Goal: Task Accomplishment & Management: Manage account settings

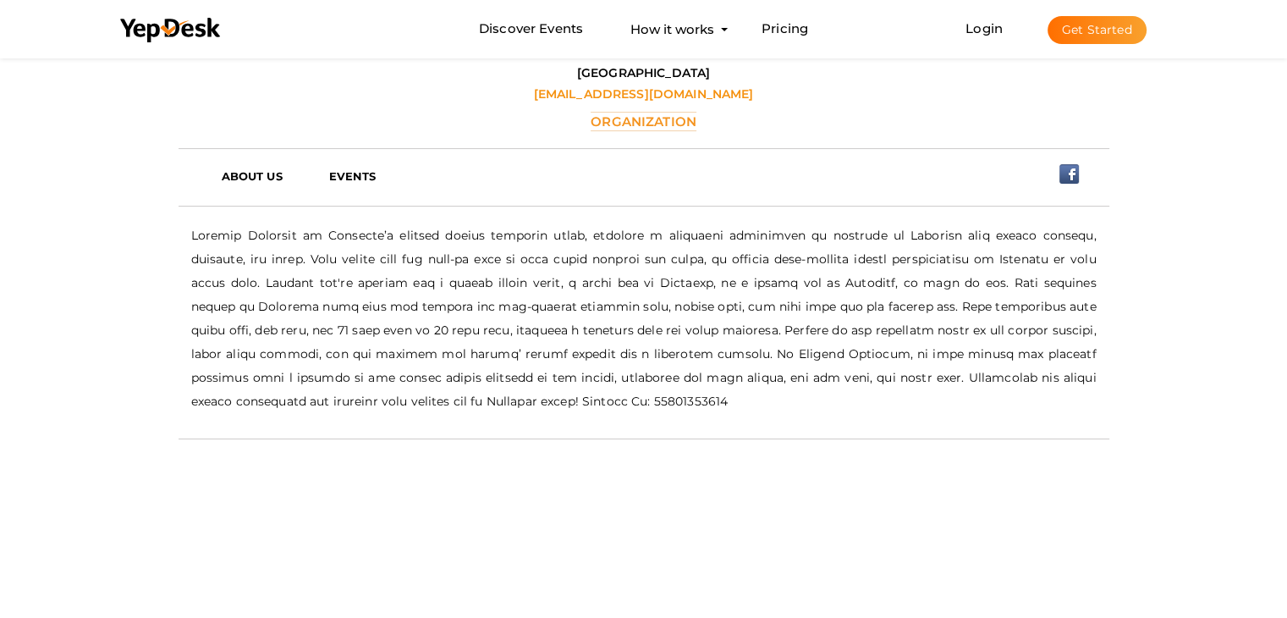
scroll to position [54, 0]
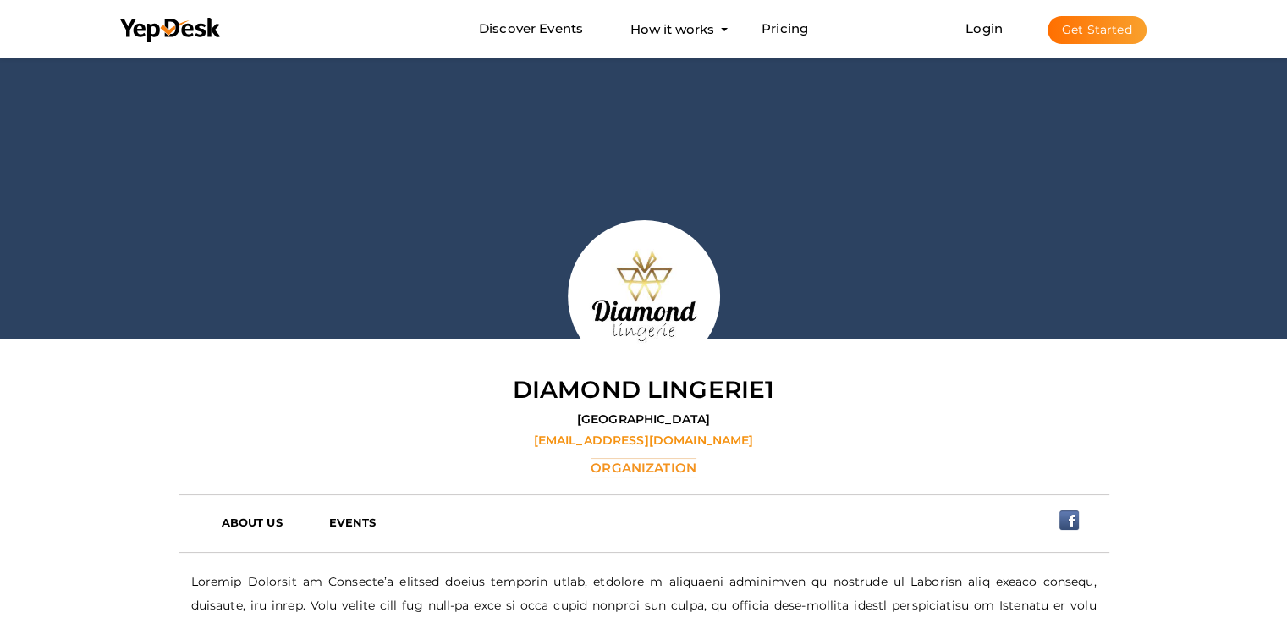
click at [1083, 30] on button "Get Started" at bounding box center [1097, 30] width 99 height 28
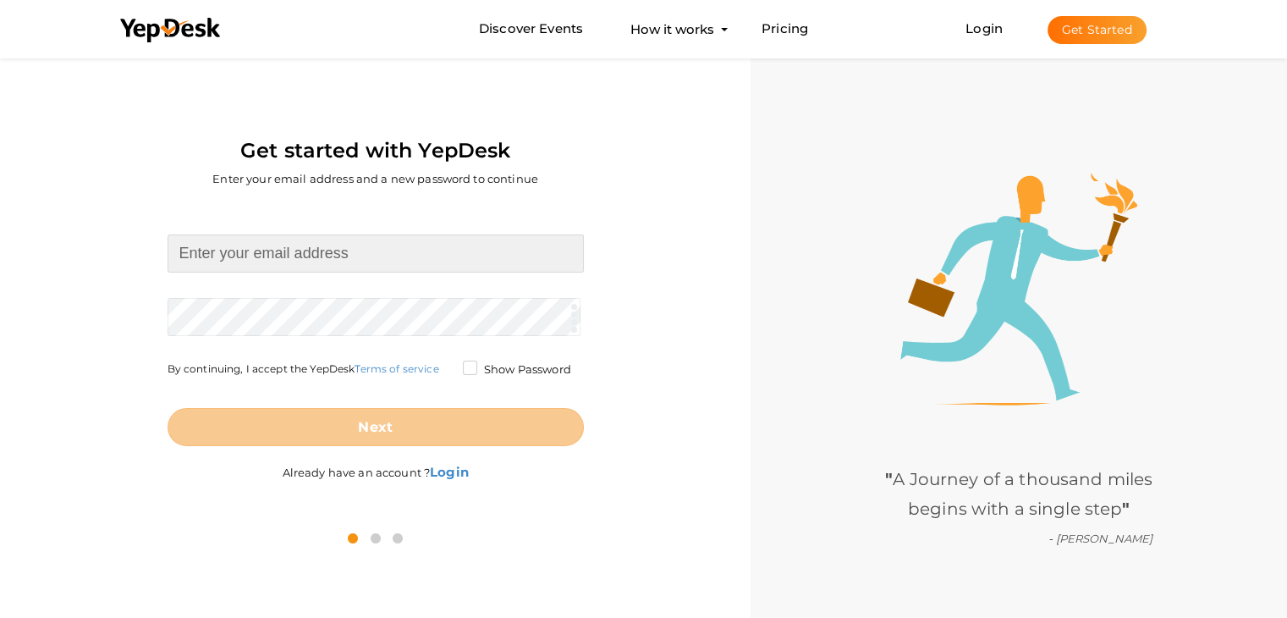
click at [328, 237] on input at bounding box center [376, 253] width 416 height 38
paste input "[EMAIL_ADDRESS][DOMAIN_NAME]"
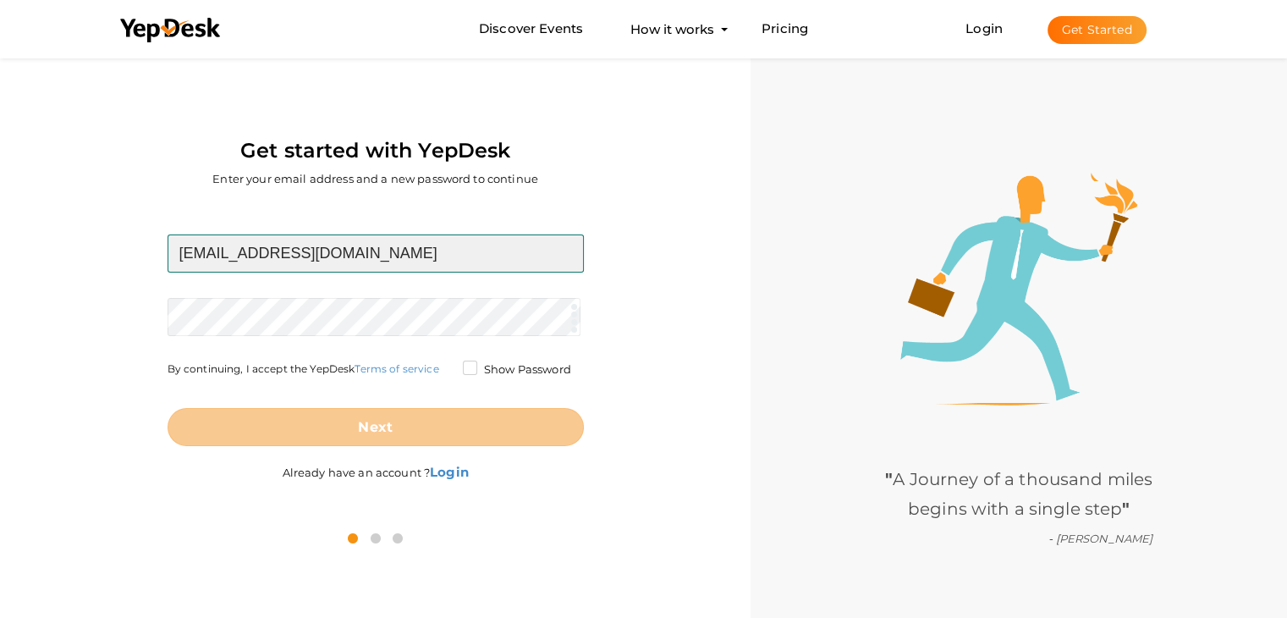
type input "[EMAIL_ADDRESS][DOMAIN_NAME]"
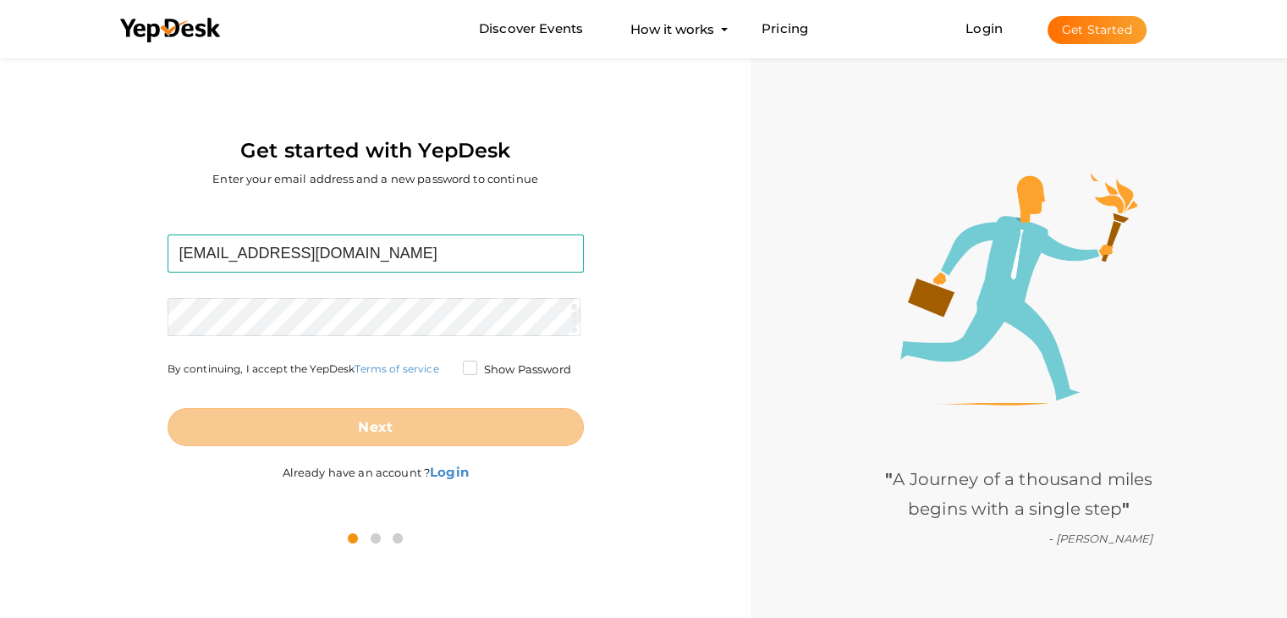
click at [262, 311] on form "sellerpic520@gmail.com Required. Invalid email. Checking You already have a Yep…" at bounding box center [376, 340] width 416 height 212
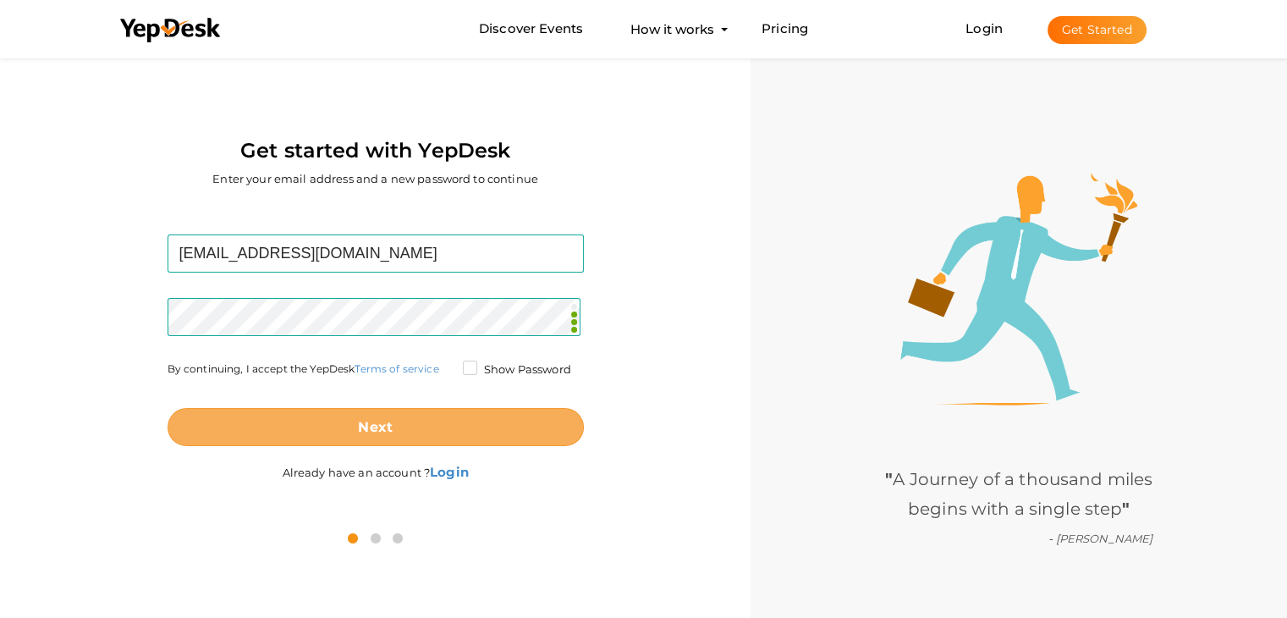
click at [432, 424] on button "Next" at bounding box center [376, 427] width 416 height 38
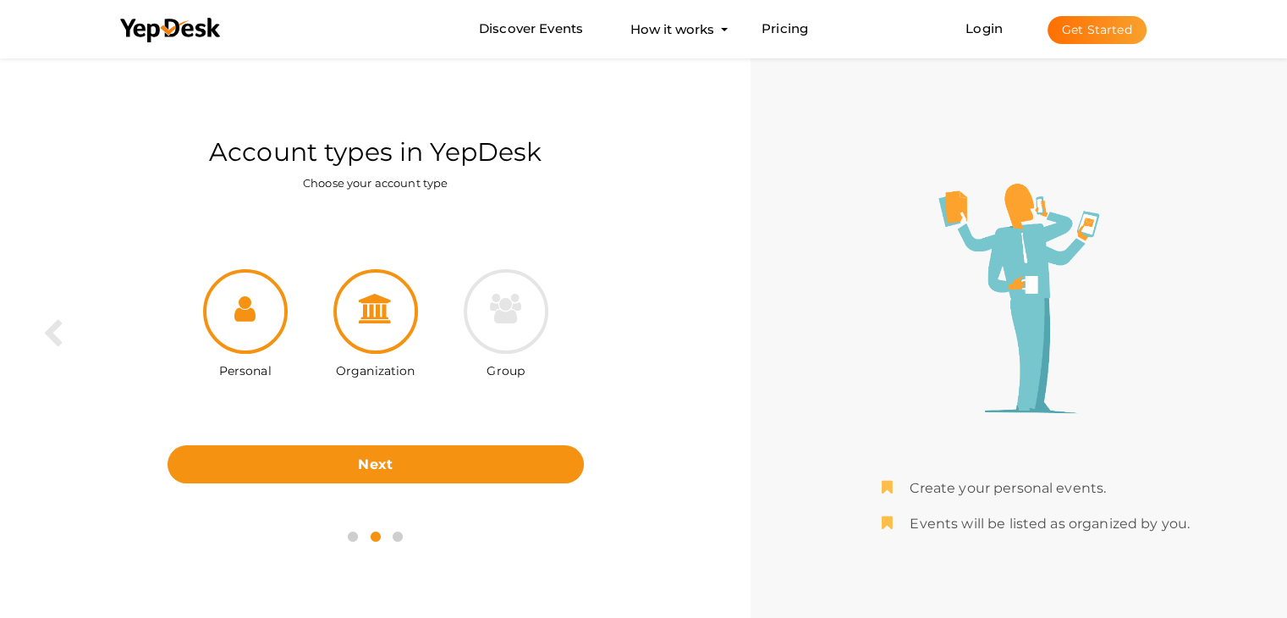
click at [388, 323] on div at bounding box center [375, 311] width 85 height 85
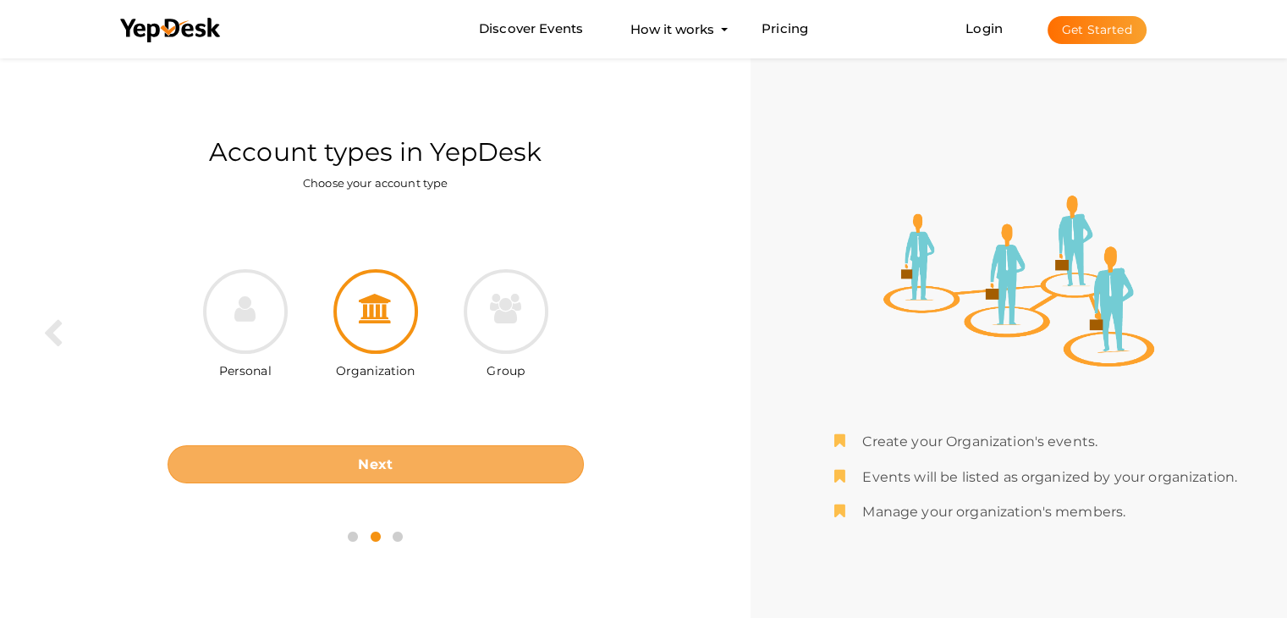
click at [403, 455] on button "Next" at bounding box center [376, 464] width 416 height 38
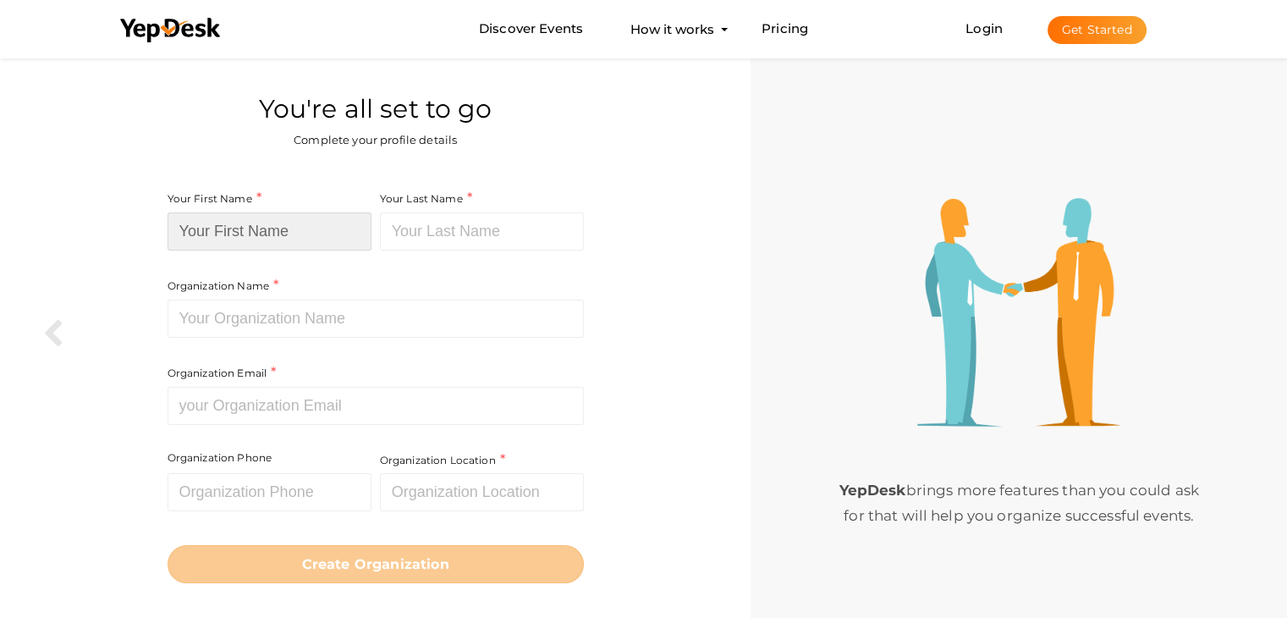
click at [267, 231] on input at bounding box center [270, 231] width 204 height 38
paste input "Sellerpic Ai"
click at [251, 232] on input "Sellerpic Ai" at bounding box center [270, 231] width 204 height 38
type input "Sellerpic"
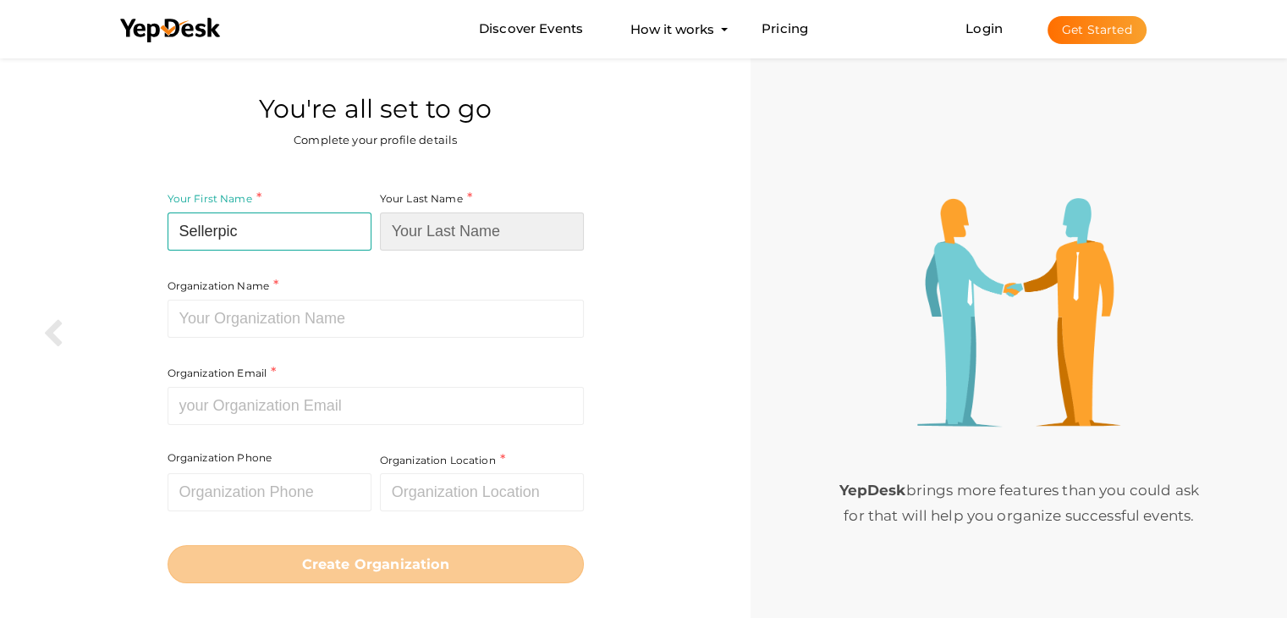
click at [421, 231] on input at bounding box center [482, 231] width 204 height 38
paste input "Ai"
type input "Ai"
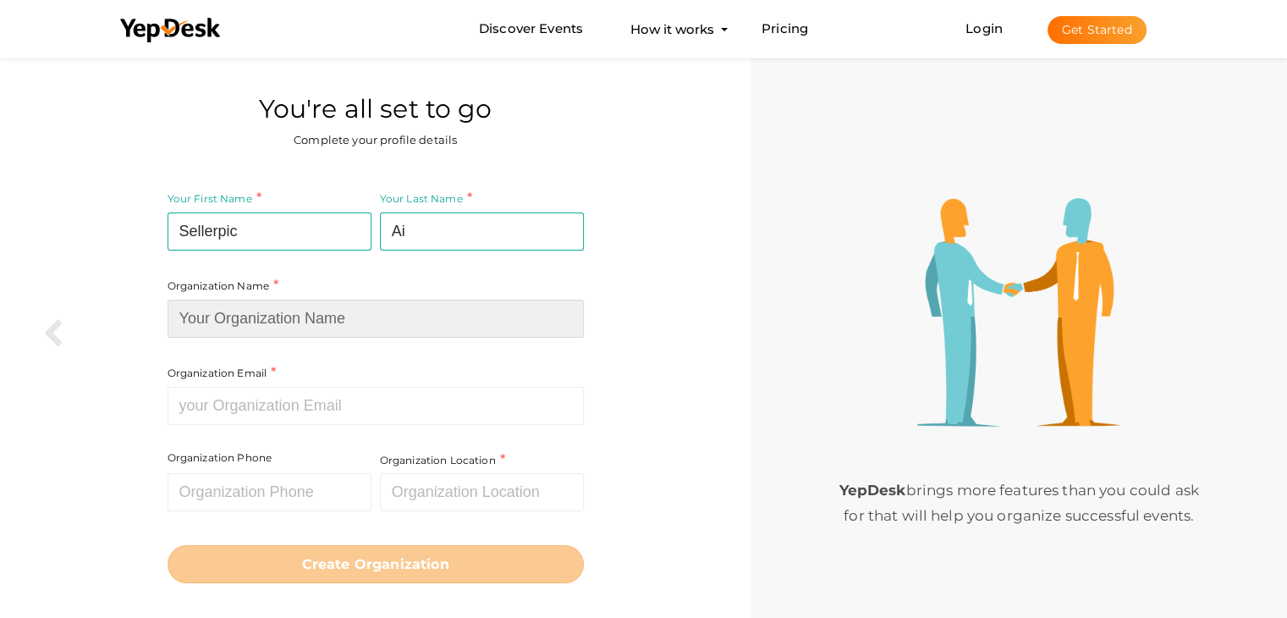
click at [240, 313] on input at bounding box center [376, 319] width 416 height 38
paste input "Sellerpic Ai"
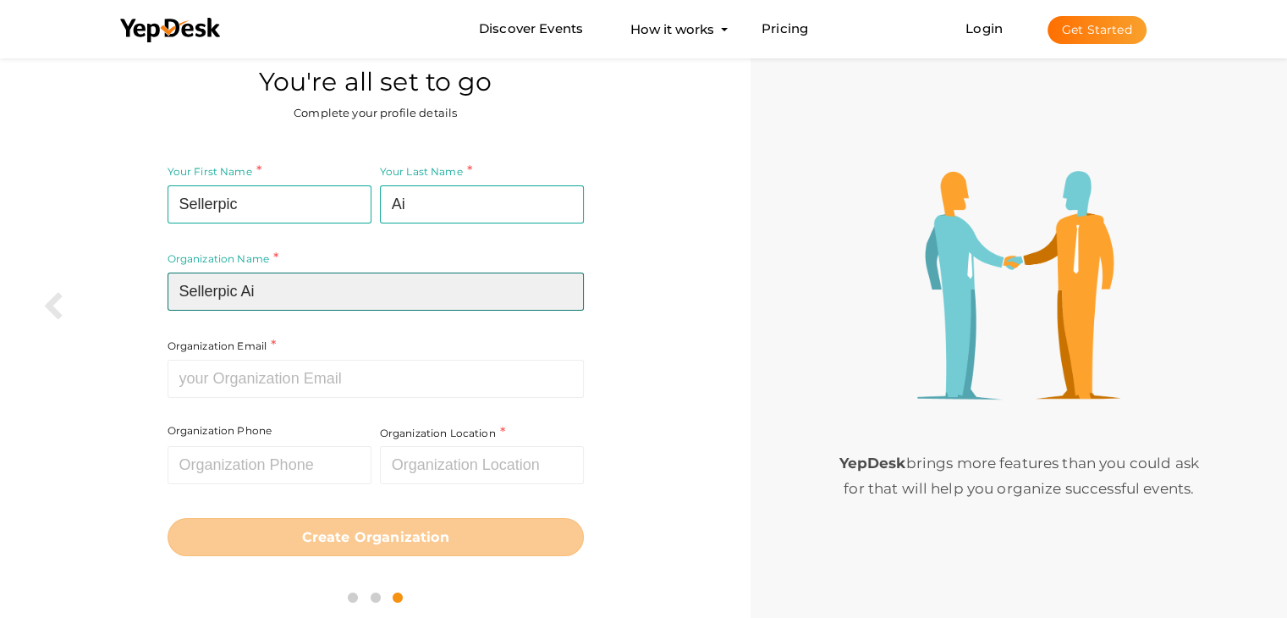
scroll to position [54, 0]
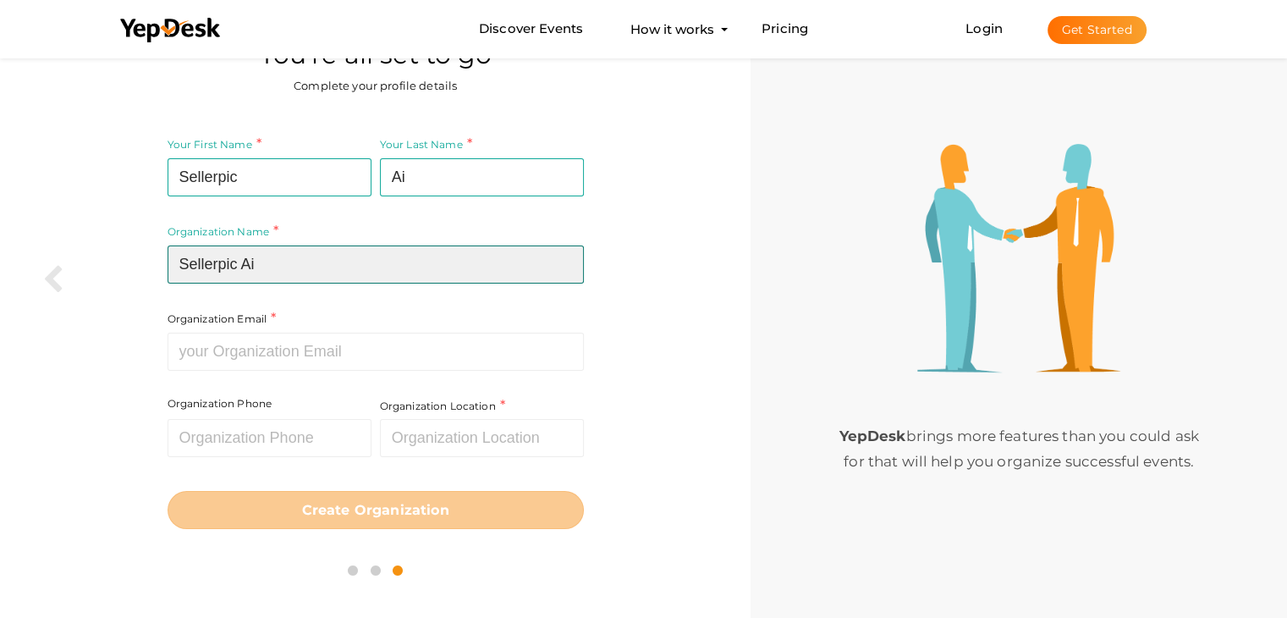
type input "Sellerpic Ai"
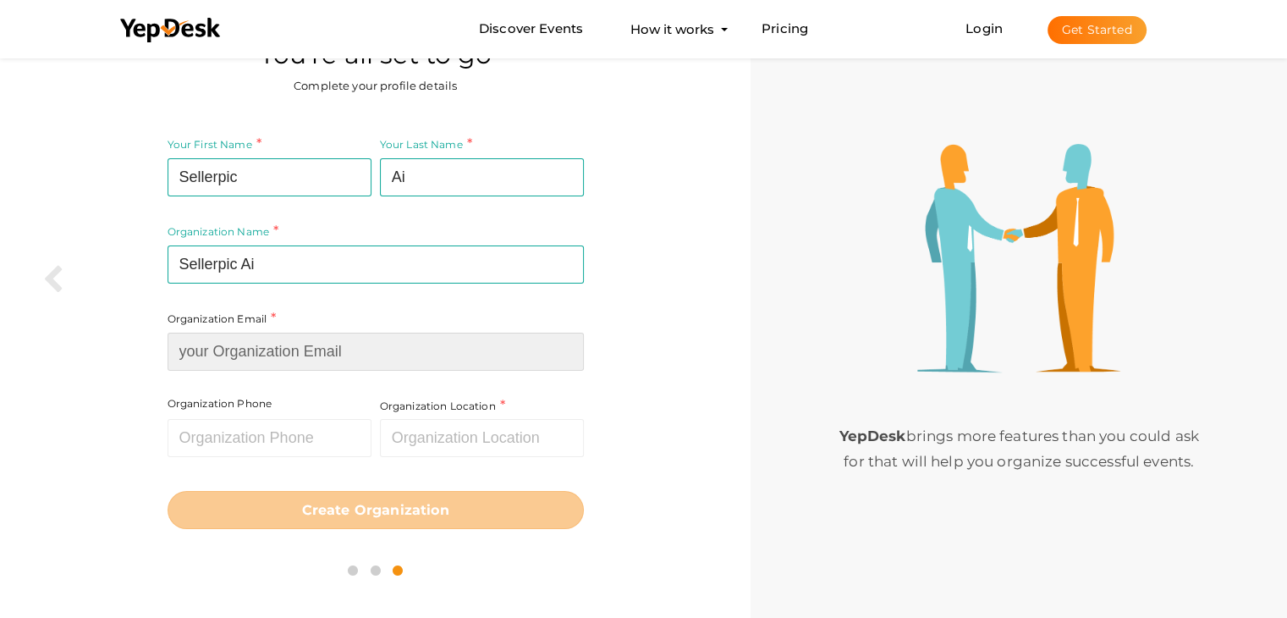
click at [240, 335] on div "Organization Email Required. Invalid email." at bounding box center [376, 340] width 416 height 62
click at [267, 348] on input at bounding box center [376, 352] width 416 height 38
paste input "[EMAIL_ADDRESS][DOMAIN_NAME]"
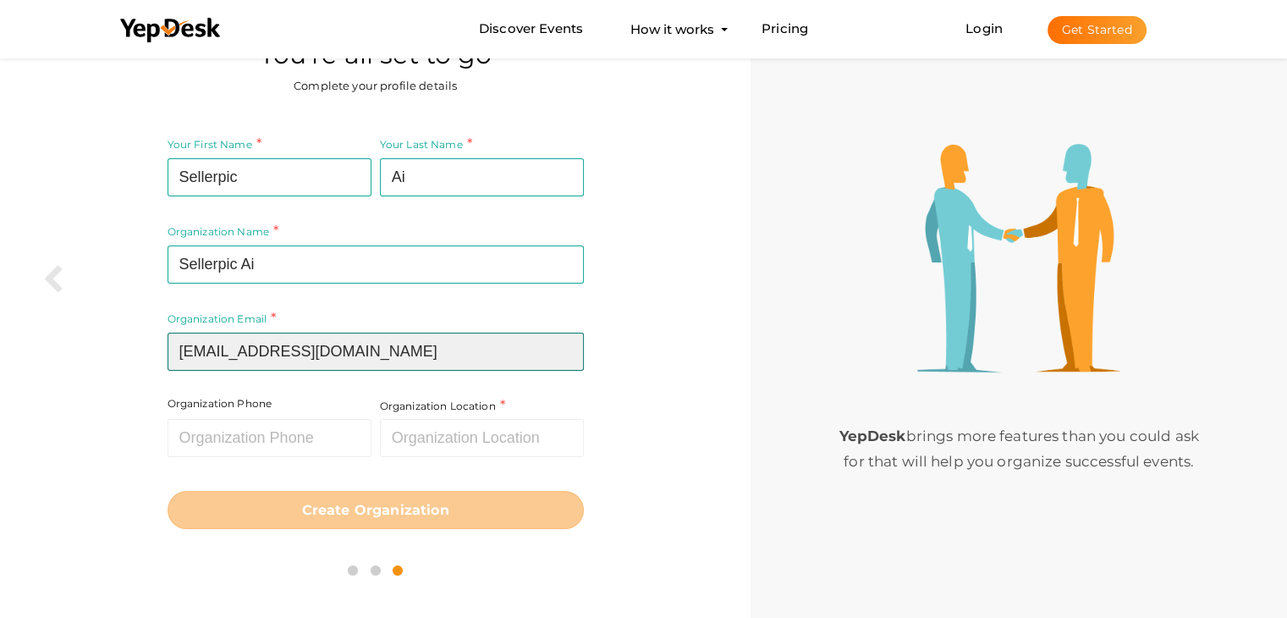
type input "[EMAIL_ADDRESS][DOMAIN_NAME]"
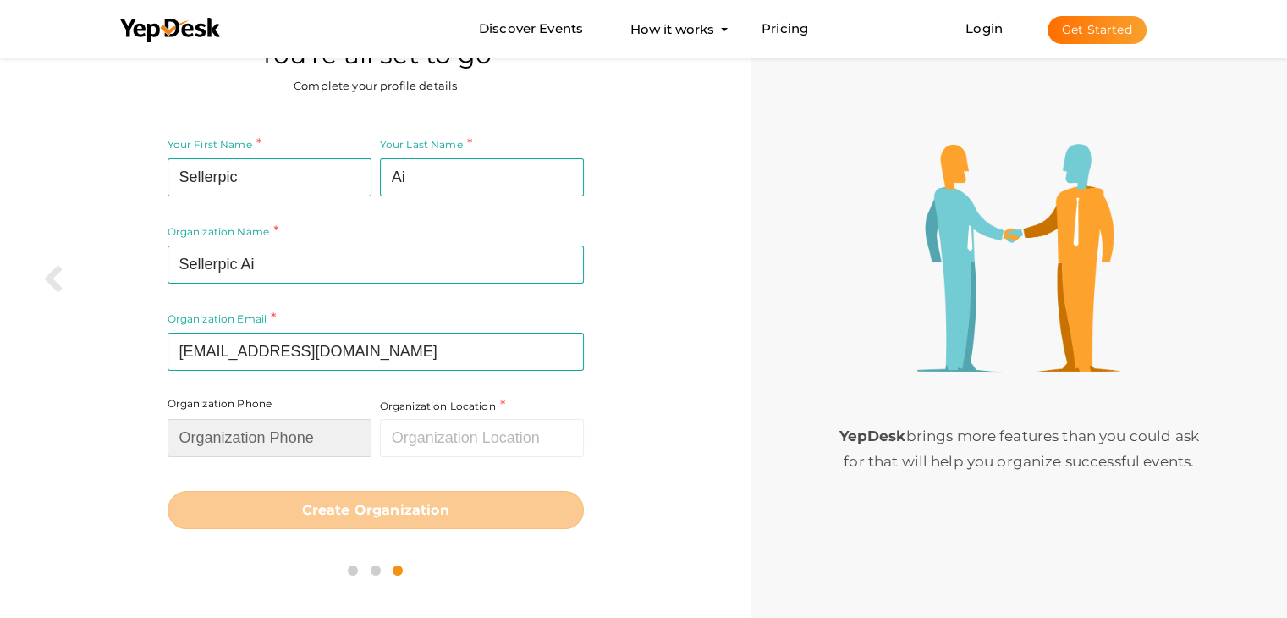
click at [249, 435] on input "text" at bounding box center [270, 438] width 204 height 38
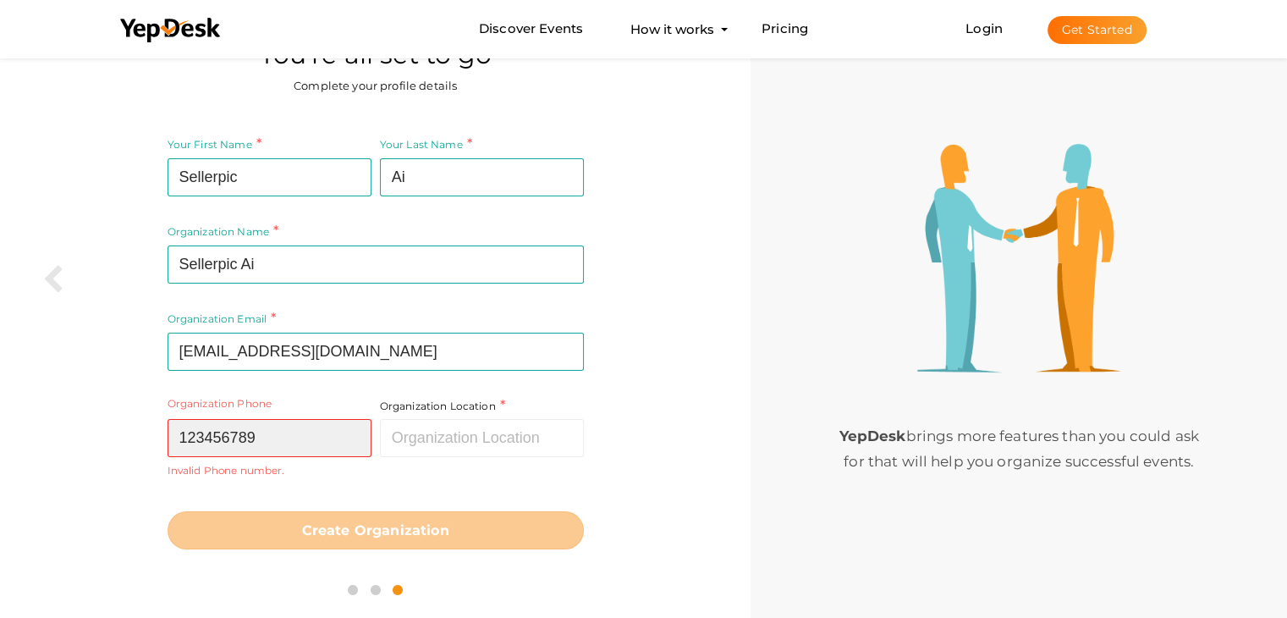
type input "123456789"
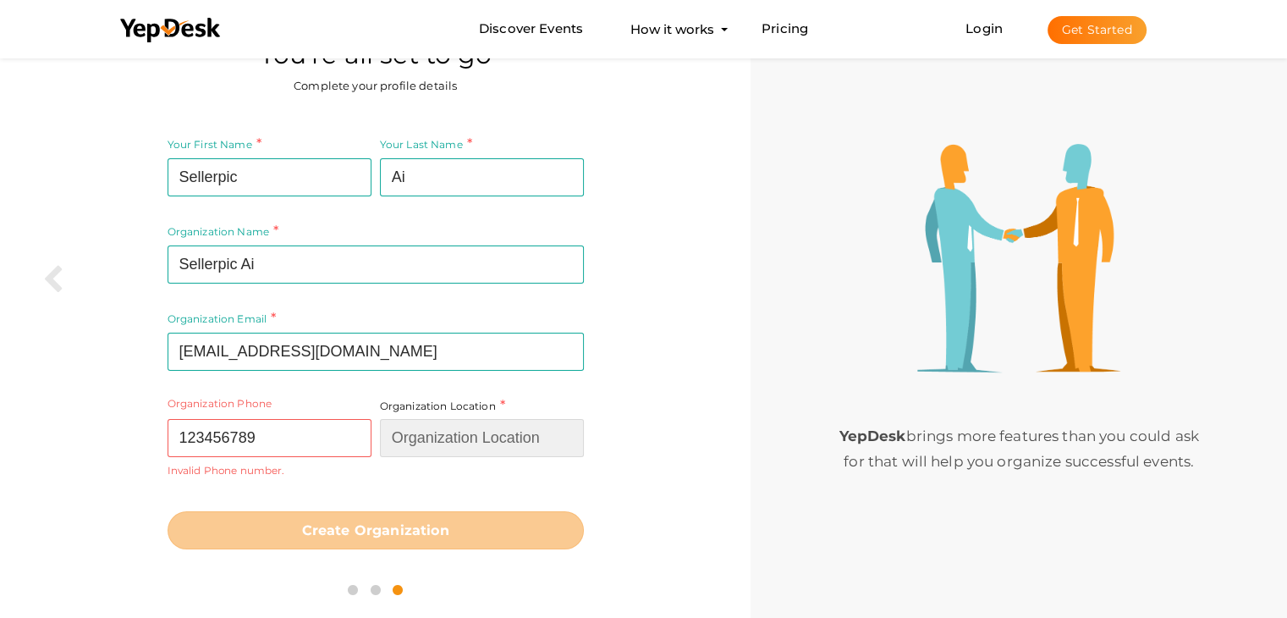
click at [498, 441] on input "text" at bounding box center [482, 438] width 204 height 38
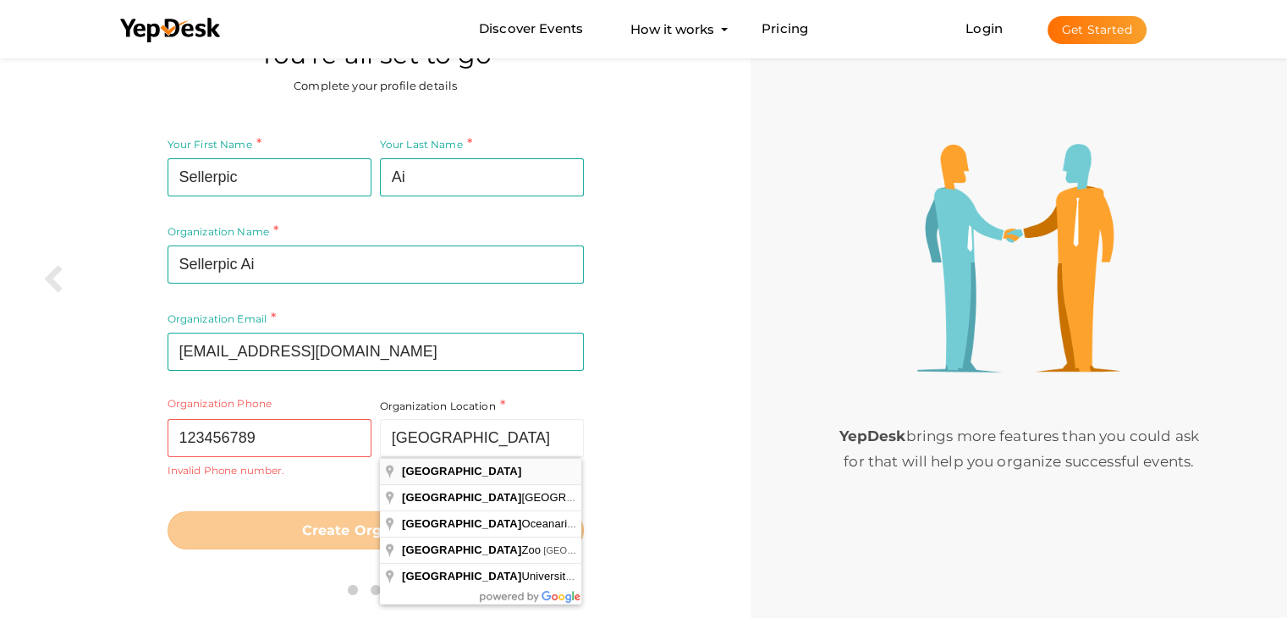
type input "[GEOGRAPHIC_DATA]"
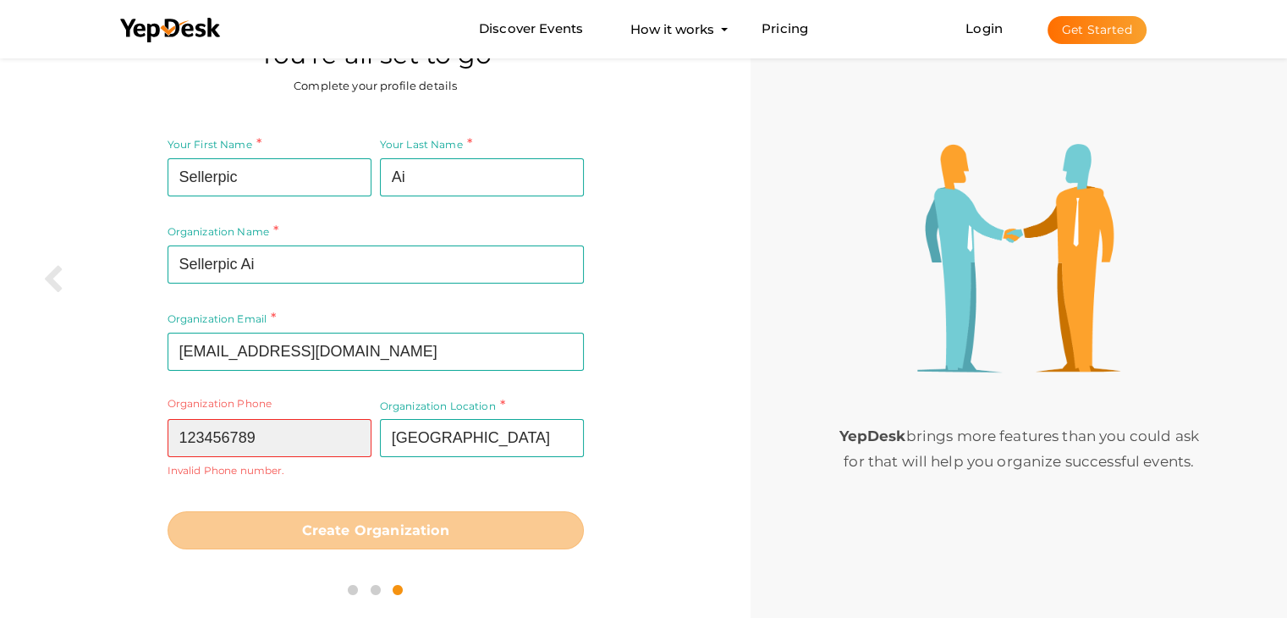
drag, startPoint x: 314, startPoint y: 438, endPoint x: 92, endPoint y: 444, distance: 221.8
click at [98, 444] on div "Your First Name Sellerpic Required. Must contain letters only. Must be between …" at bounding box center [375, 341] width 725 height 439
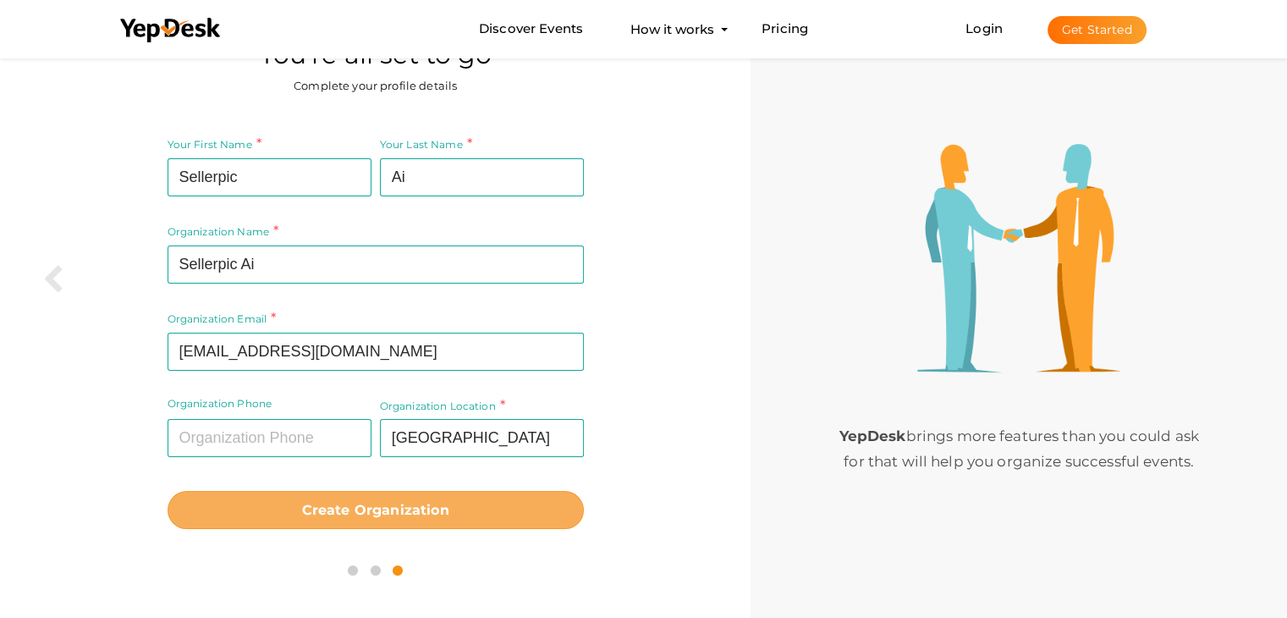
click at [391, 514] on b "Create Organization" at bounding box center [375, 510] width 147 height 16
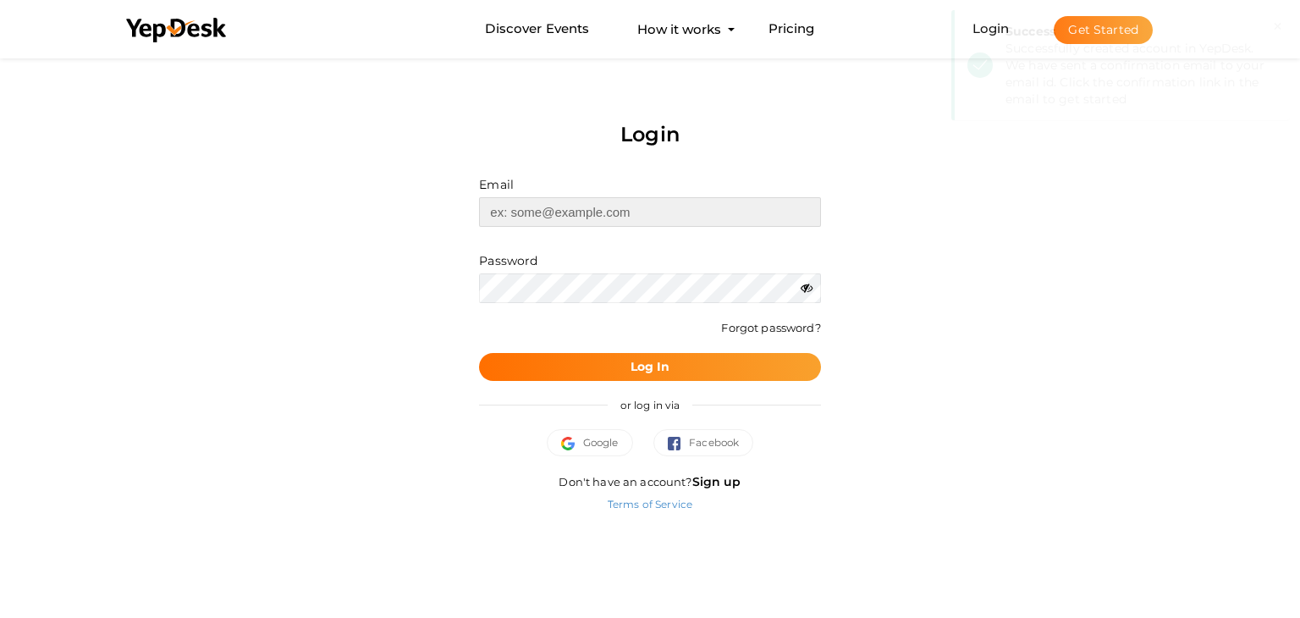
click at [594, 218] on input "text" at bounding box center [649, 212] width 341 height 30
type input "[EMAIL_ADDRESS][DOMAIN_NAME]"
click at [694, 361] on button "Log In" at bounding box center [649, 367] width 341 height 28
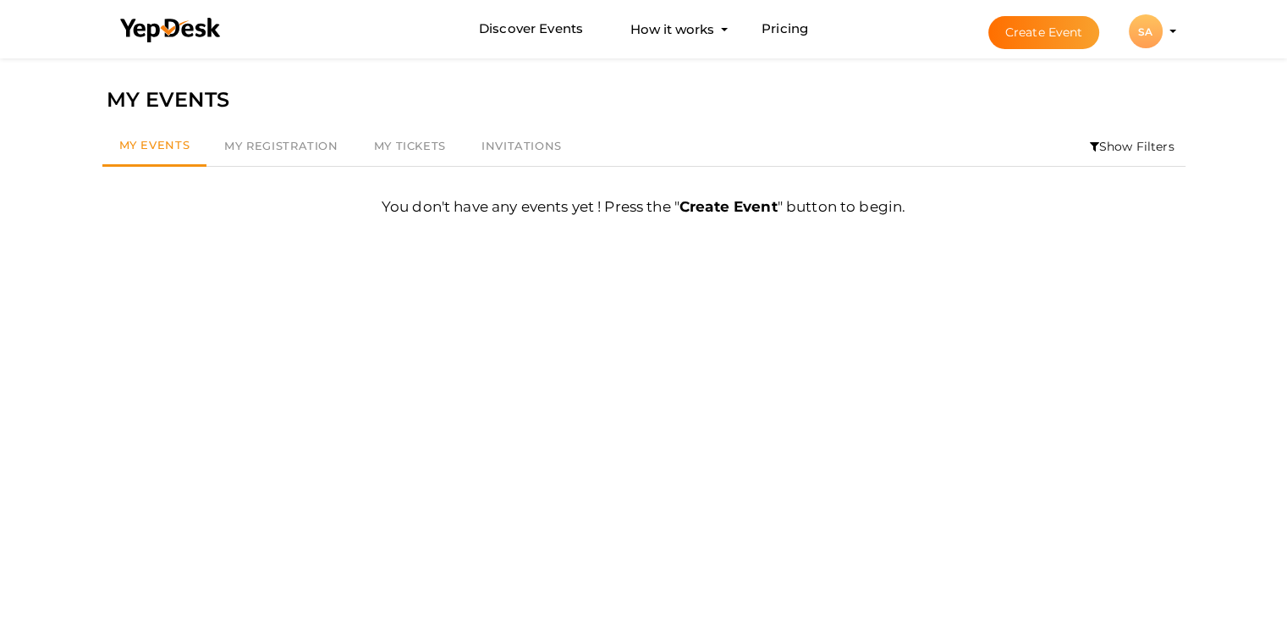
click at [1162, 29] on button "SA SA Sellerpic Ai sellerpic520@gmail.com Personal Profile My Events Admin Swit…" at bounding box center [1146, 32] width 44 height 36
click at [1138, 34] on div "SA" at bounding box center [1146, 31] width 34 height 34
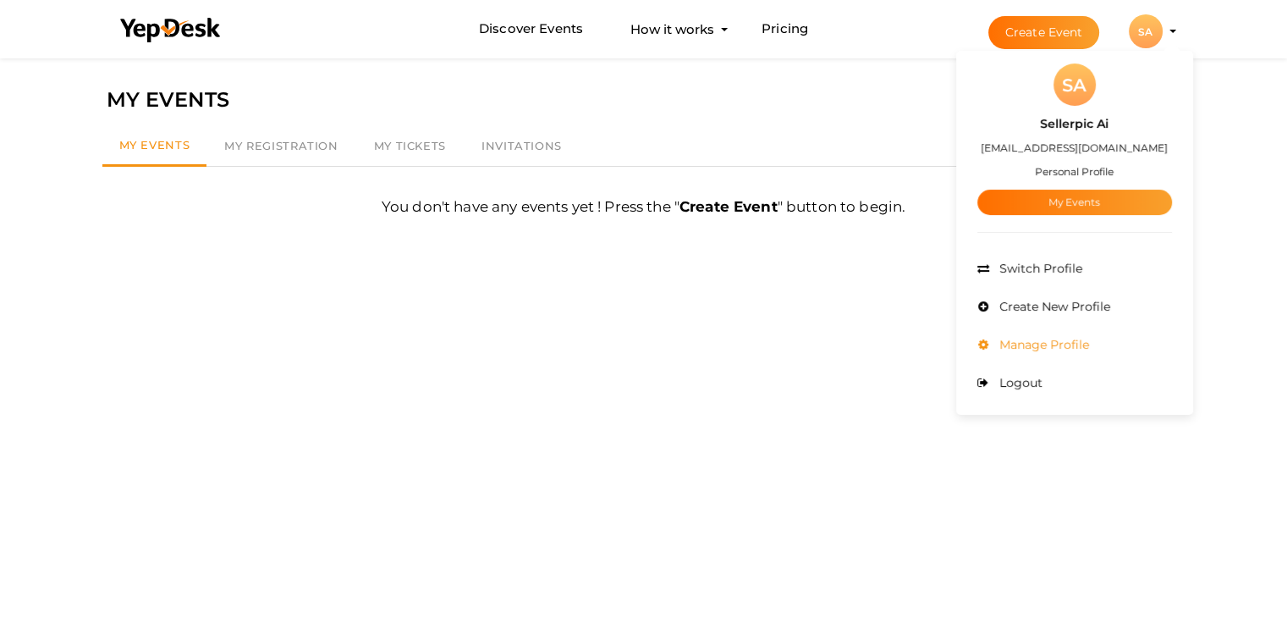
click at [1039, 344] on span "Manage Profile" at bounding box center [1042, 344] width 94 height 15
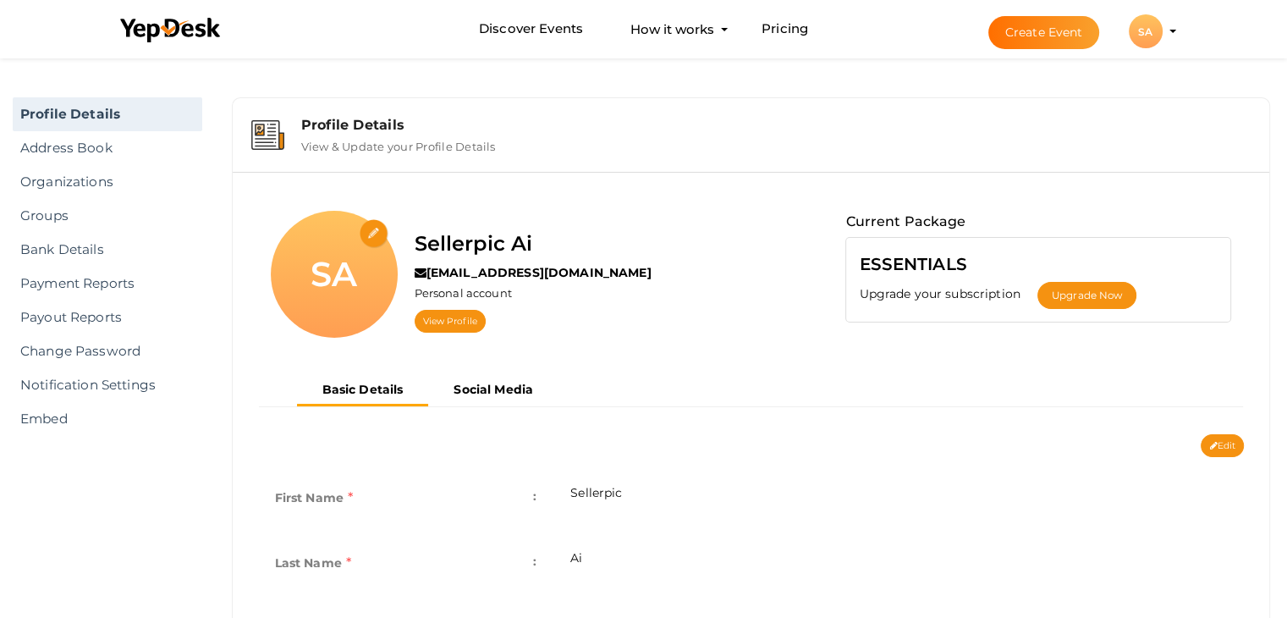
click at [369, 234] on input "file" at bounding box center [375, 234] width 30 height 30
type input "C:\fakepath\WhatsApp Image 2025-09-03 at 01.13.58_1ab4c95f.jpg"
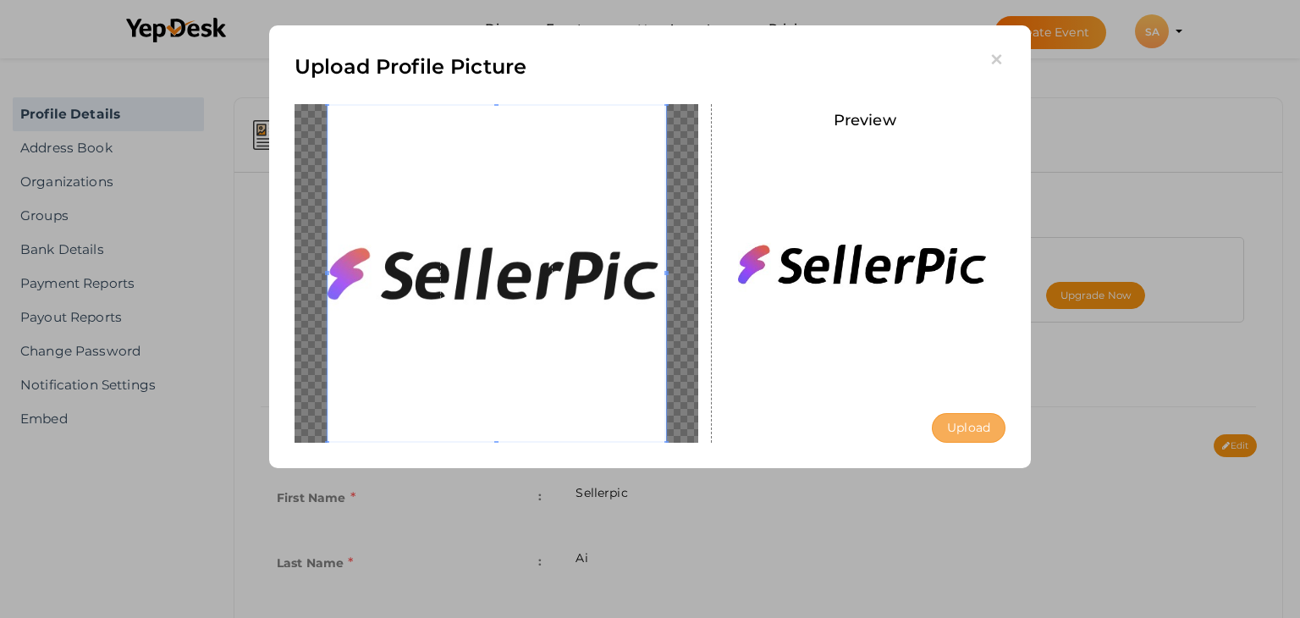
click at [974, 430] on button "Upload" at bounding box center [969, 428] width 74 height 30
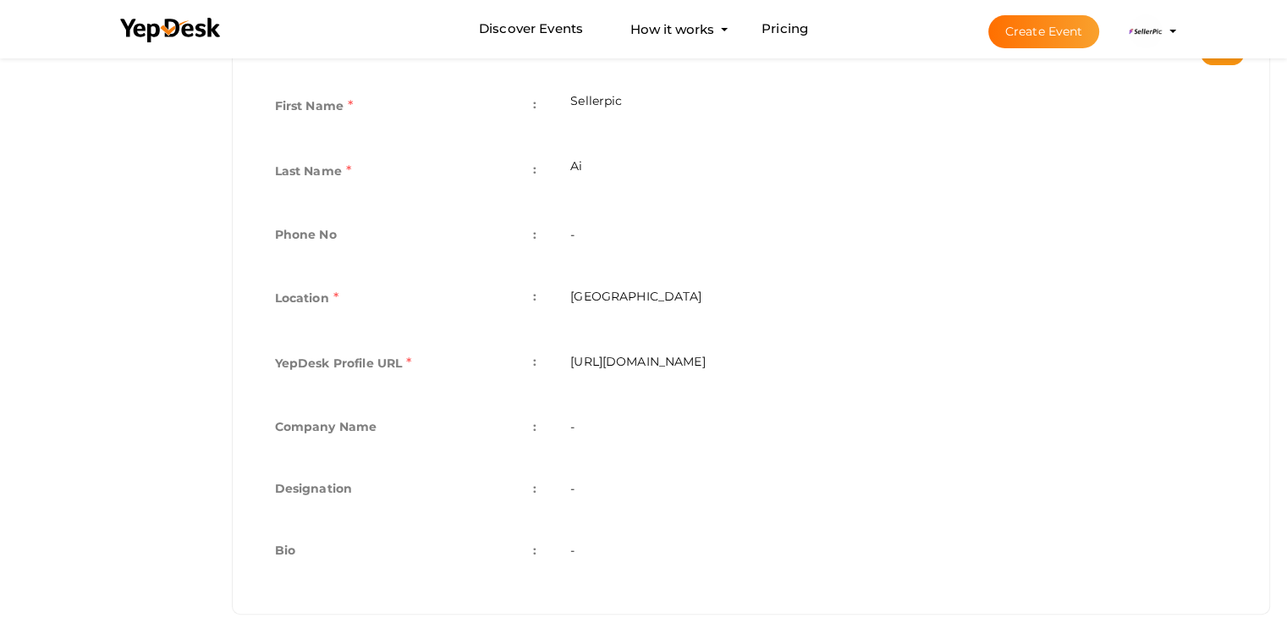
scroll to position [421, 0]
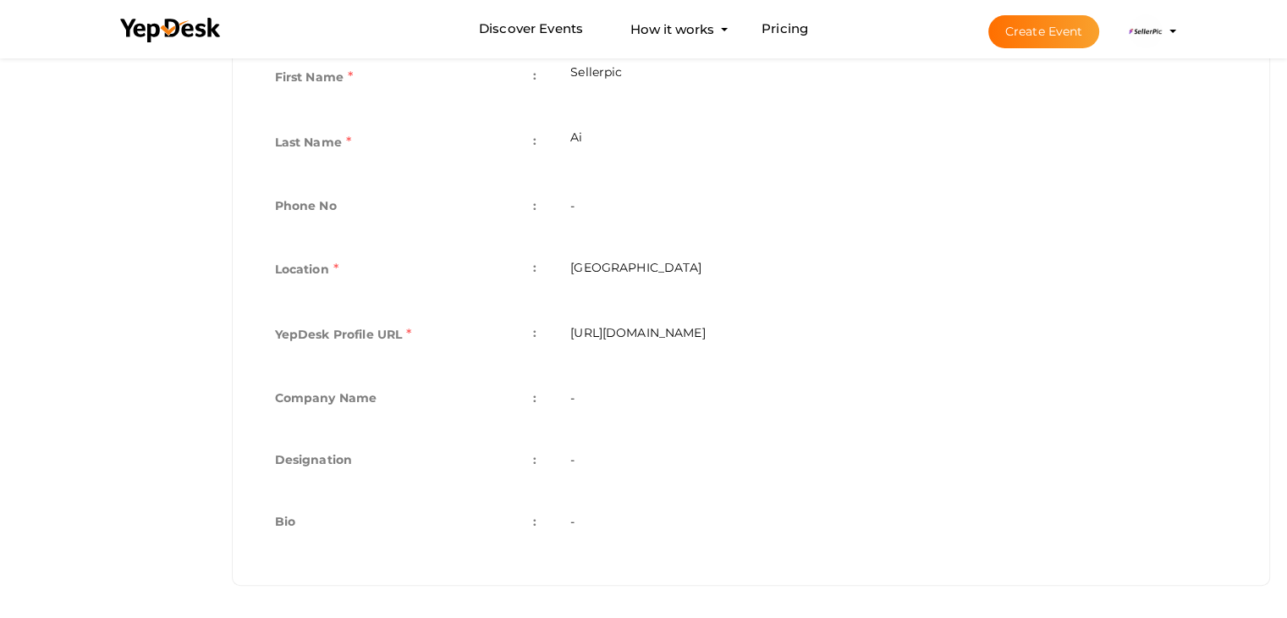
click at [565, 399] on td "-" at bounding box center [899, 400] width 691 height 62
drag, startPoint x: 571, startPoint y: 395, endPoint x: 548, endPoint y: 400, distance: 22.6
click at [571, 395] on td "-" at bounding box center [899, 400] width 691 height 62
click at [534, 401] on span ":" at bounding box center [534, 398] width 3 height 24
drag, startPoint x: 534, startPoint y: 400, endPoint x: 436, endPoint y: 404, distance: 98.3
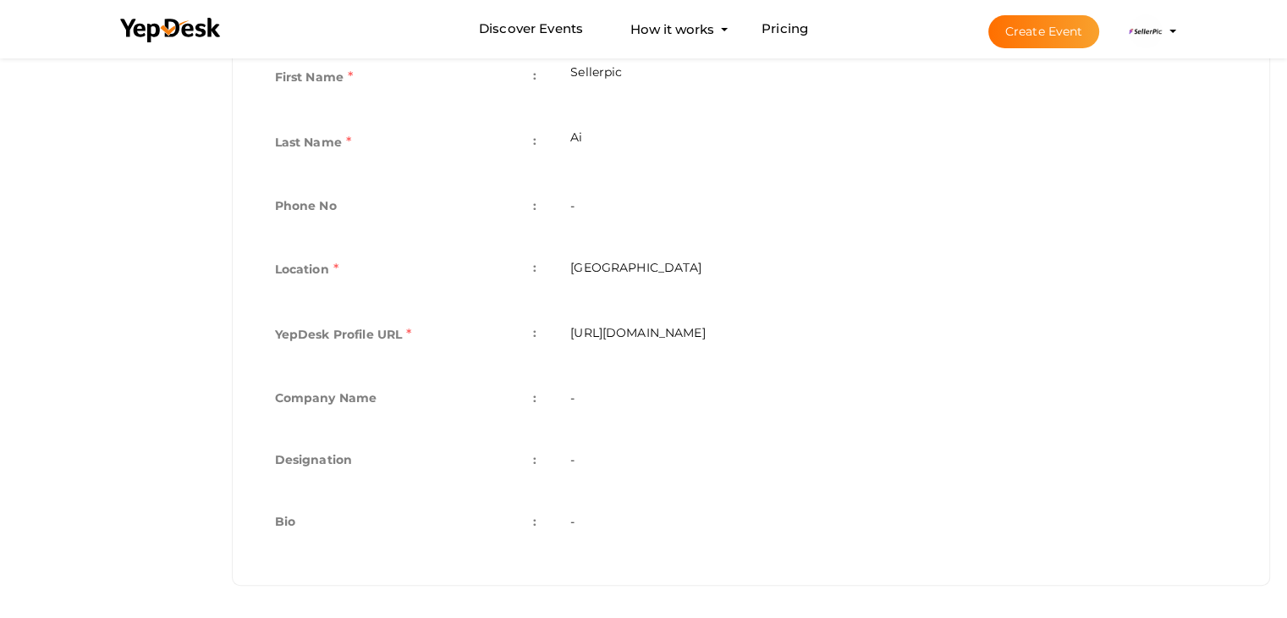
click at [520, 400] on td "Company Name :" at bounding box center [406, 400] width 296 height 62
click at [420, 400] on td "Company Name :" at bounding box center [406, 400] width 296 height 62
click at [366, 394] on label "Company Name" at bounding box center [326, 398] width 102 height 24
click at [590, 386] on td "-" at bounding box center [899, 400] width 691 height 62
click at [591, 391] on td "-" at bounding box center [899, 400] width 691 height 62
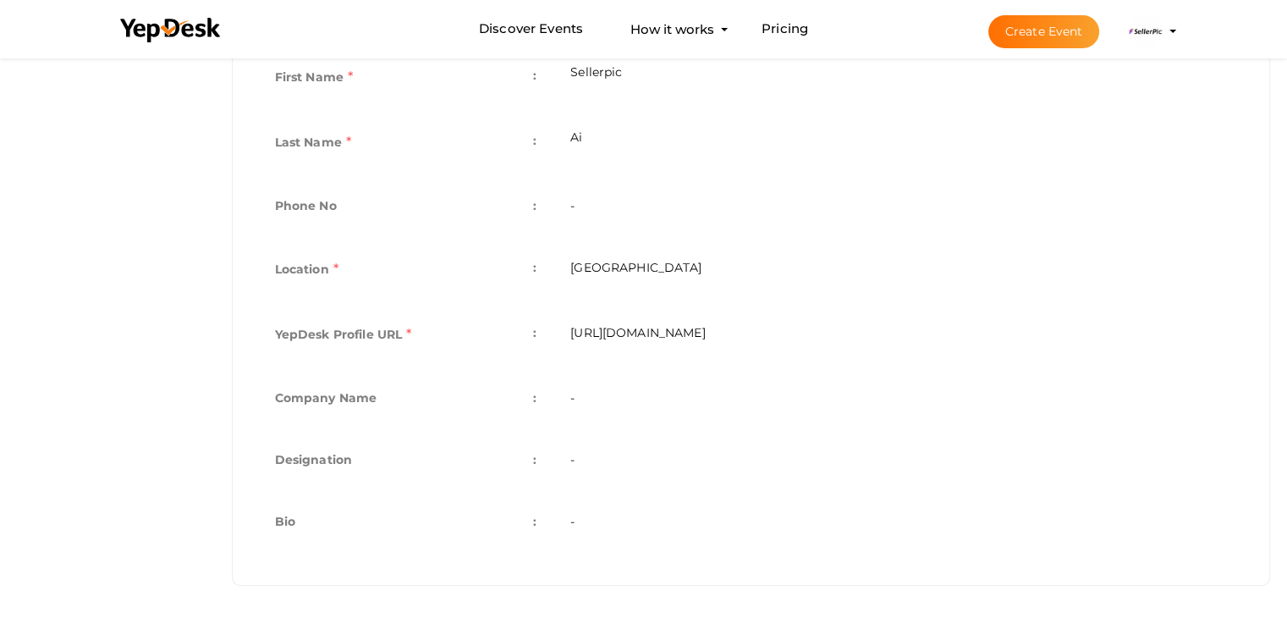
drag, startPoint x: 670, startPoint y: 390, endPoint x: 721, endPoint y: 384, distance: 51.1
click at [692, 388] on td "-" at bounding box center [899, 400] width 691 height 62
click at [721, 384] on td "-" at bounding box center [899, 400] width 691 height 62
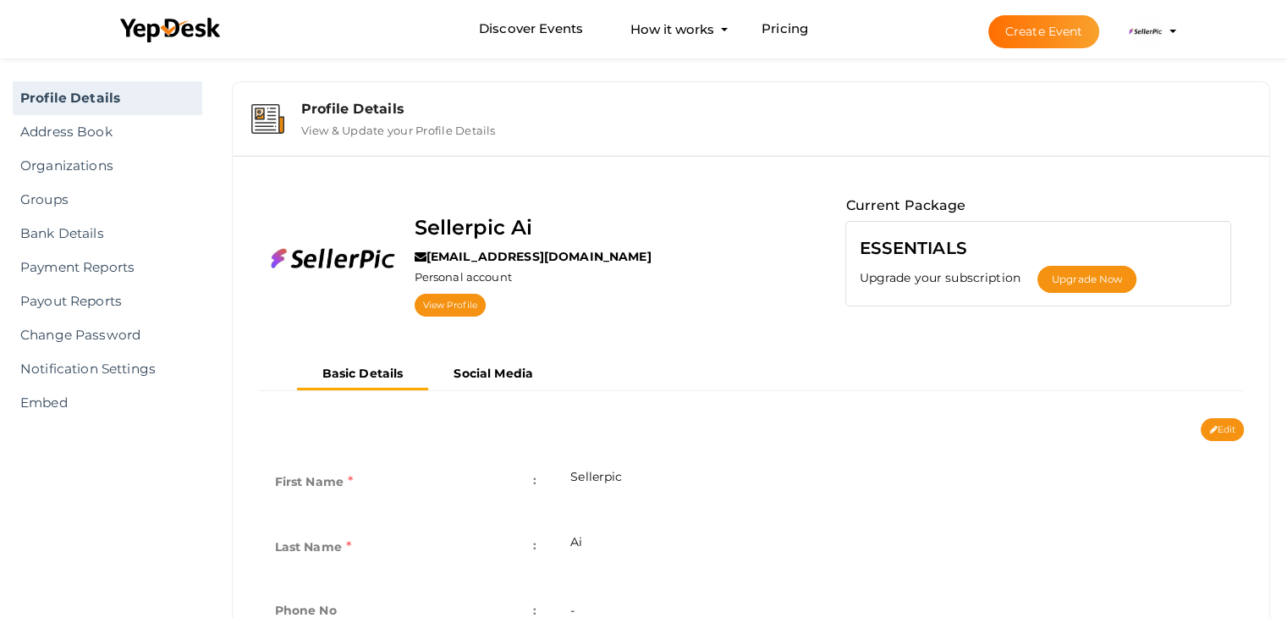
scroll to position [0, 0]
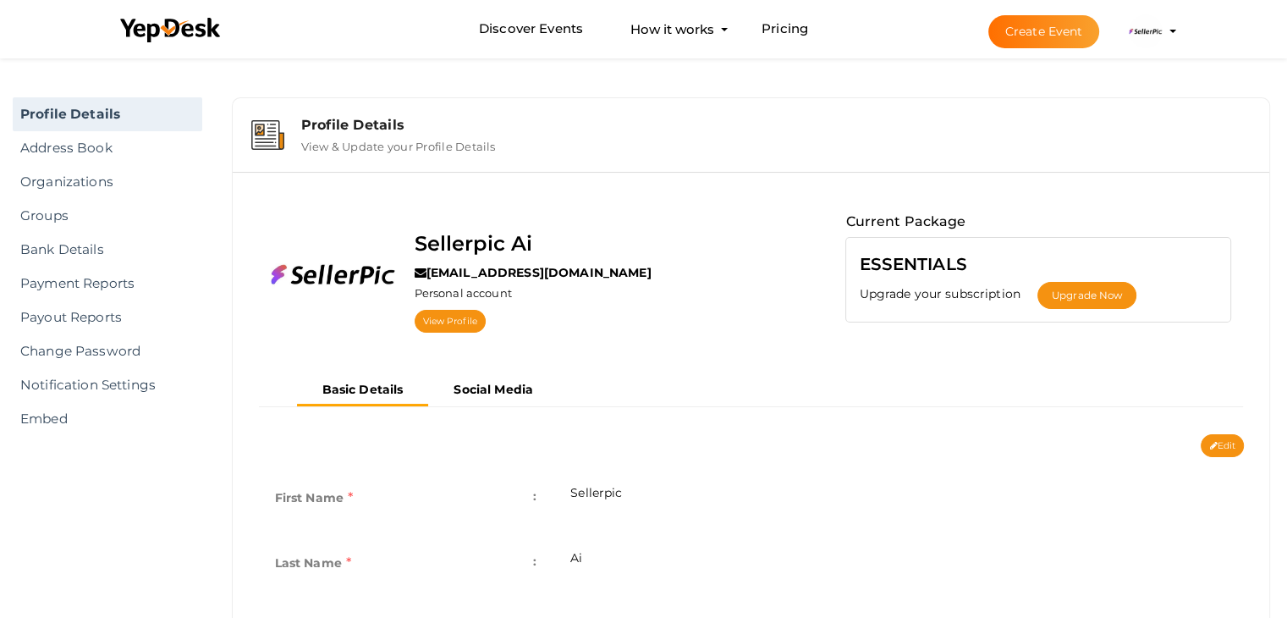
drag, startPoint x: 1220, startPoint y: 439, endPoint x: 1218, endPoint y: 451, distance: 12.0
click at [1220, 444] on button "Edit" at bounding box center [1222, 445] width 43 height 23
type input "Sellerpic"
type input "Ai"
type input "[GEOGRAPHIC_DATA]"
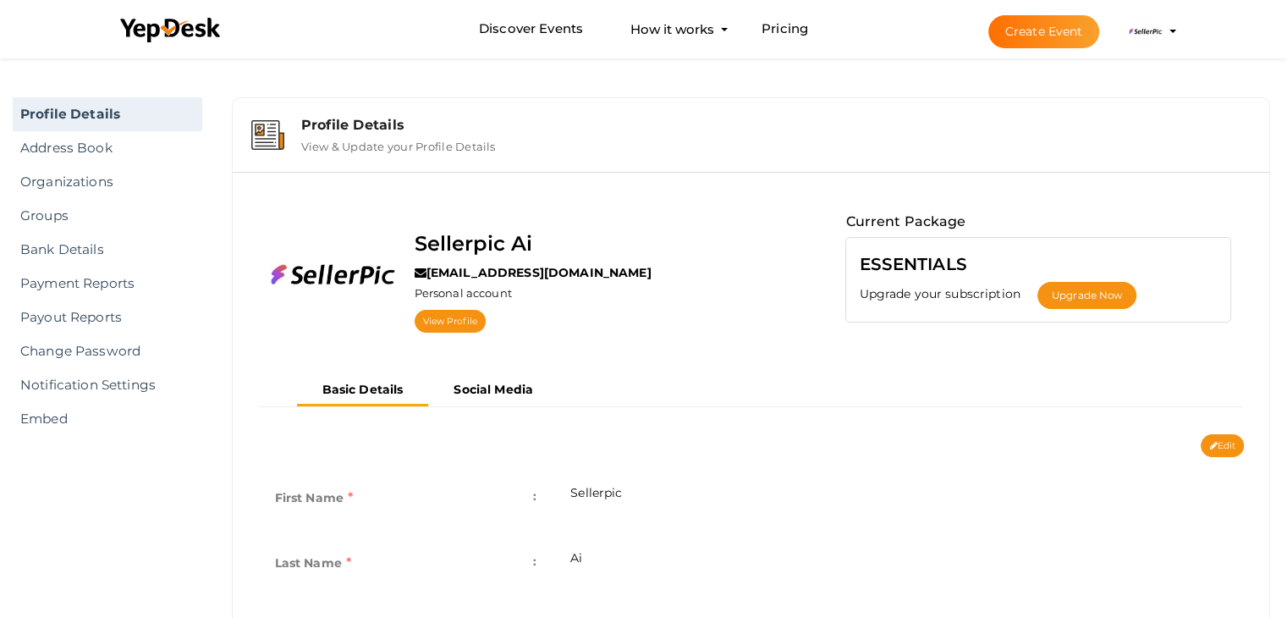
type input "sellerpic-ai"
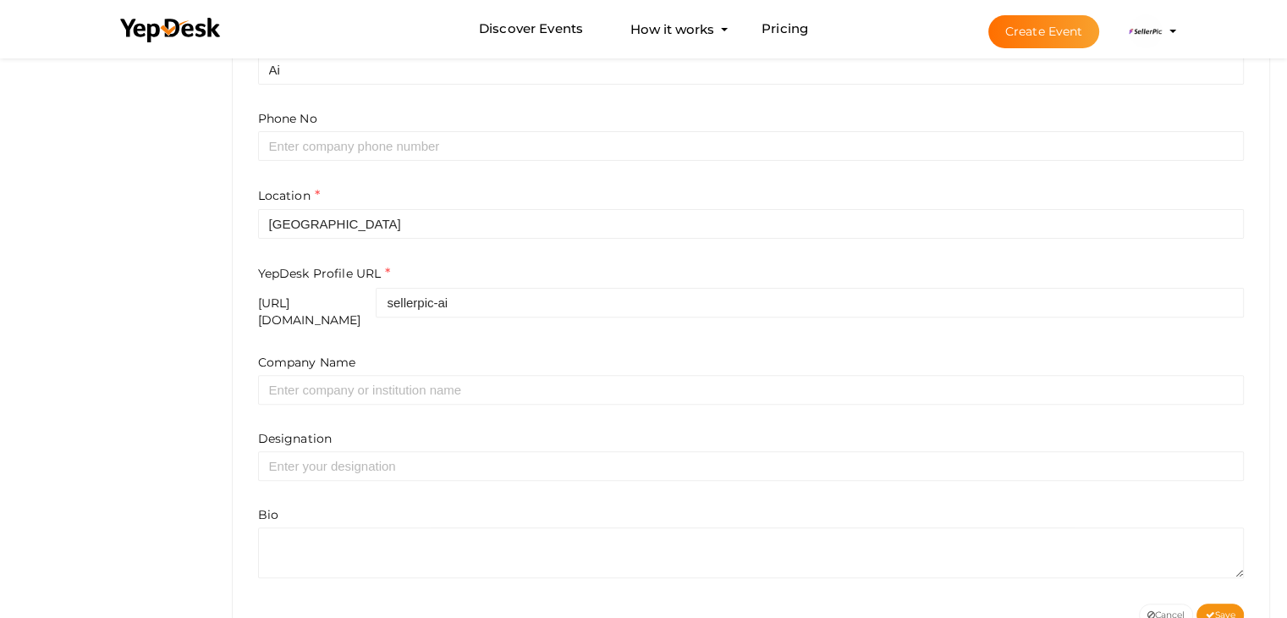
scroll to position [508, 0]
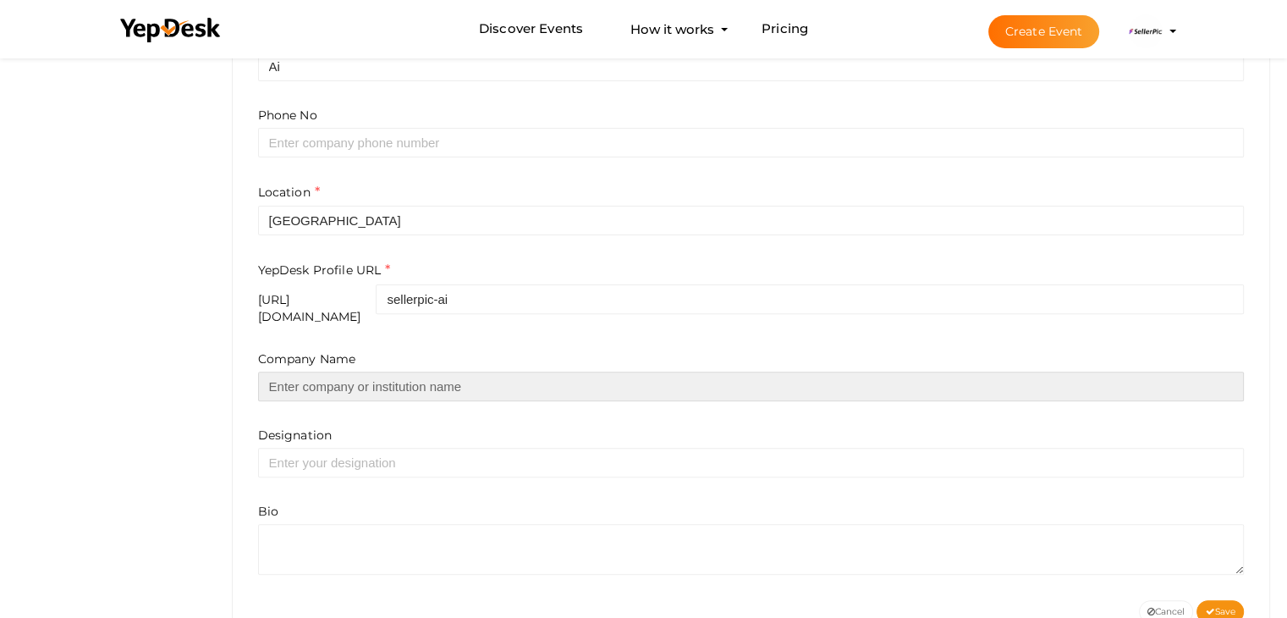
click at [324, 377] on input "text" at bounding box center [751, 387] width 987 height 30
type input "Sellerpic Ai"
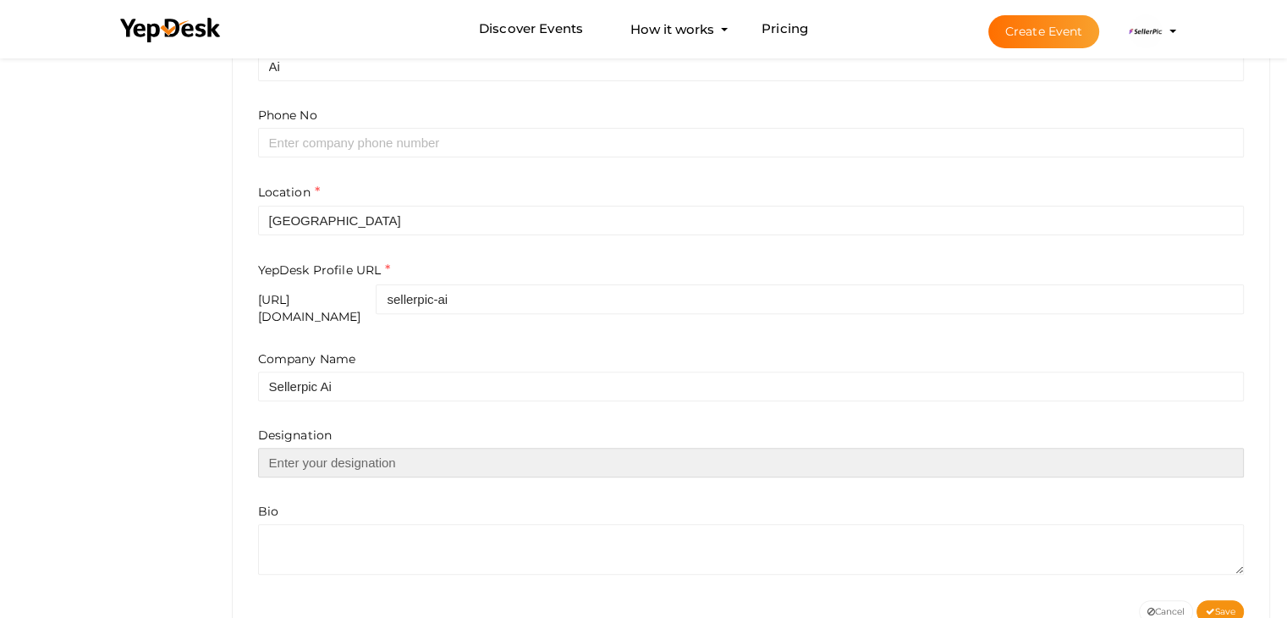
click at [339, 448] on input "text" at bounding box center [751, 463] width 987 height 30
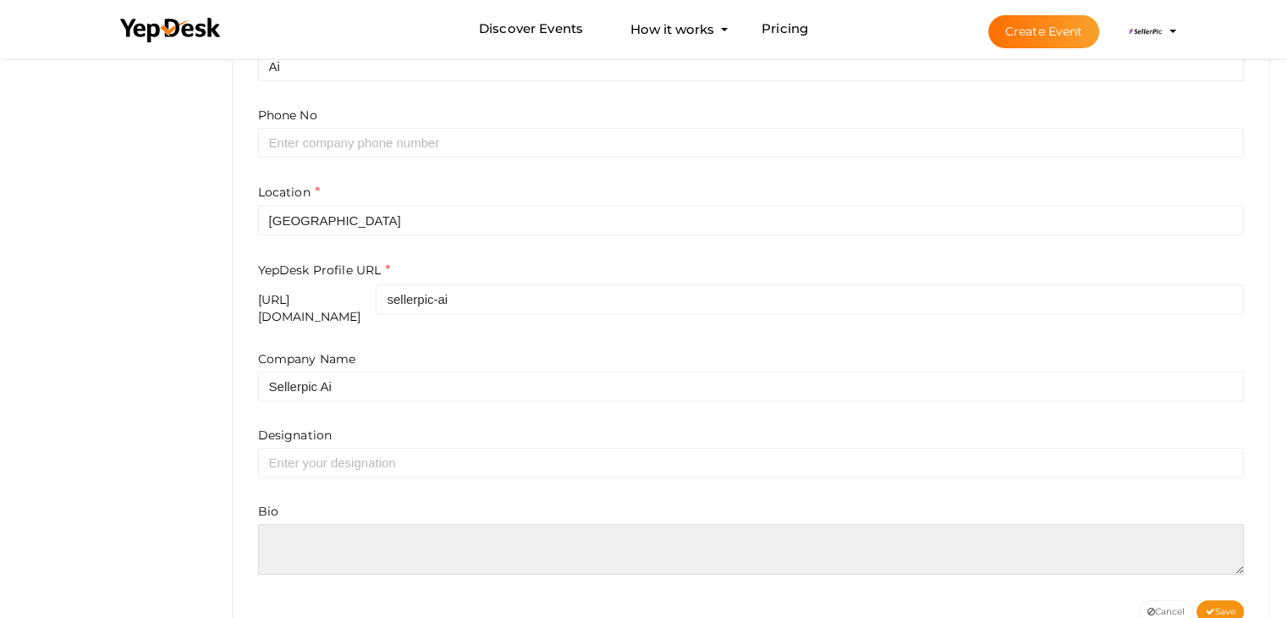
click at [323, 528] on textarea at bounding box center [751, 549] width 987 height 51
paste textarea "Transform your visuals effortlessly with SellerPic’s AI photo editor and smart …"
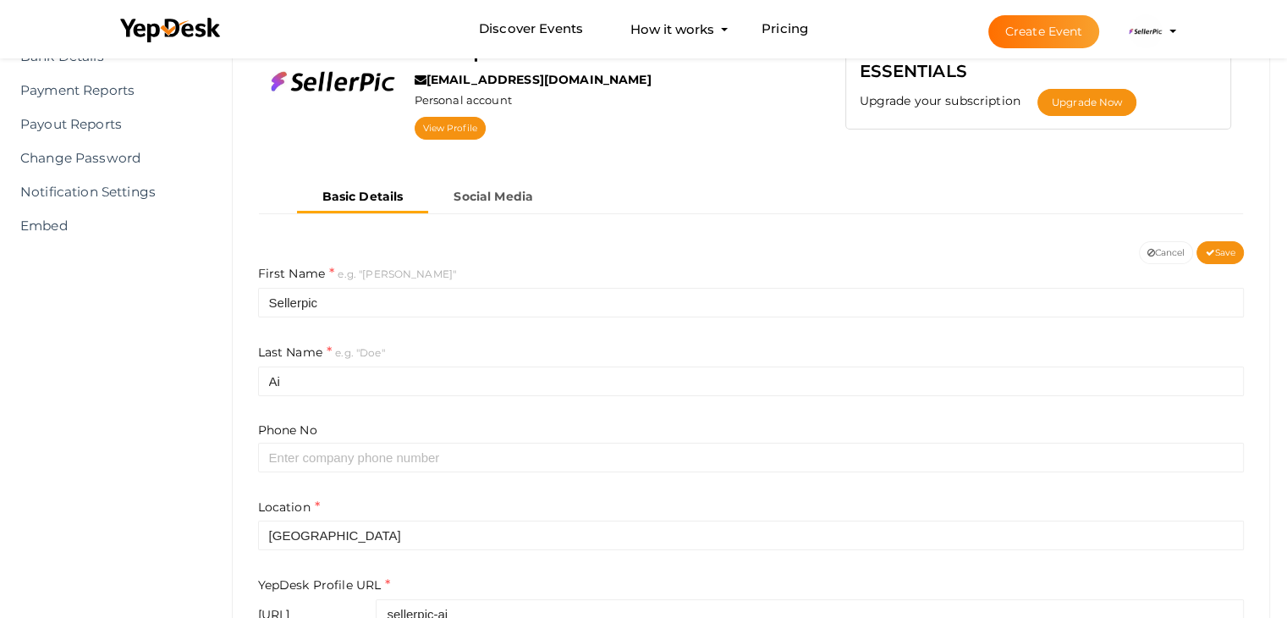
scroll to position [548, 0]
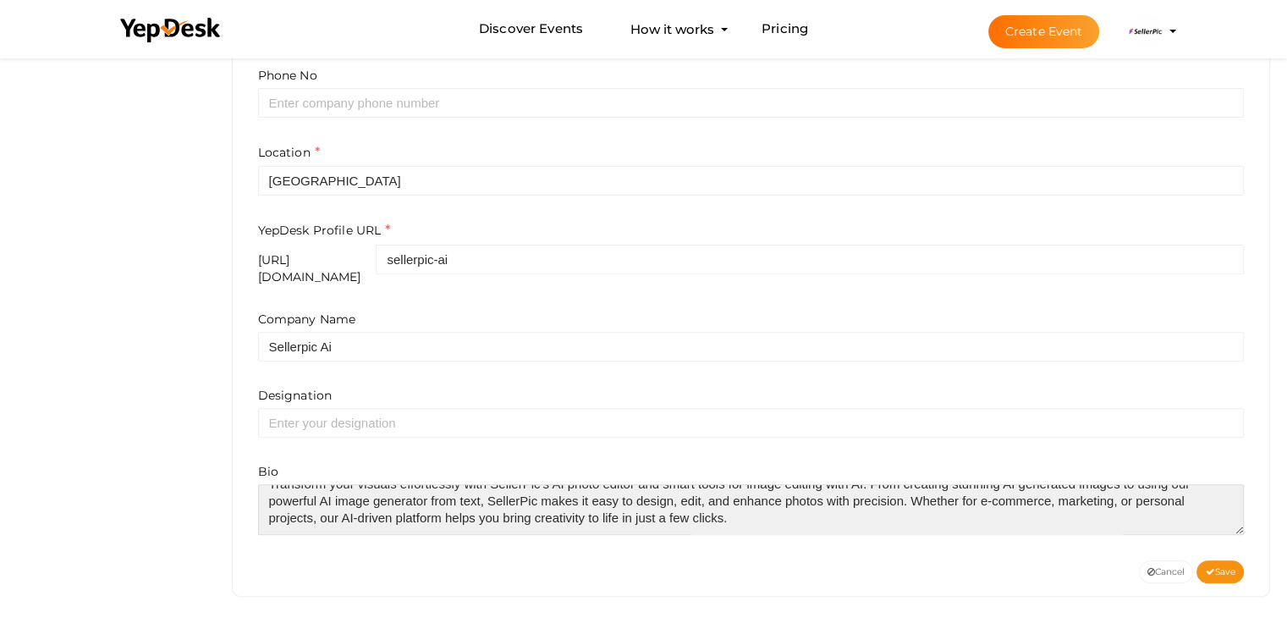
type textarea "Transform your visuals effortlessly with SellerPic’s AI photo editor and smart …"
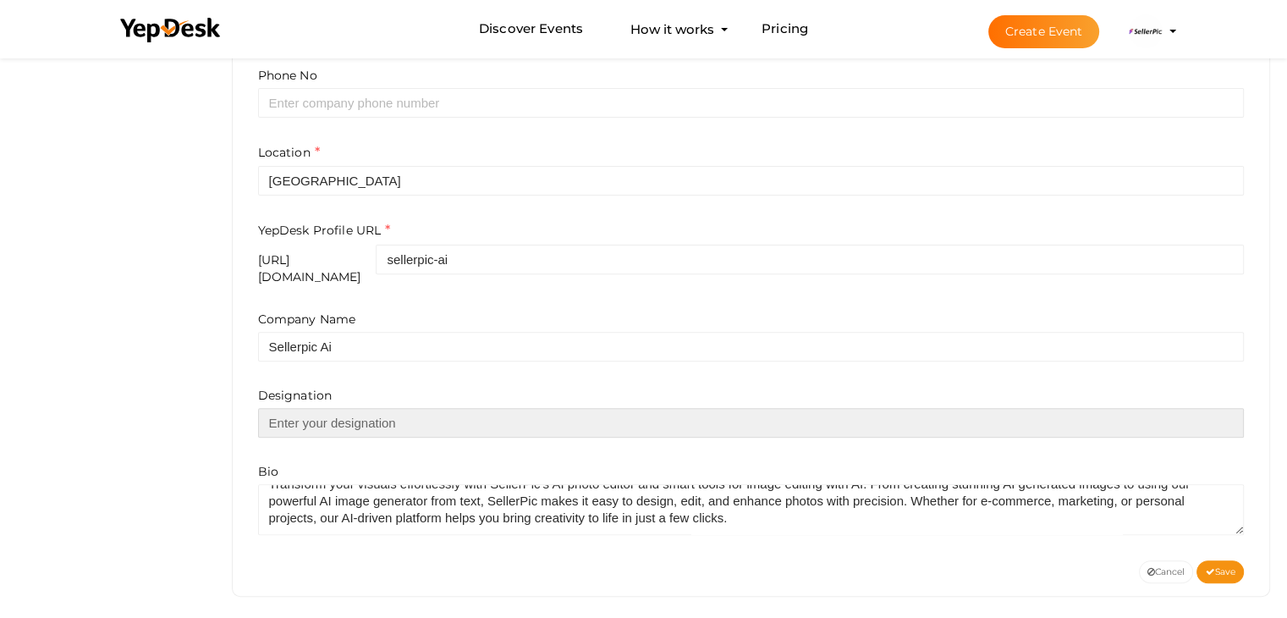
click at [449, 417] on input "text" at bounding box center [751, 423] width 987 height 30
paste input "https://www.sellerpic.ai/tools/instruct-edit"
type input "https://www.sellerpic.ai/tools/instruct-edit"
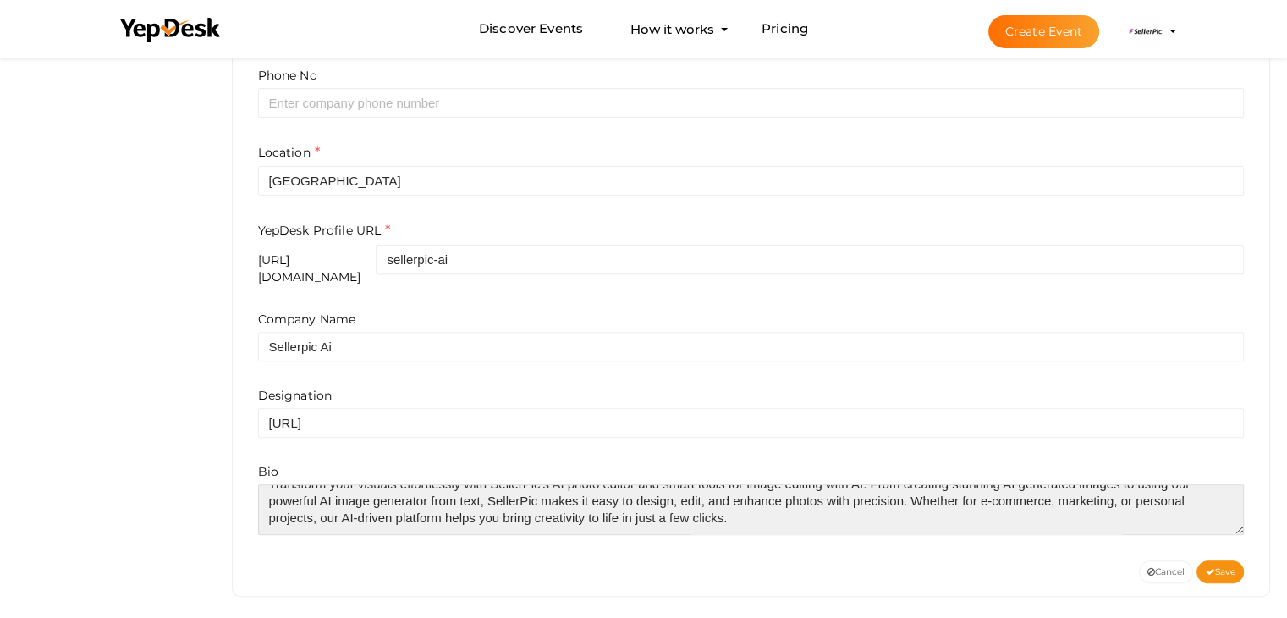
click at [738, 514] on textarea at bounding box center [751, 509] width 987 height 51
paste textarea "https://www.sellerpic.ai/tools/instruct-edit"
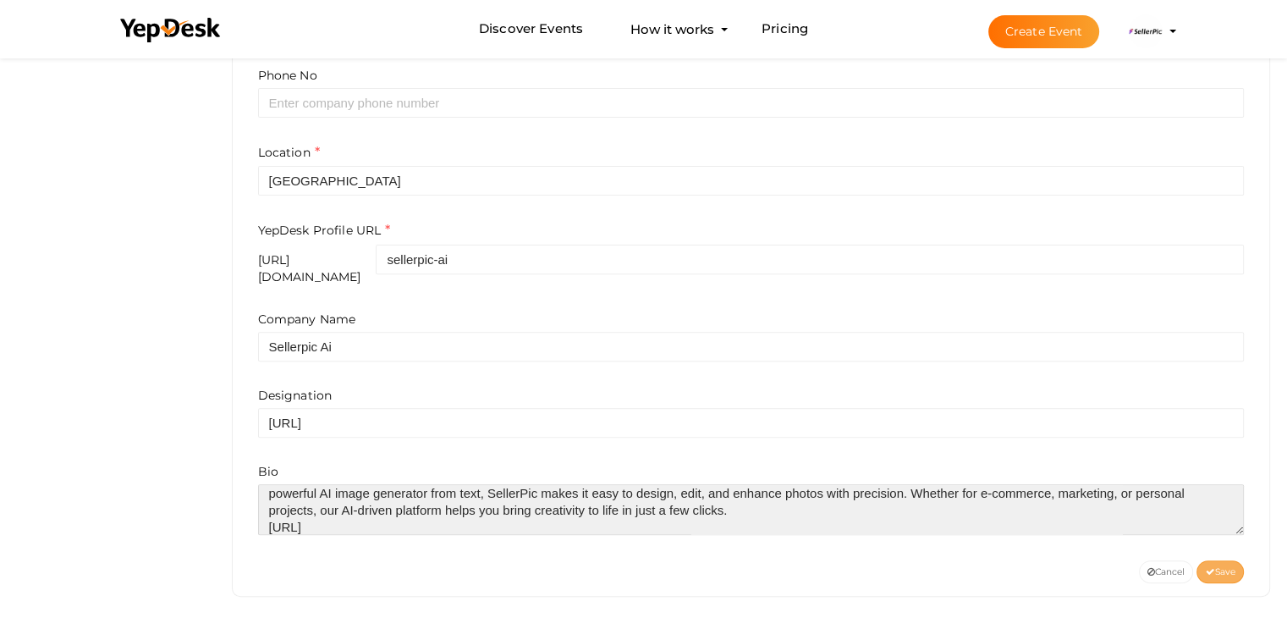
type textarea "Transform your visuals effortlessly with SellerPic’s AI photo editor and smart …"
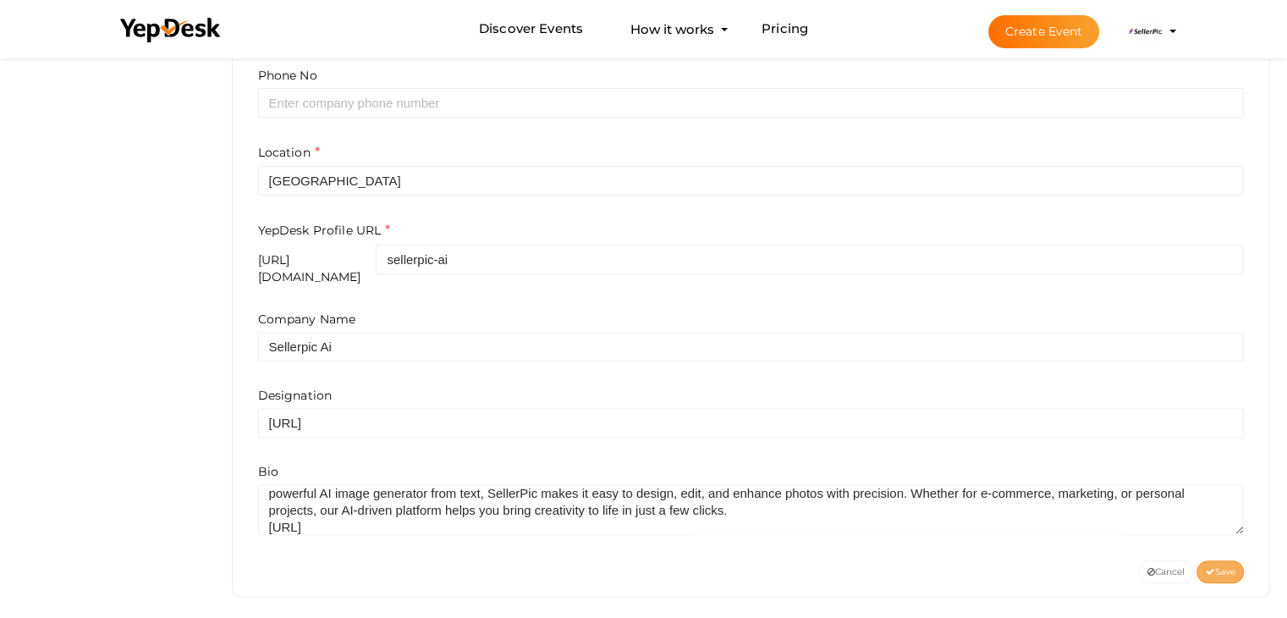
click at [1232, 566] on span "Save" at bounding box center [1220, 571] width 30 height 11
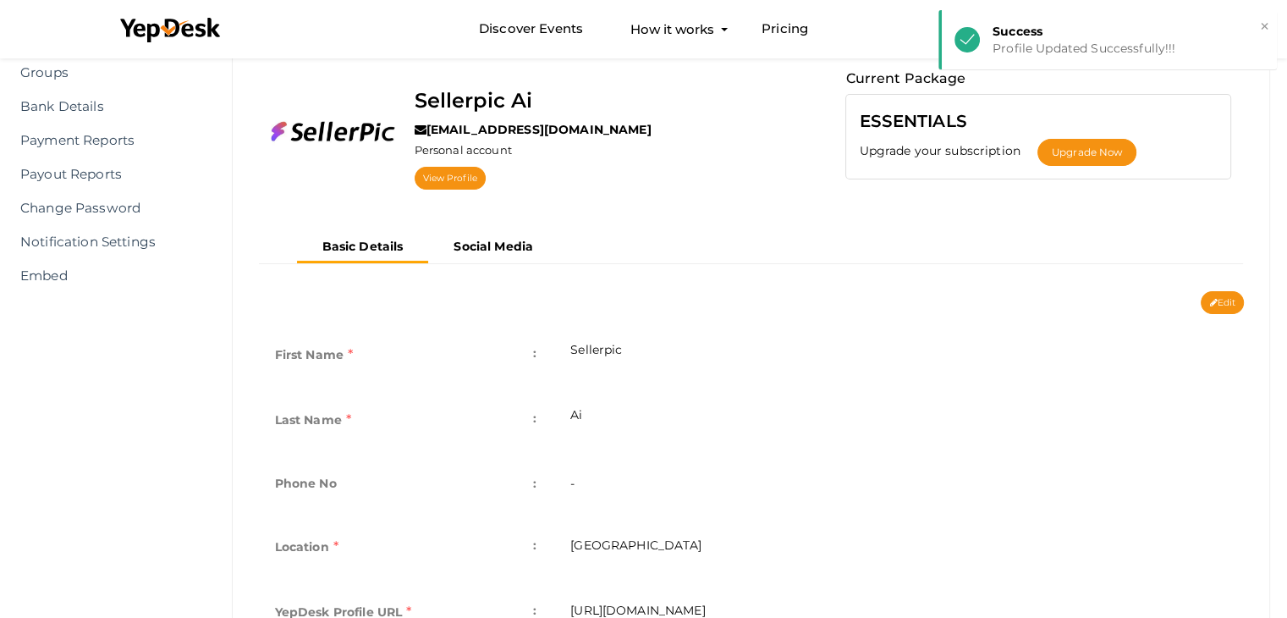
scroll to position [3, 0]
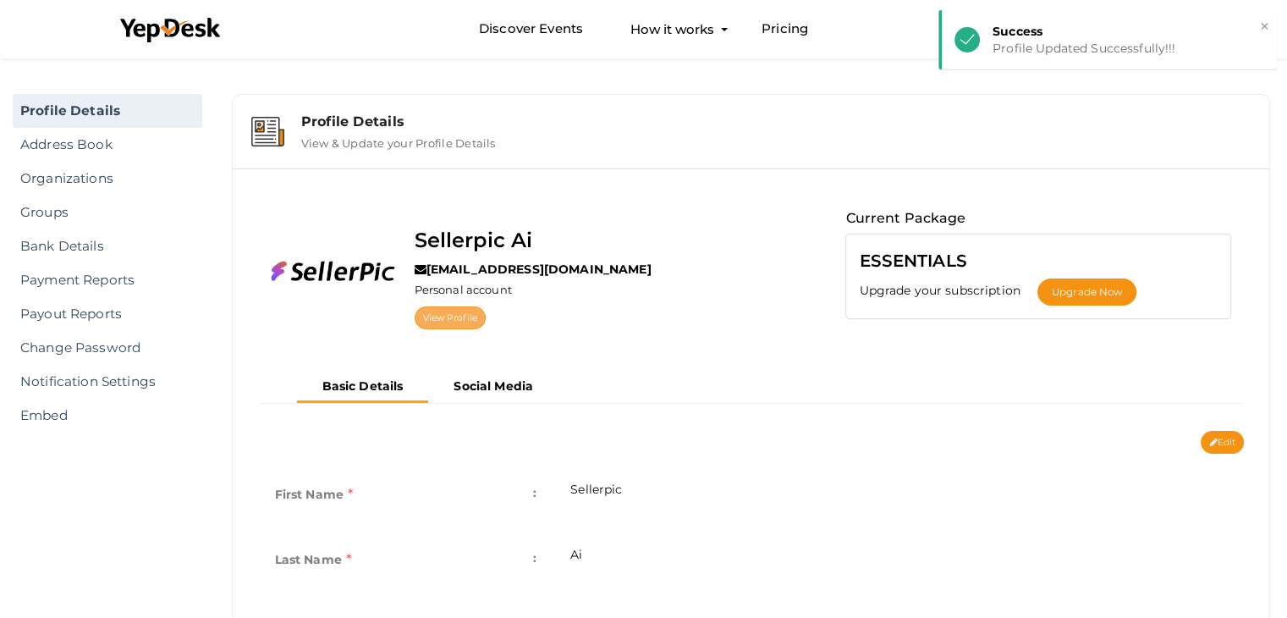
click at [453, 312] on link "View Profile" at bounding box center [450, 317] width 71 height 23
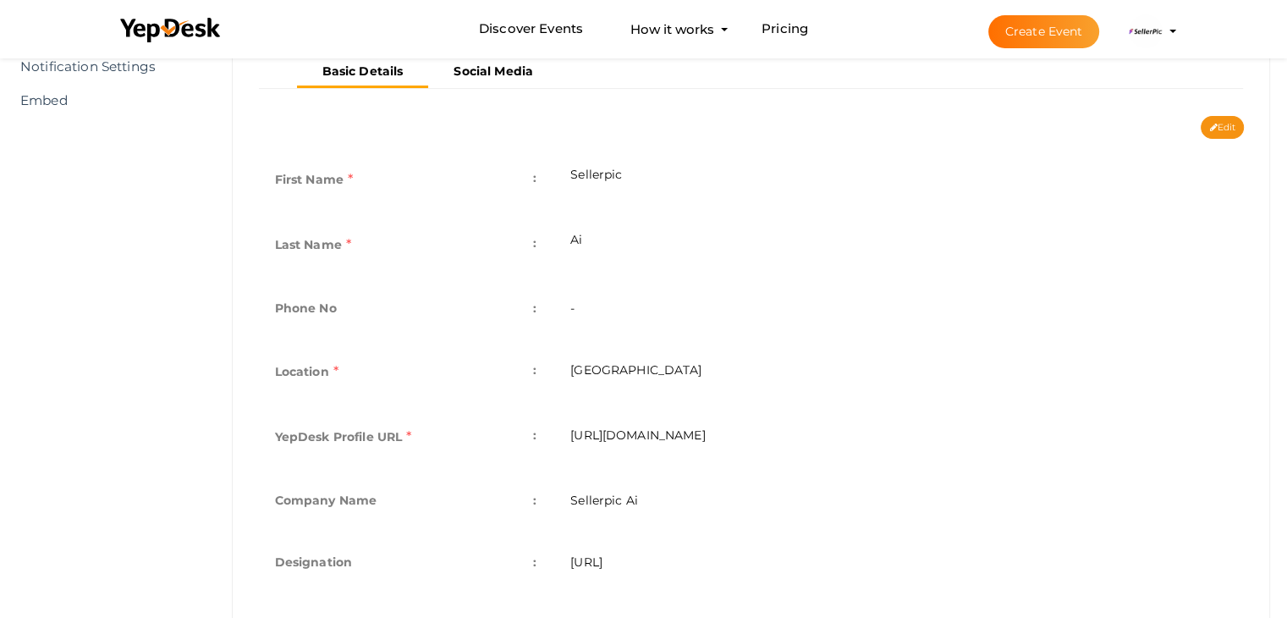
scroll to position [257, 0]
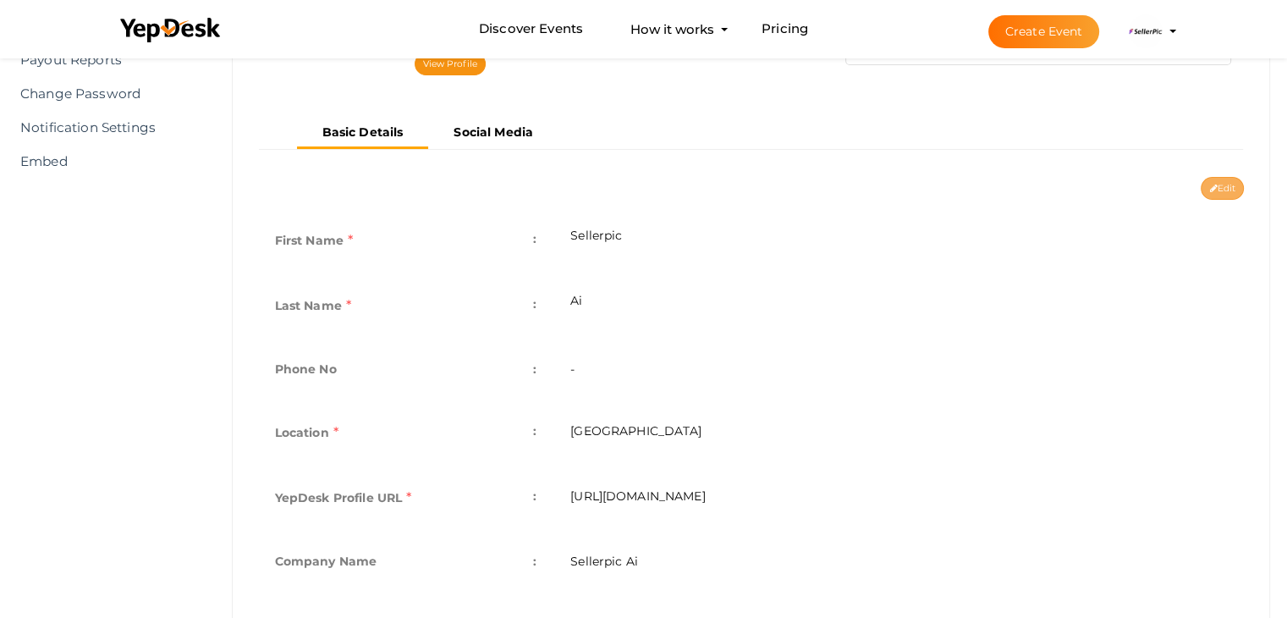
click at [1232, 177] on button "Edit" at bounding box center [1222, 188] width 43 height 23
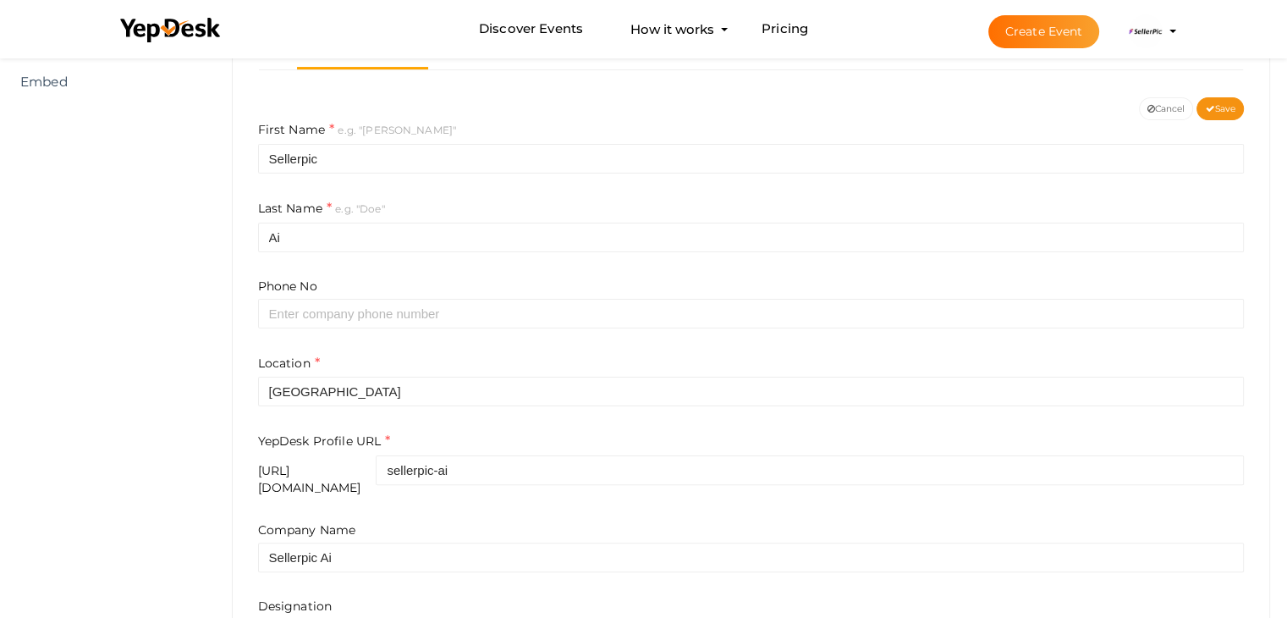
scroll to position [548, 0]
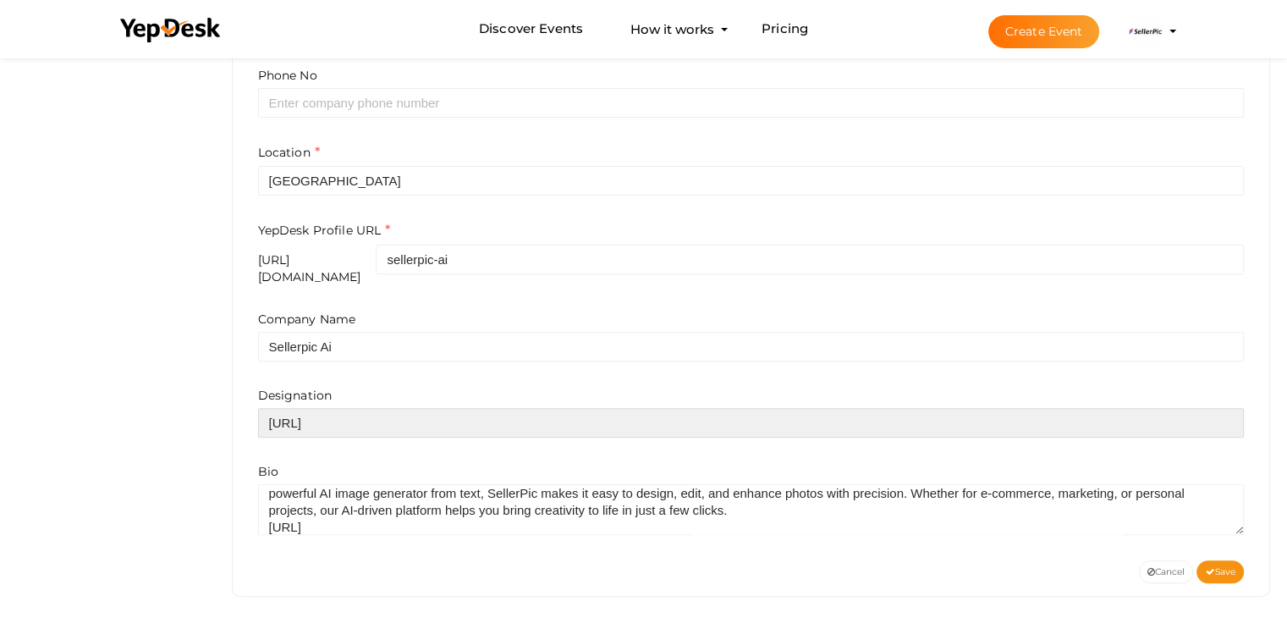
drag, startPoint x: 511, startPoint y: 405, endPoint x: 0, endPoint y: 451, distance: 513.3
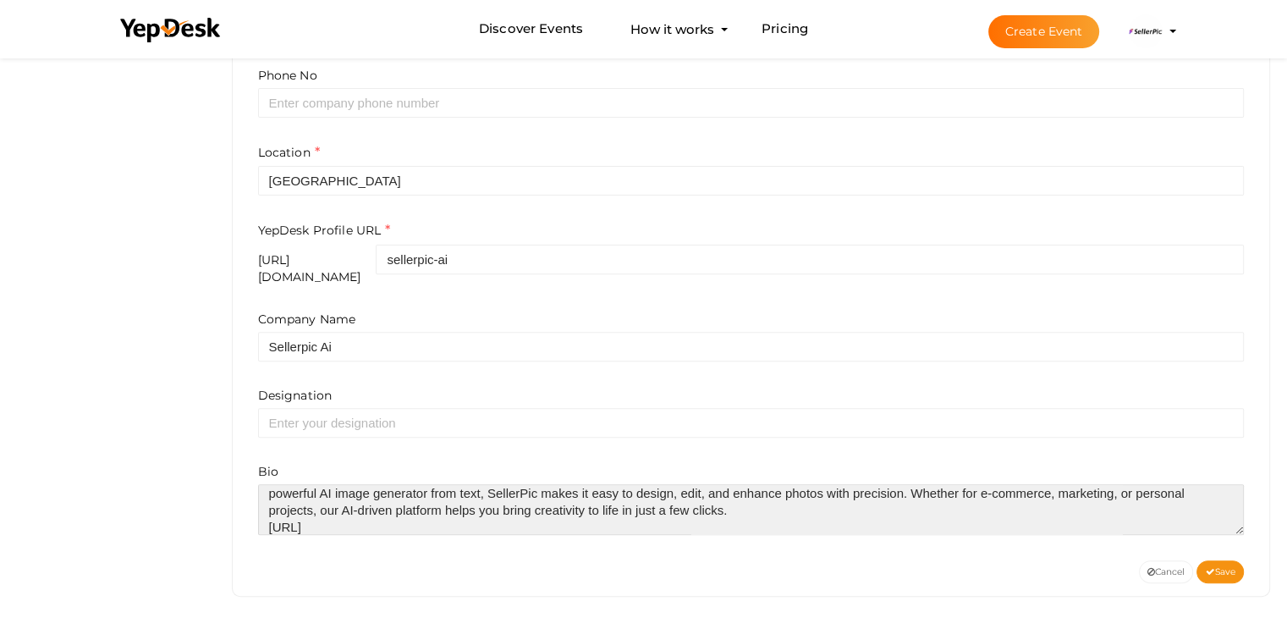
scroll to position [34, 0]
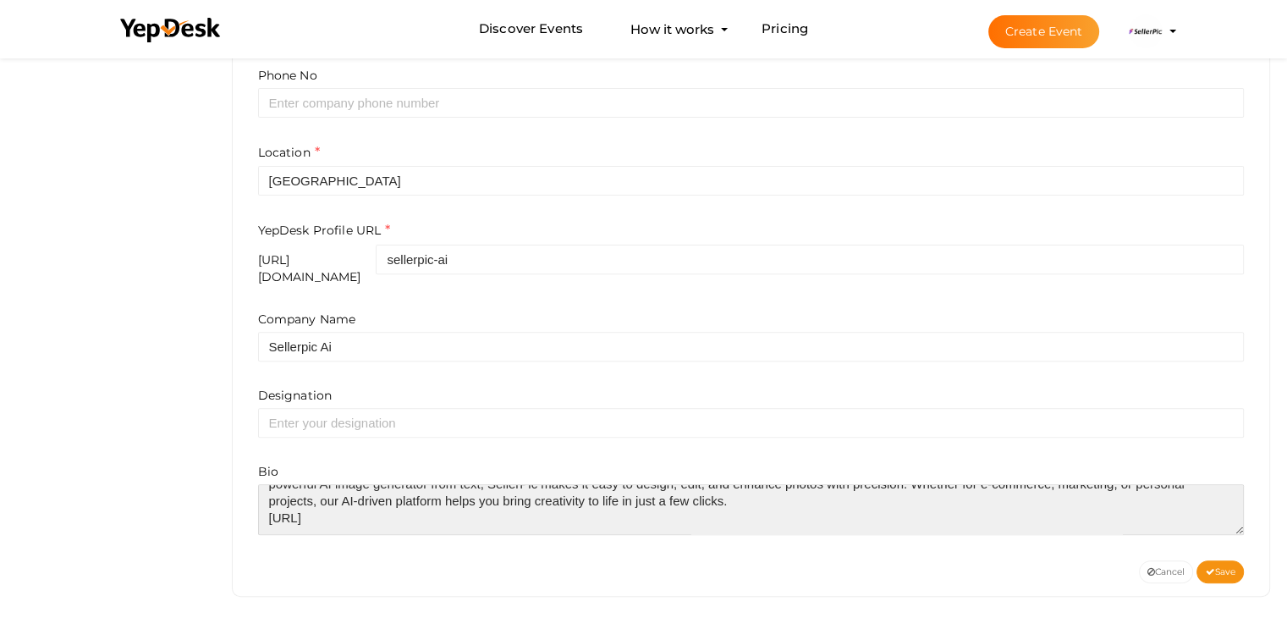
drag, startPoint x: 520, startPoint y: 510, endPoint x: 201, endPoint y: 516, distance: 318.3
click at [515, 499] on textarea at bounding box center [751, 509] width 987 height 51
drag, startPoint x: 454, startPoint y: 500, endPoint x: 252, endPoint y: 528, distance: 203.4
click at [252, 528] on div "First Name e.g. "John" Sellerpic Last Name e.g. "Doe" Ai Phone No Location Sing…" at bounding box center [751, 234] width 1012 height 651
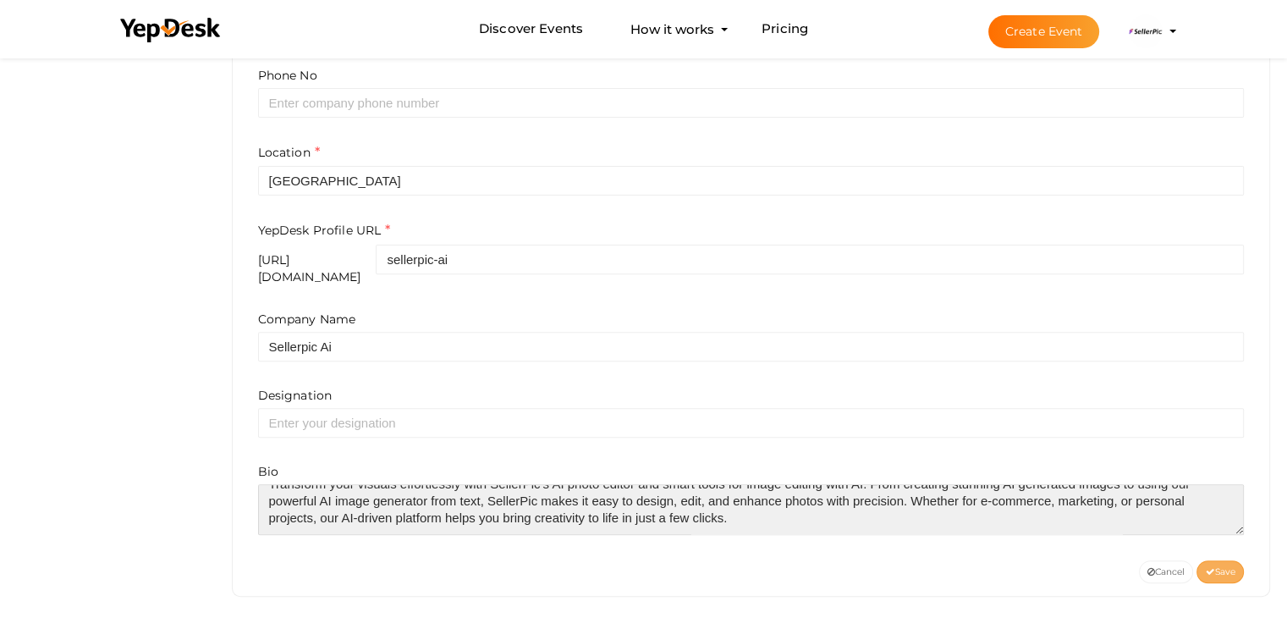
type textarea "Transform your visuals effortlessly with SellerPic’s AI photo editor and smart …"
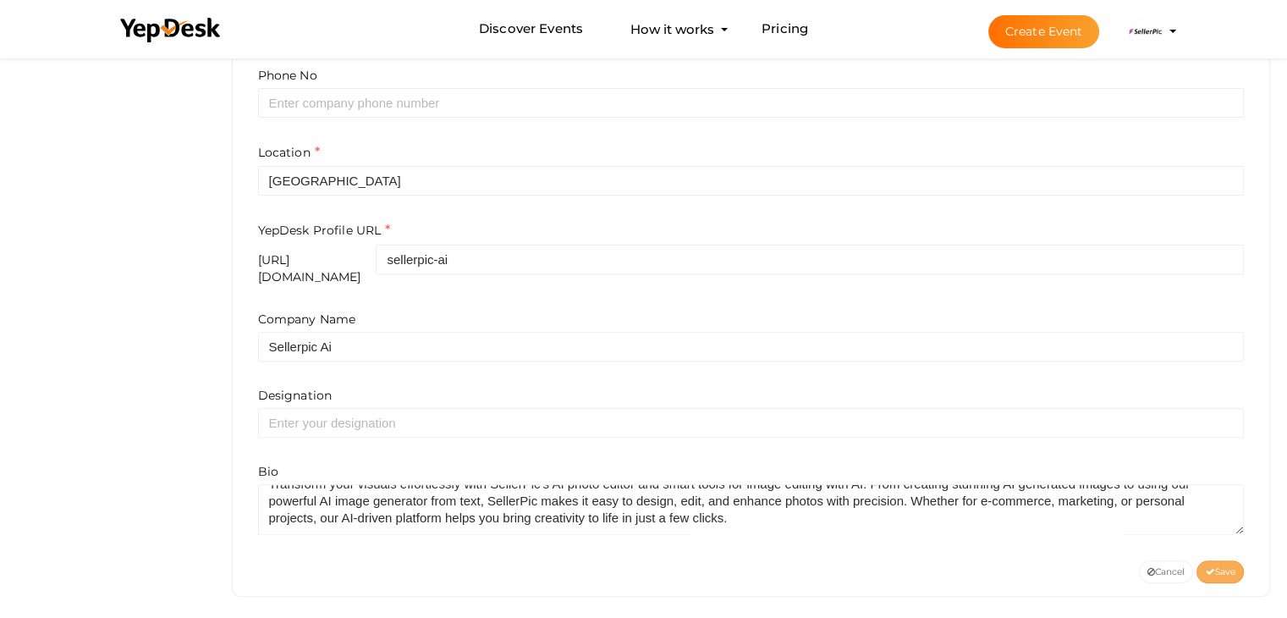
click at [1205, 568] on icon at bounding box center [1209, 572] width 9 height 9
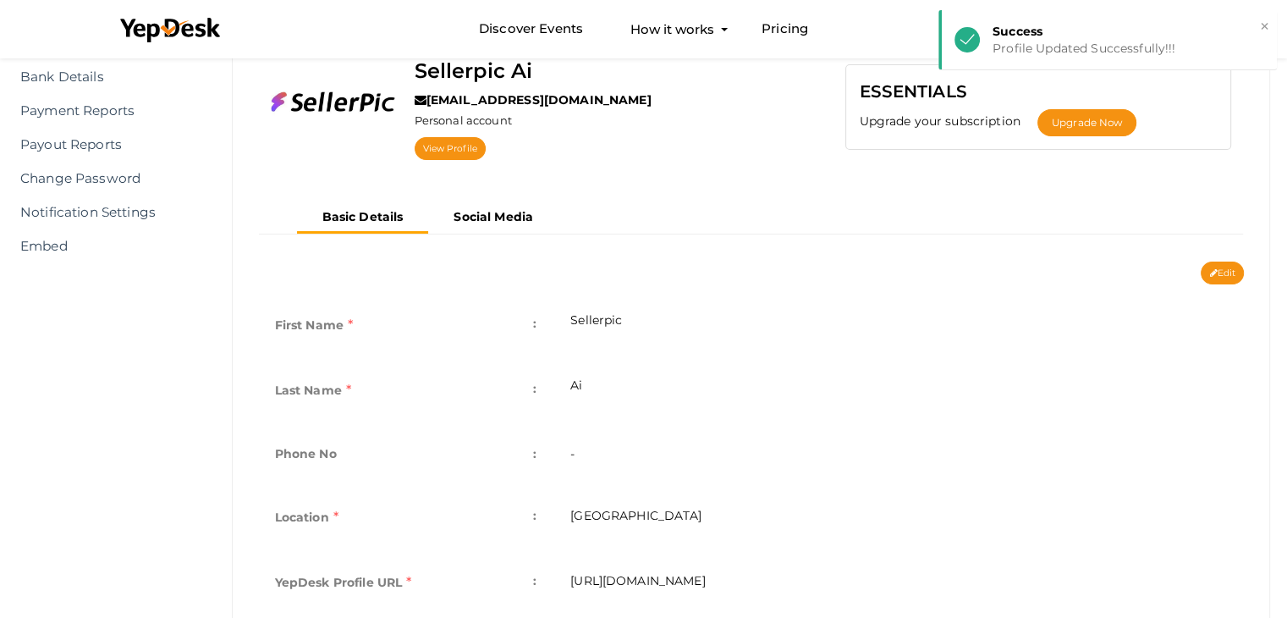
scroll to position [0, 0]
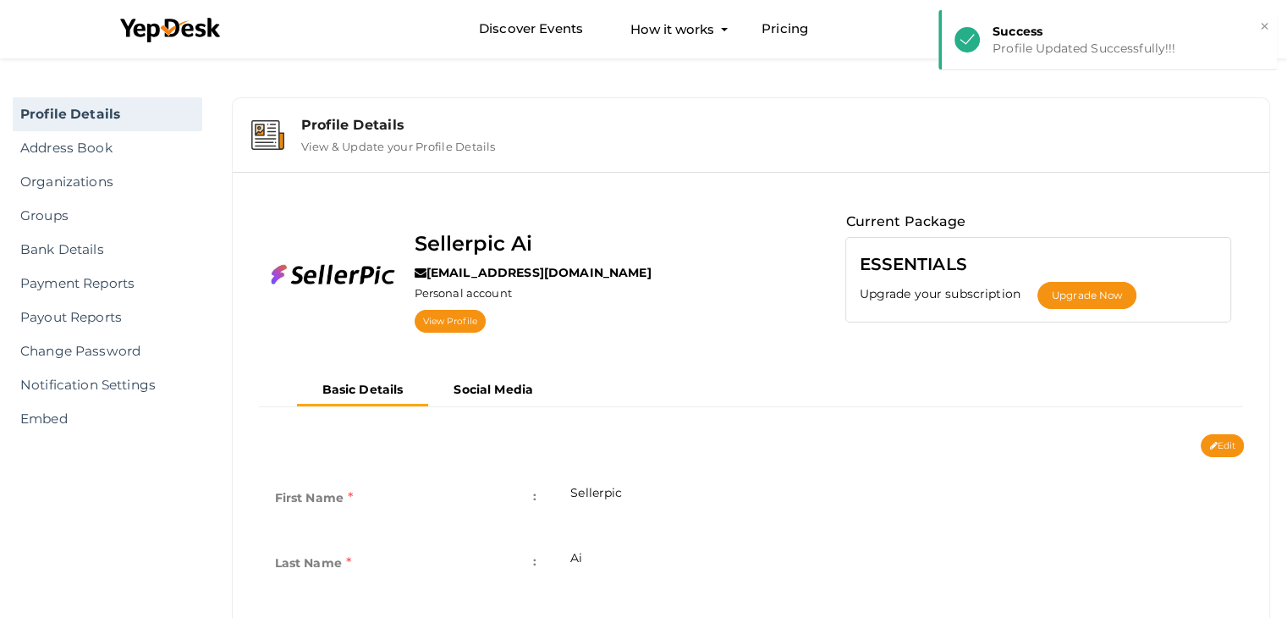
click at [488, 370] on div "Sellerpic Ai sellerpic520@gmail.com Personal account View Profile Current Packa…" at bounding box center [751, 280] width 1012 height 190
click at [488, 388] on b "Social Media" at bounding box center [494, 389] width 80 height 15
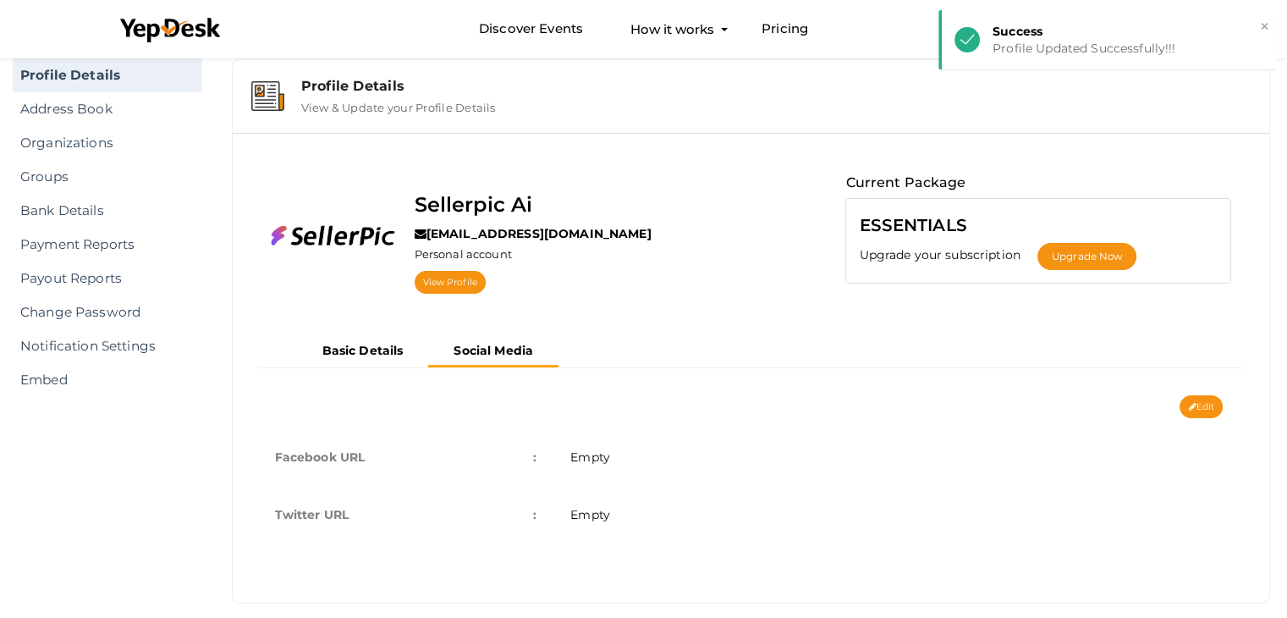
scroll to position [58, 0]
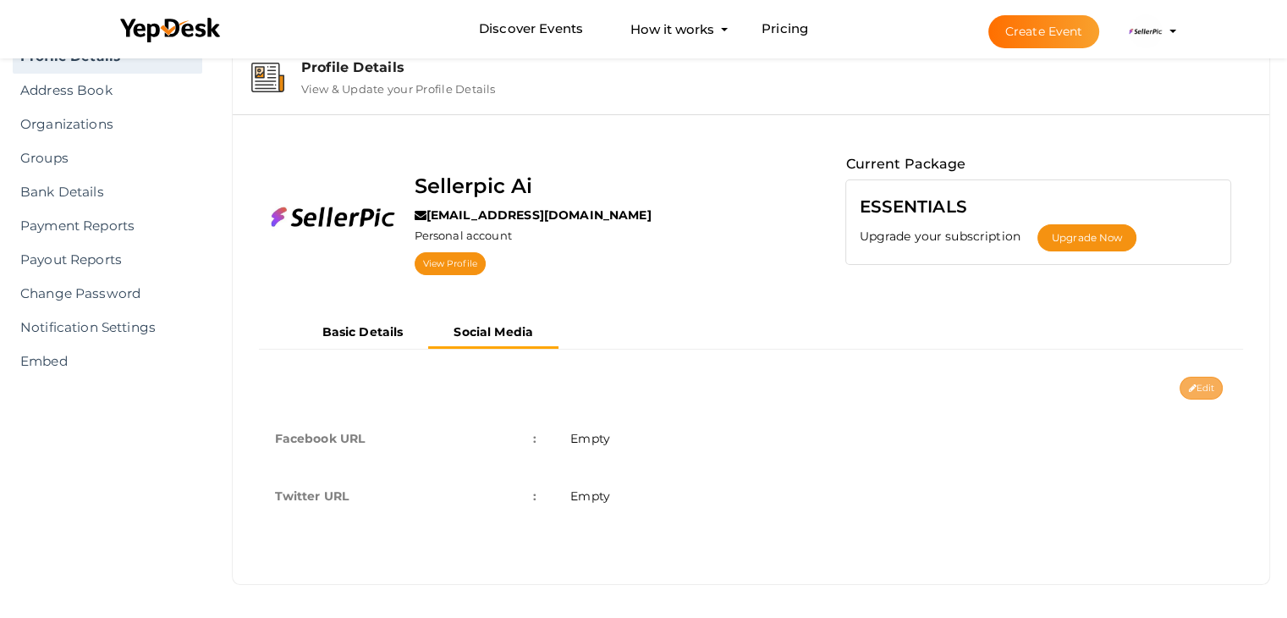
click at [1219, 385] on button "Edit" at bounding box center [1201, 388] width 43 height 23
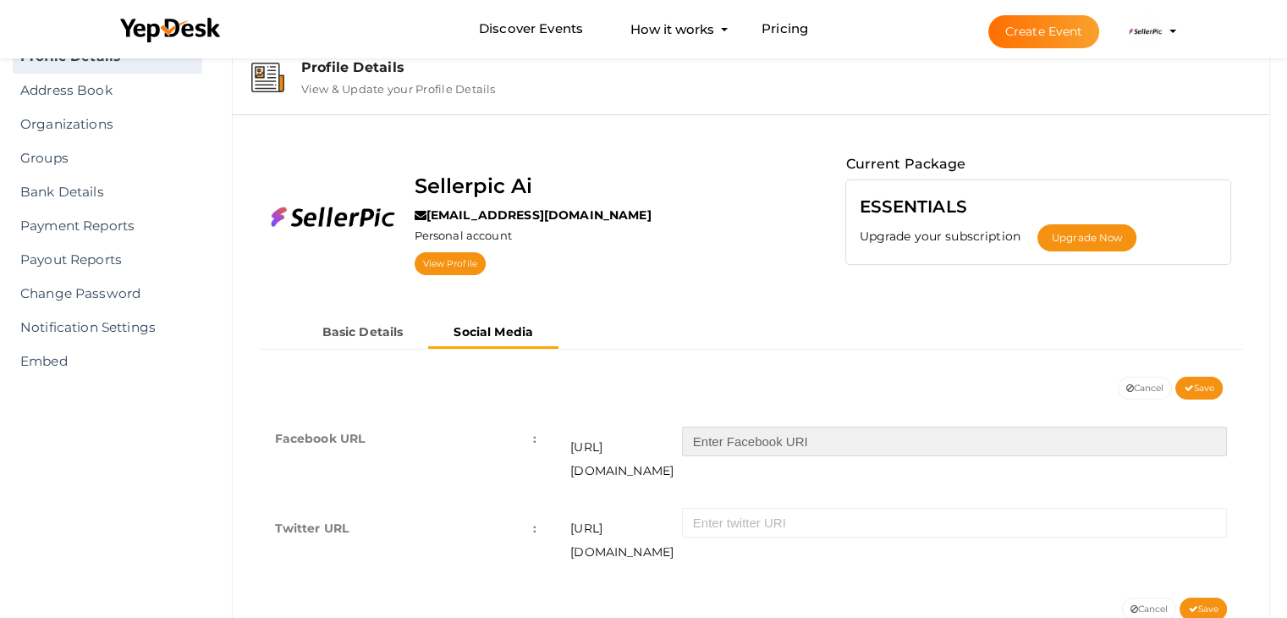
click at [773, 441] on input "text" at bounding box center [954, 442] width 545 height 30
paste input "https://www.facebook.com/people/SellerPic/61562962934606/"
type input "https://www.facebook.com/people/SellerPic/61562962934606/"
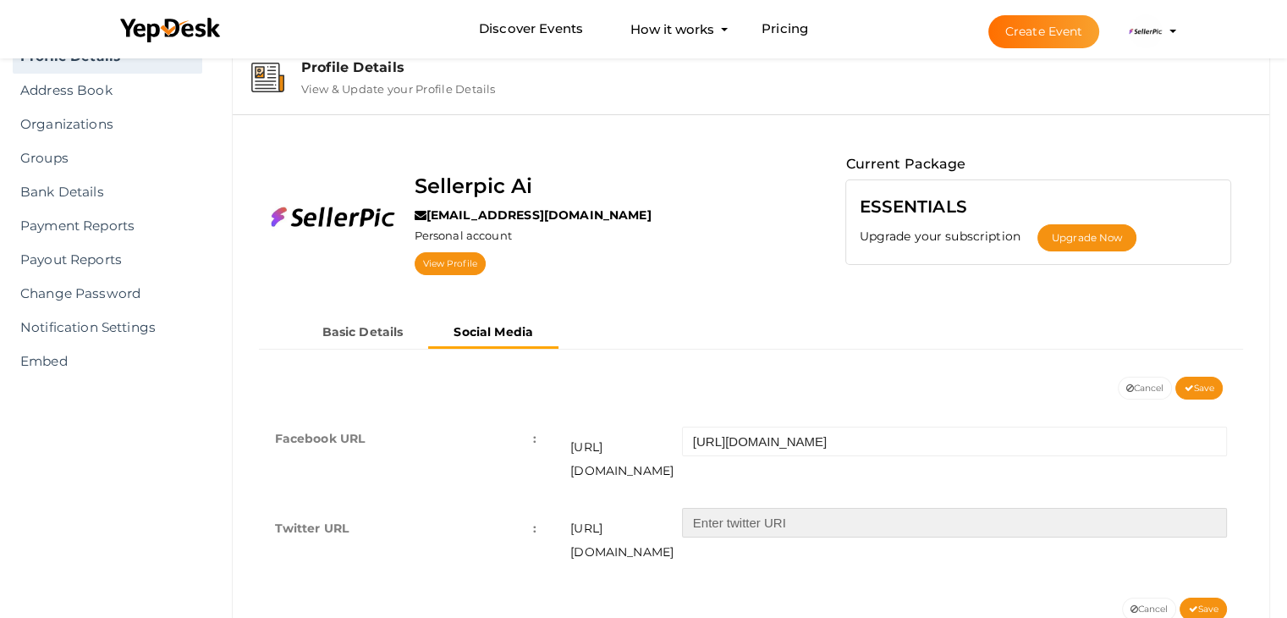
click at [796, 508] on input "text" at bounding box center [954, 523] width 545 height 30
paste input "https://x.com/sellerpicai"
type input "https://x.com/sellerpicai"
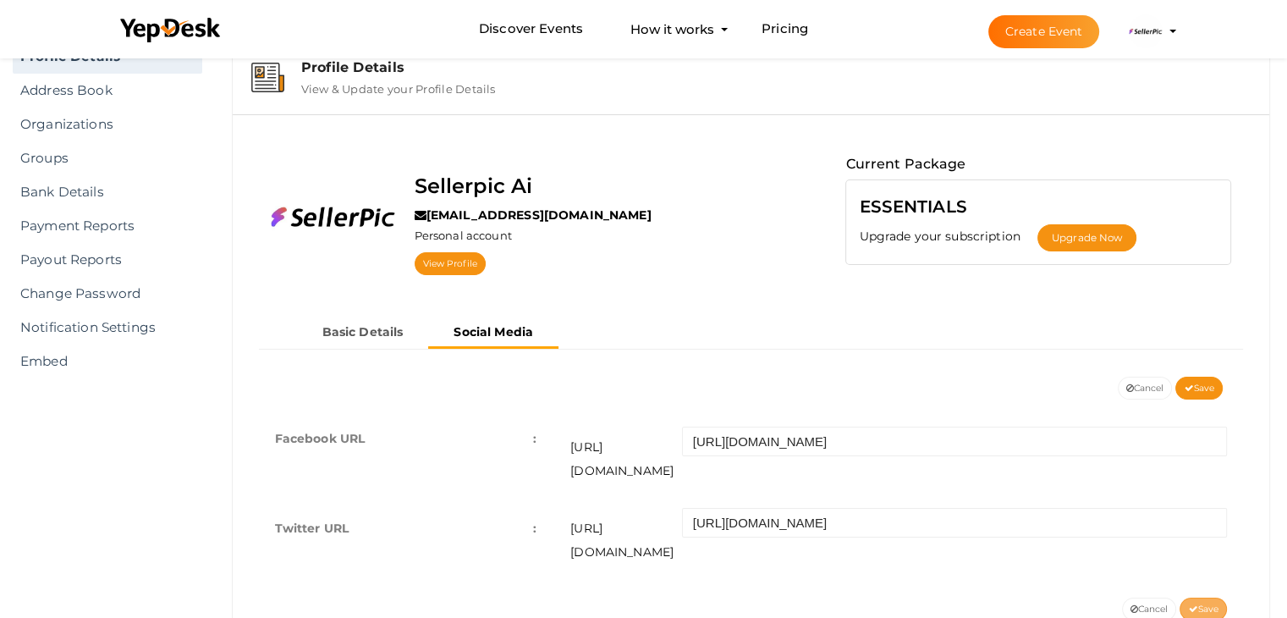
click at [1198, 604] on span "Save" at bounding box center [1203, 609] width 30 height 11
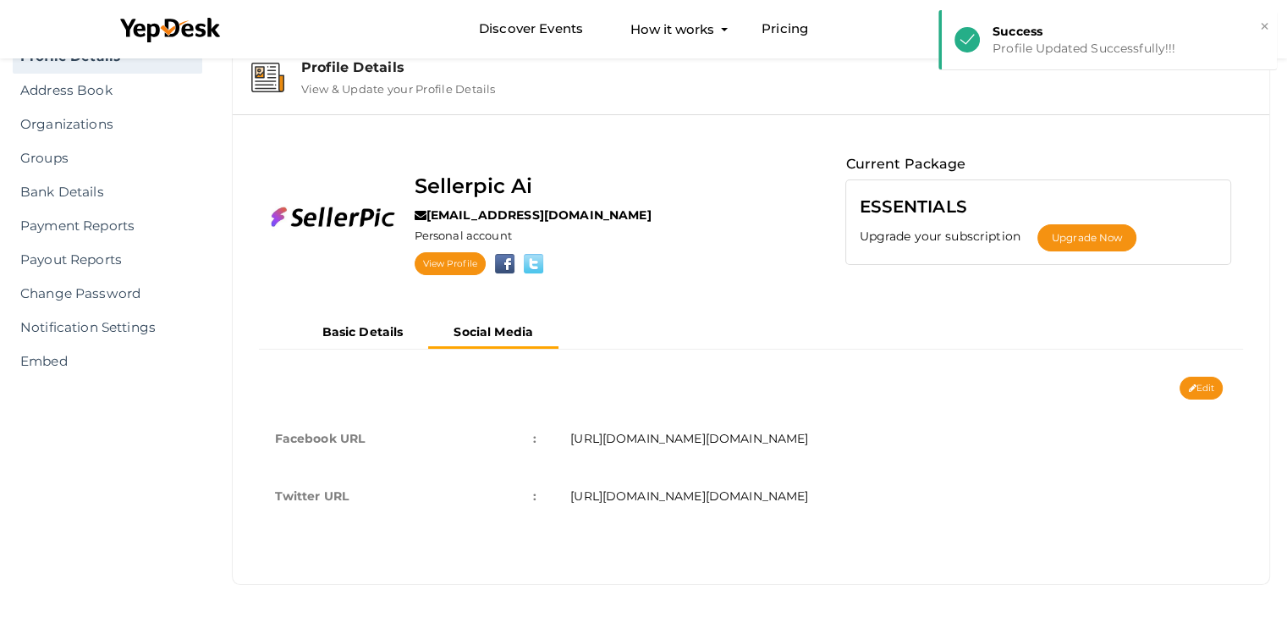
scroll to position [0, 0]
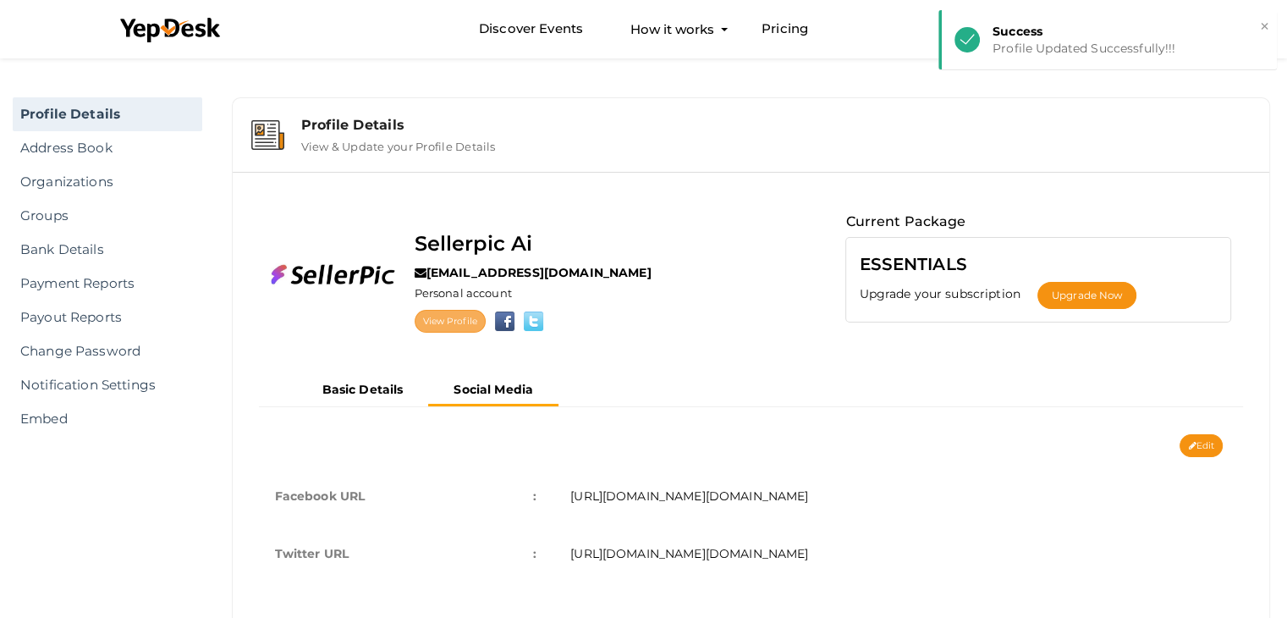
click at [440, 329] on link "View Profile" at bounding box center [450, 321] width 71 height 23
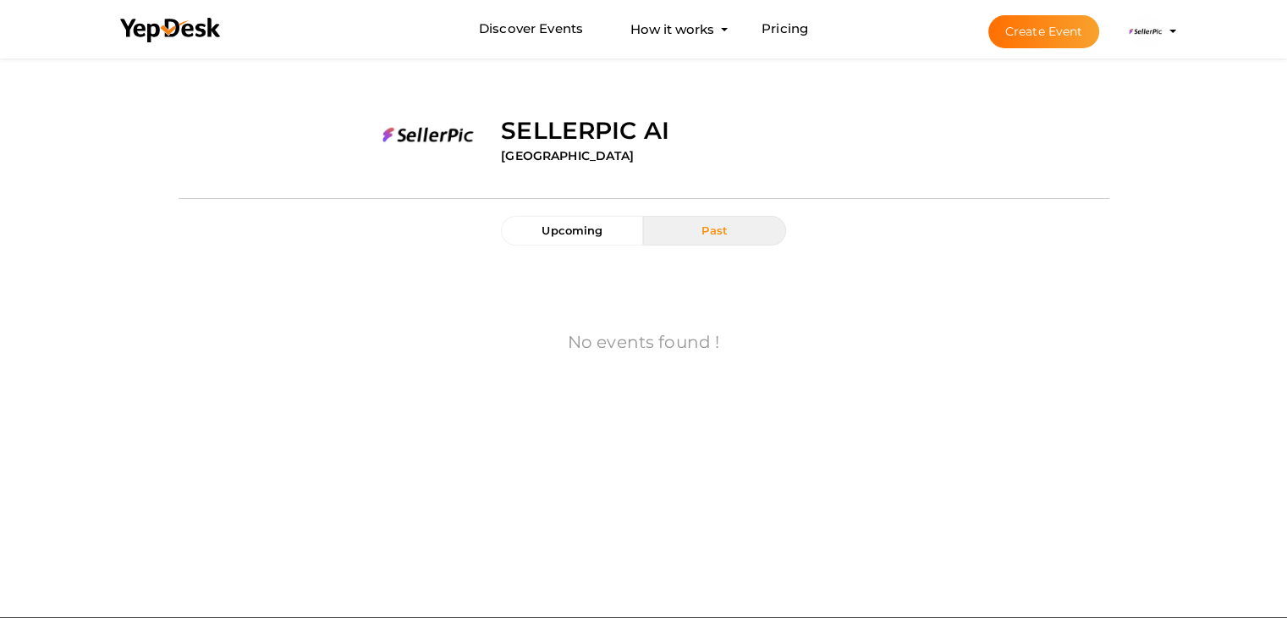
click at [1144, 25] on img at bounding box center [1146, 31] width 34 height 34
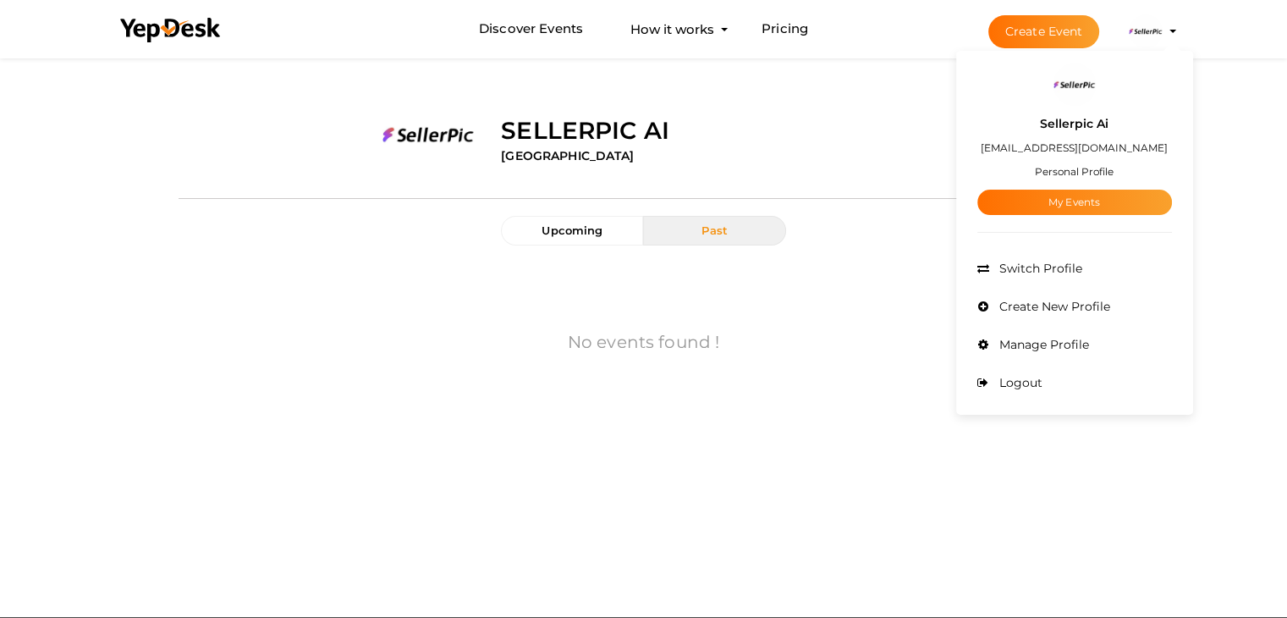
click at [1070, 102] on img at bounding box center [1075, 84] width 42 height 42
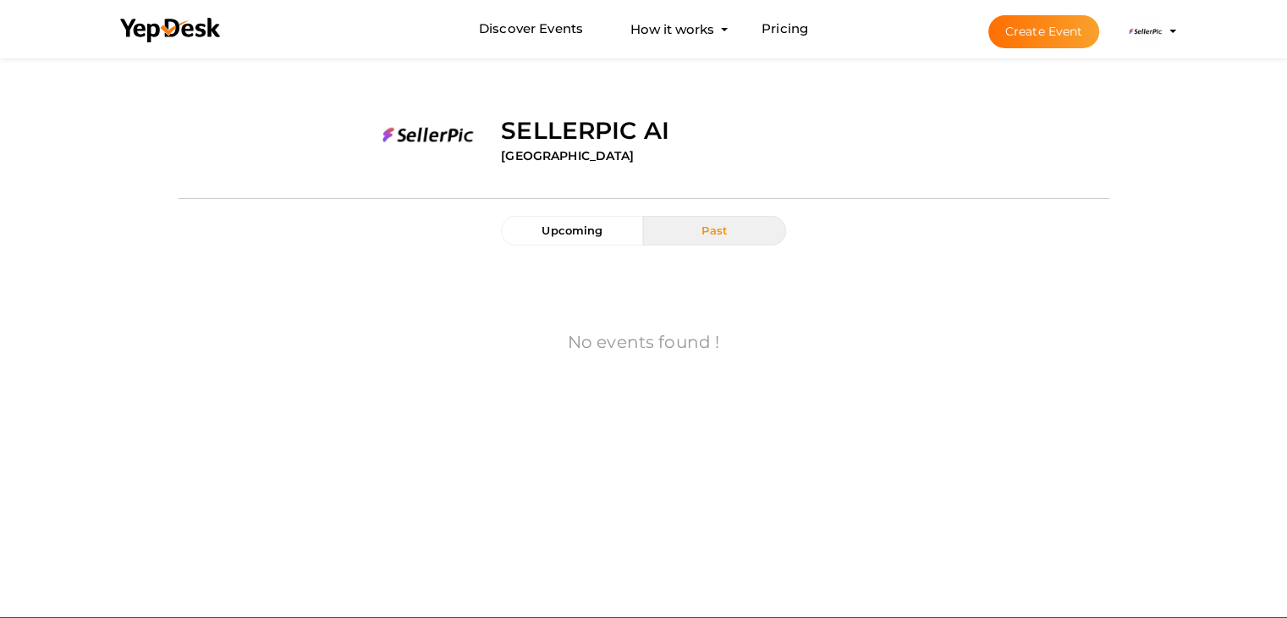
click at [1138, 33] on img at bounding box center [1146, 31] width 34 height 34
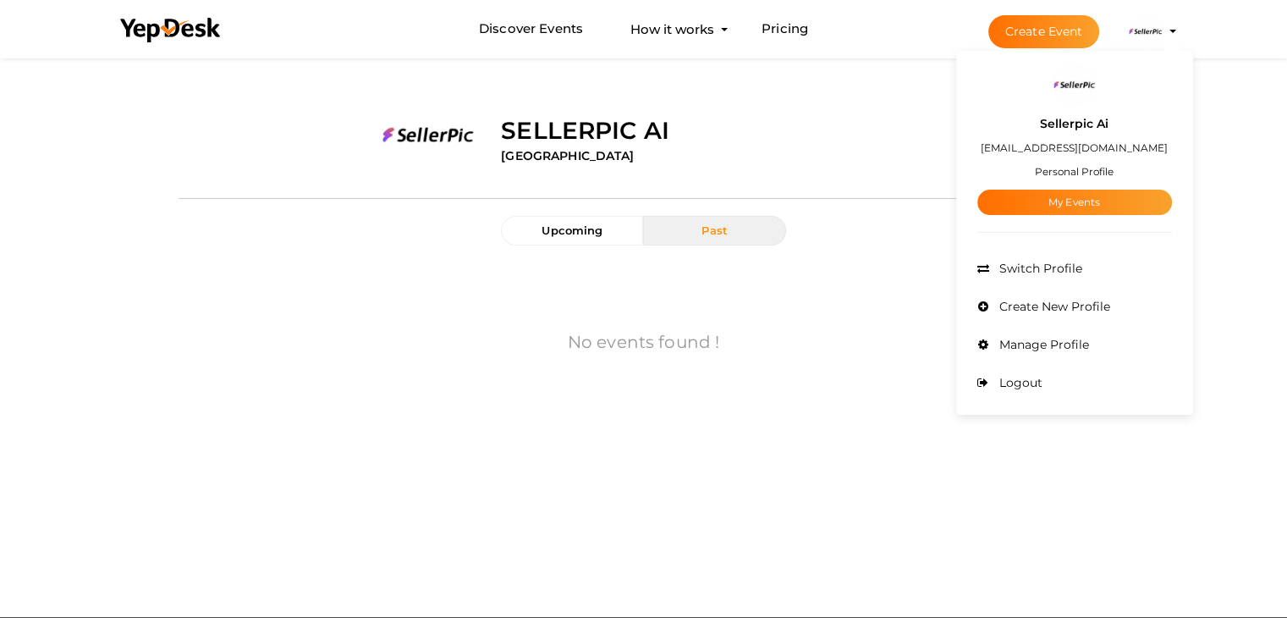
click at [1060, 110] on div "Sellerpic Ai [EMAIL_ADDRESS][DOMAIN_NAME] Personal Profile My Events" at bounding box center [1075, 160] width 195 height 109
click at [1060, 113] on div "Sellerpic Ai [GEOGRAPHIC_DATA]" at bounding box center [798, 128] width 620 height 80
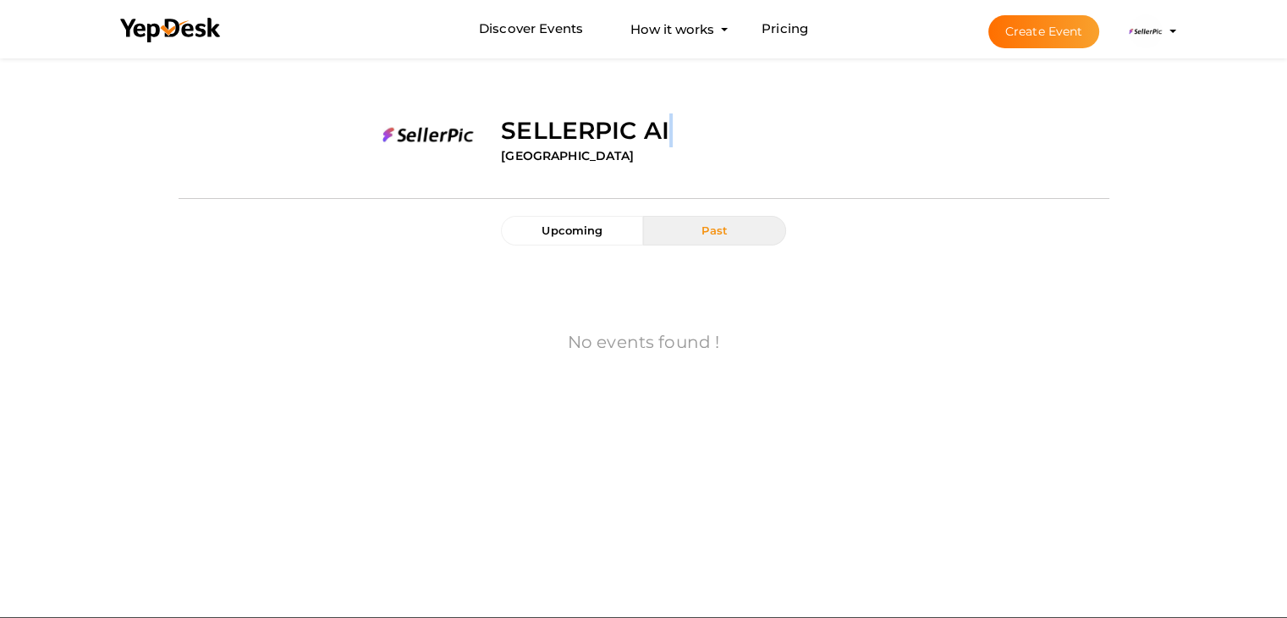
click at [1060, 113] on div "Sellerpic Ai Singapore" at bounding box center [798, 128] width 620 height 80
click at [579, 231] on span "Upcoming" at bounding box center [572, 230] width 61 height 14
click at [701, 238] on button "Past" at bounding box center [714, 231] width 142 height 30
click at [425, 130] on input "file" at bounding box center [429, 168] width 93 height 93
click at [1159, 31] on img at bounding box center [1146, 31] width 34 height 34
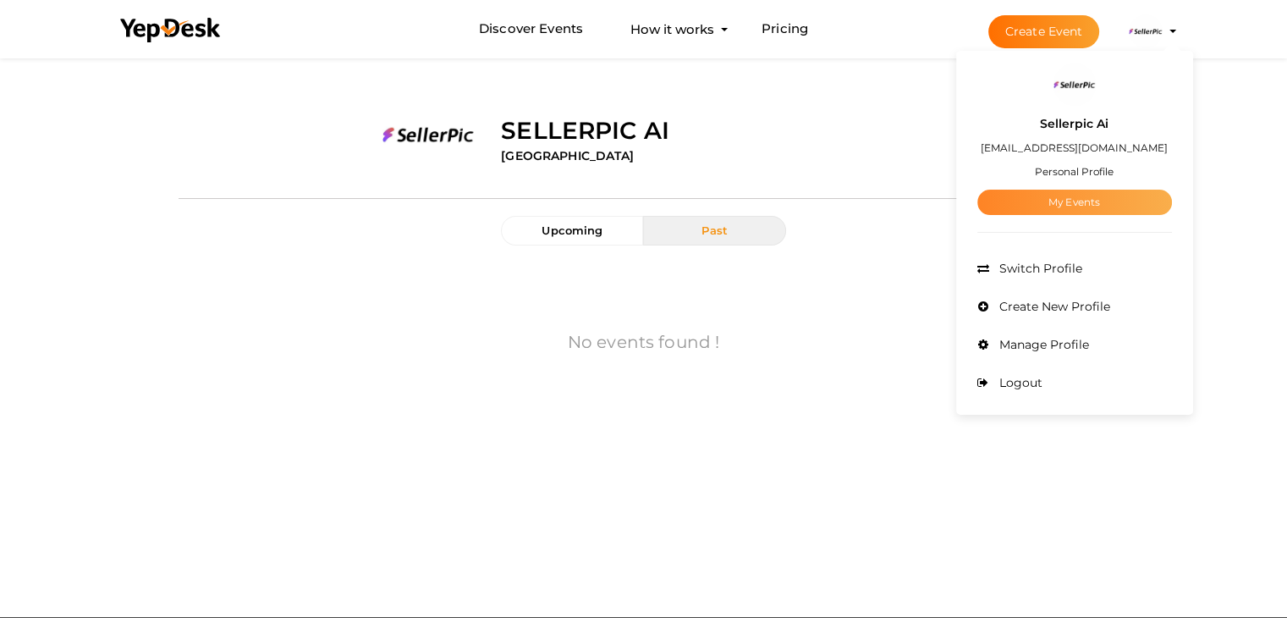
click at [1049, 207] on link "My Events" at bounding box center [1075, 202] width 195 height 25
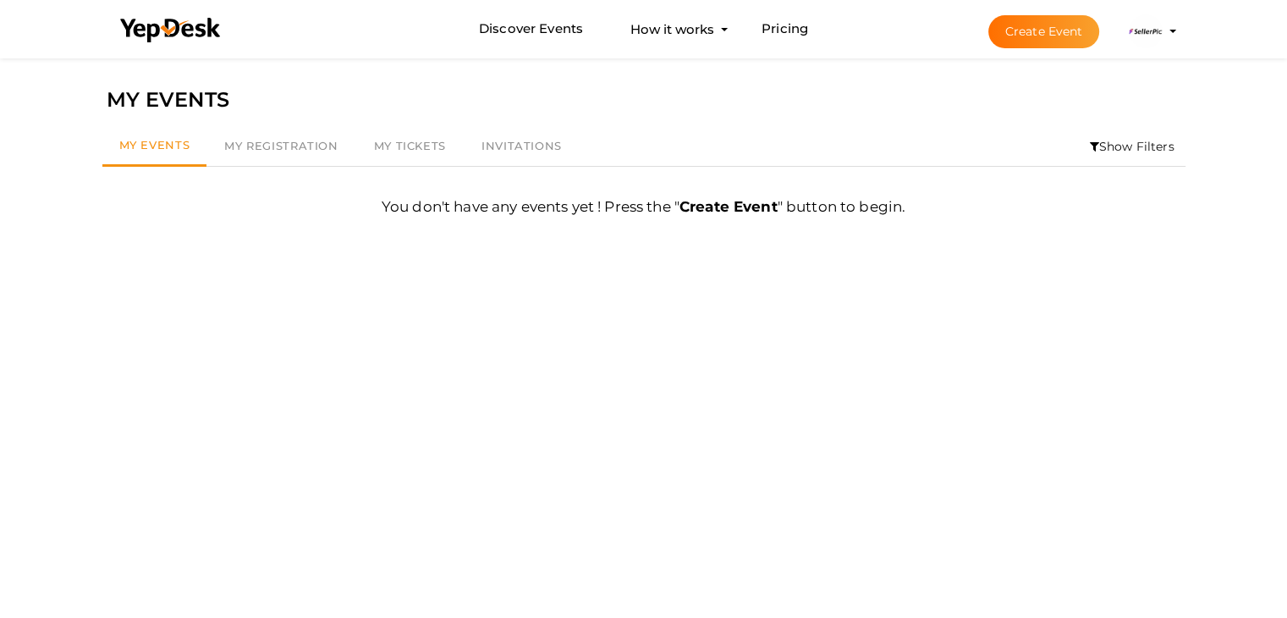
click at [1127, 150] on li "Show Filters" at bounding box center [1132, 146] width 107 height 39
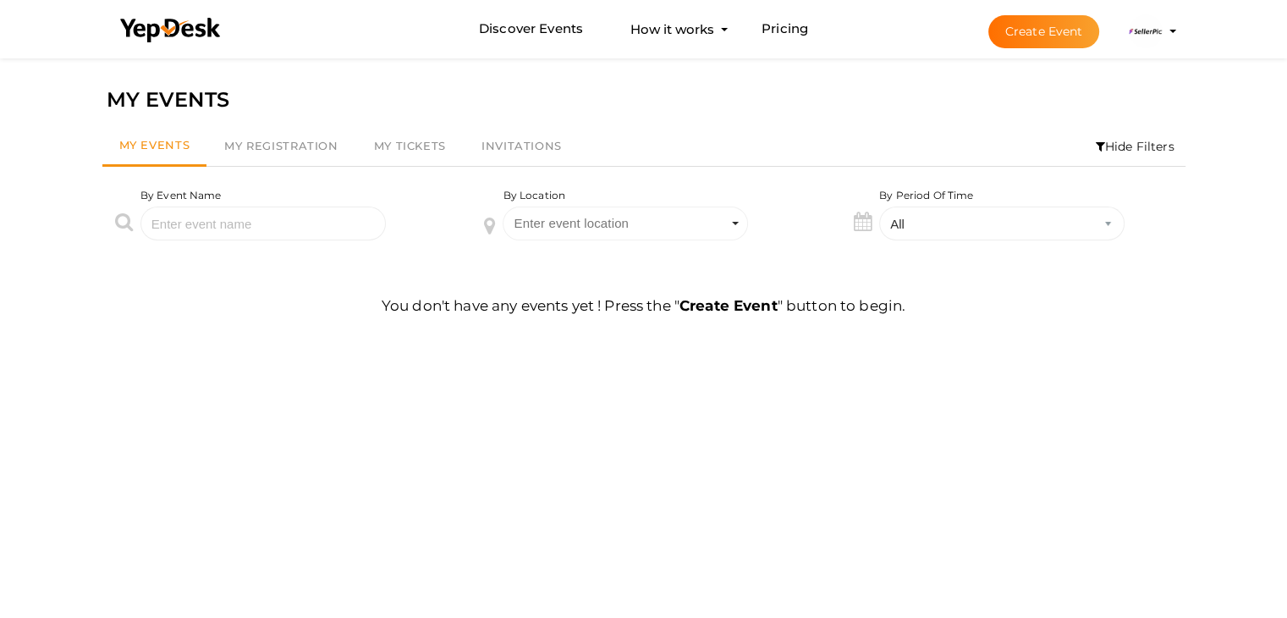
click at [1120, 152] on li "Hide Filters" at bounding box center [1135, 146] width 101 height 39
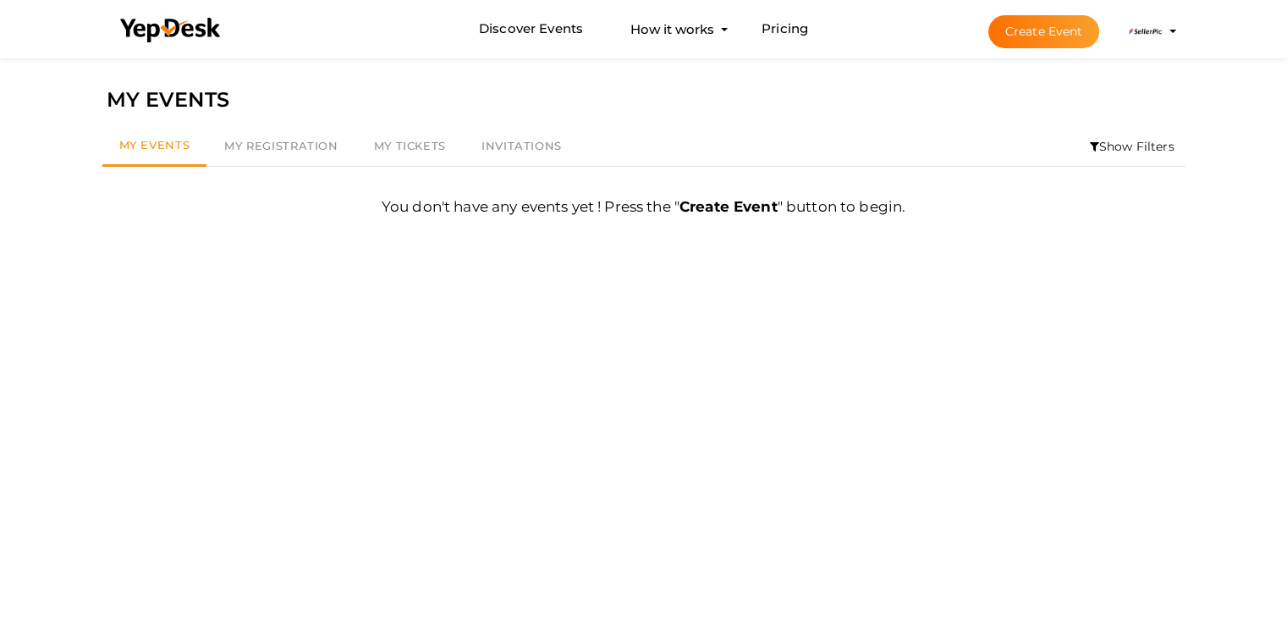
click at [1153, 33] on img at bounding box center [1146, 31] width 34 height 34
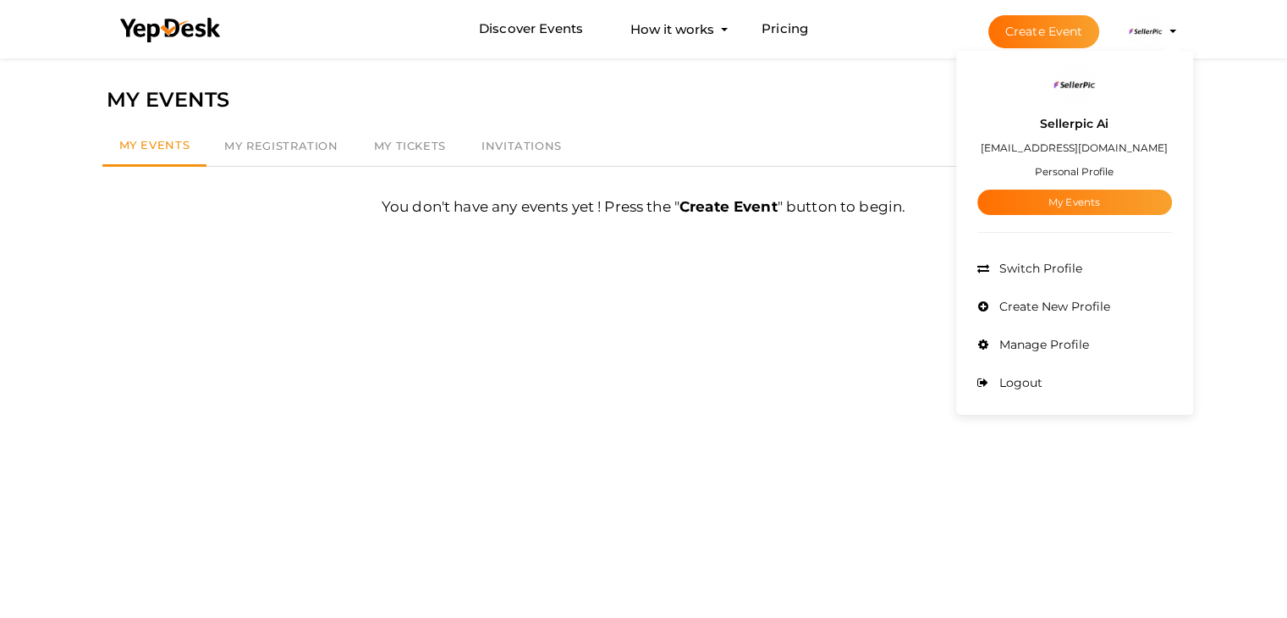
click at [1070, 70] on img at bounding box center [1075, 84] width 42 height 42
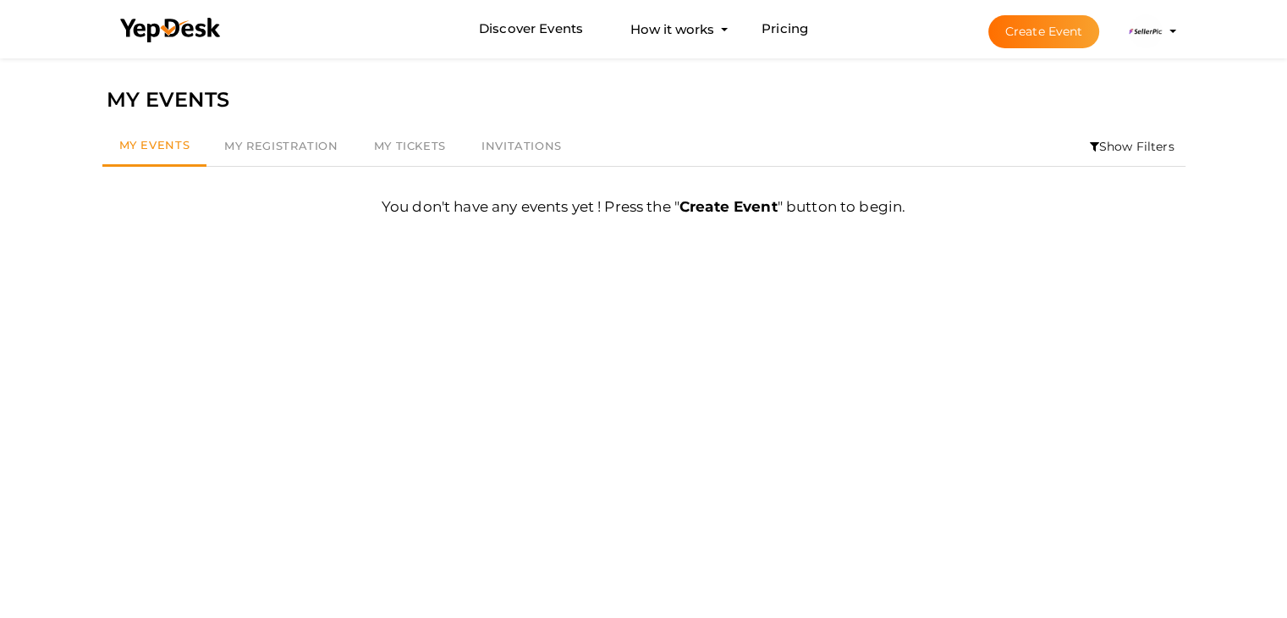
click at [1160, 25] on img at bounding box center [1146, 31] width 34 height 34
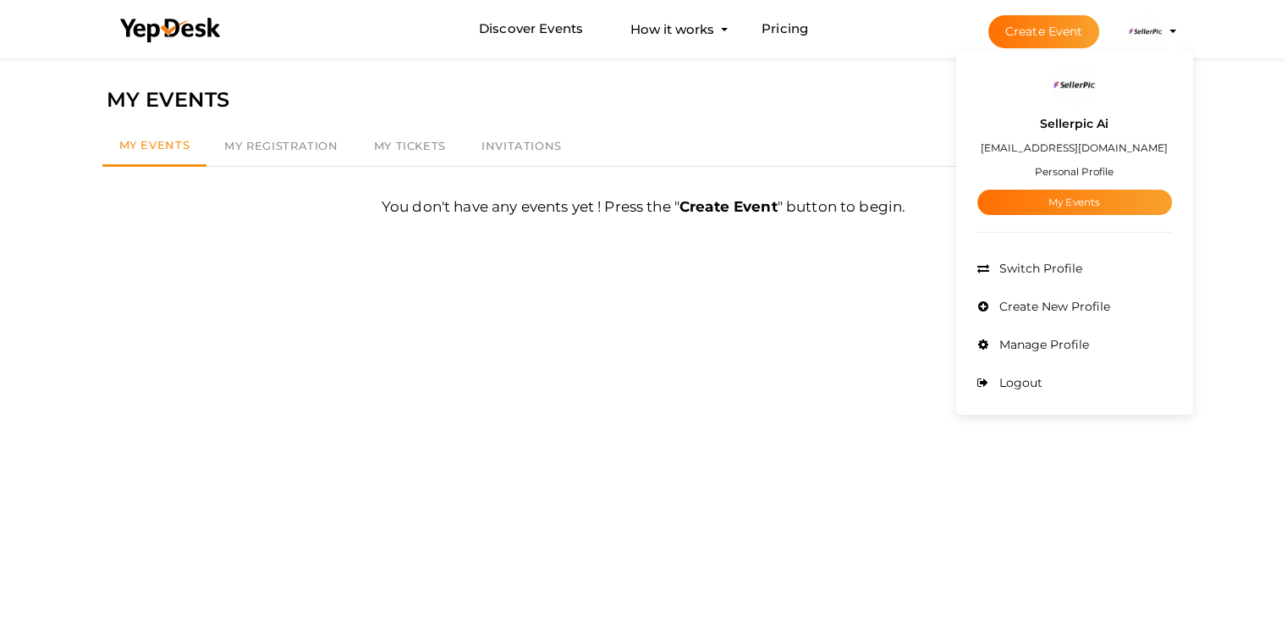
click at [1064, 170] on small "Personal Profile" at bounding box center [1074, 171] width 79 height 13
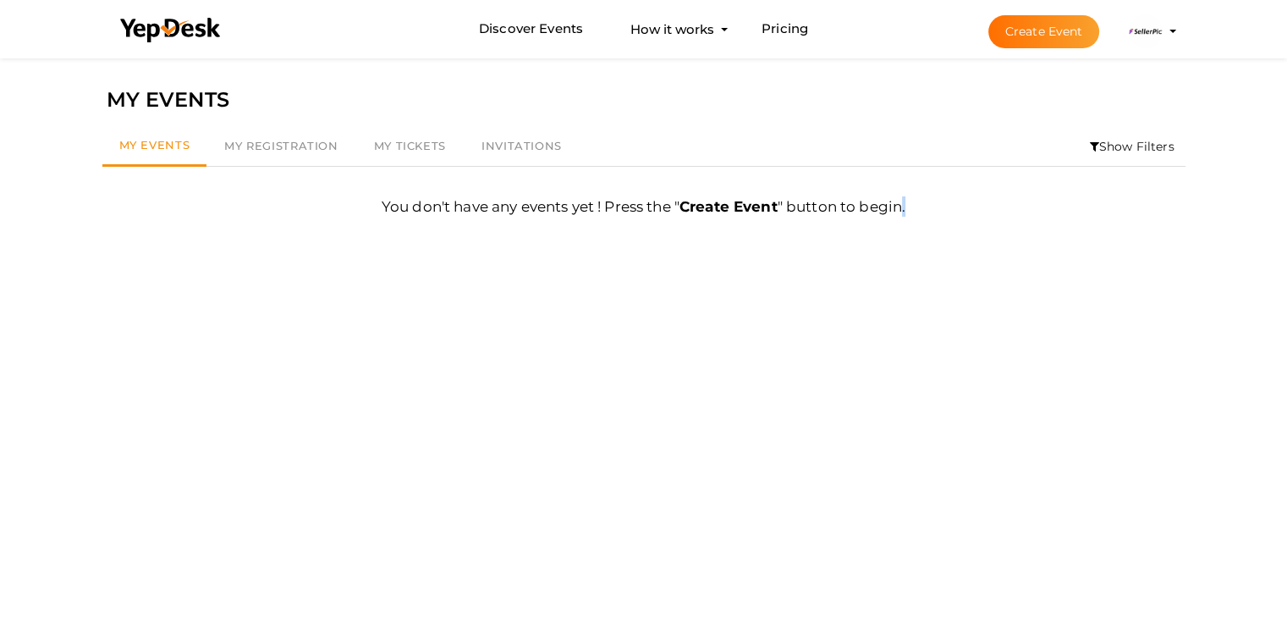
click at [1064, 170] on div "You don't have any events yet ! Press the " Create Event " button to begin. Fir…" at bounding box center [643, 200] width 1083 height 67
click at [1149, 27] on img at bounding box center [1146, 31] width 34 height 34
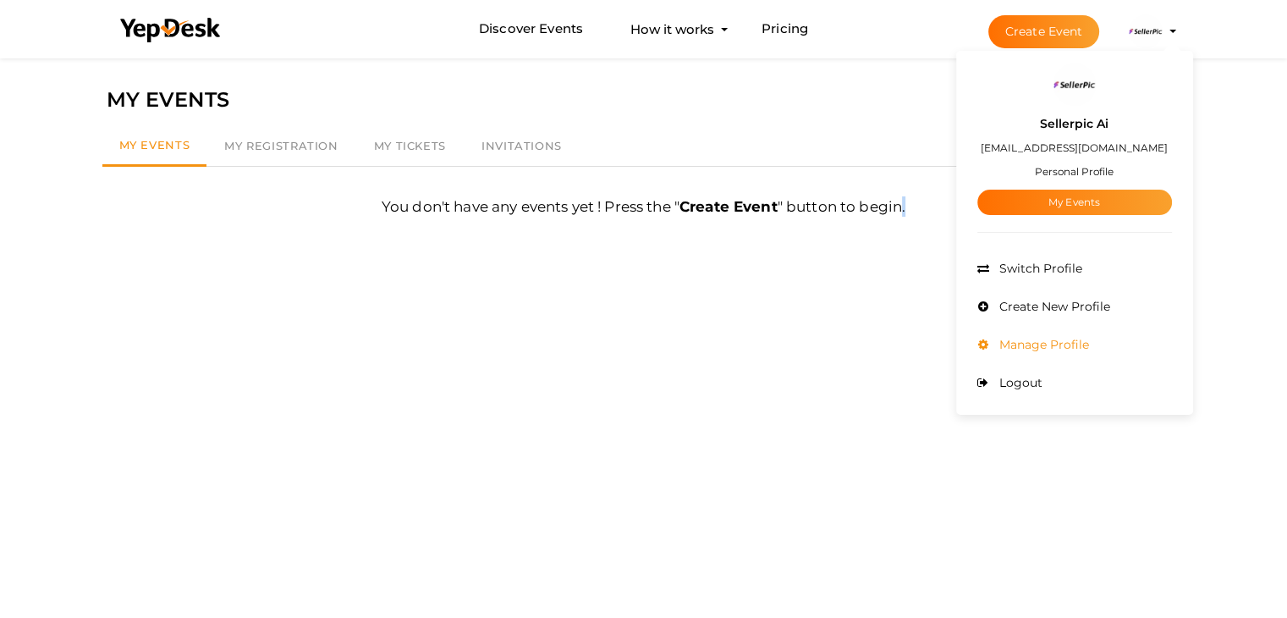
click at [1016, 346] on span "Manage Profile" at bounding box center [1042, 344] width 94 height 15
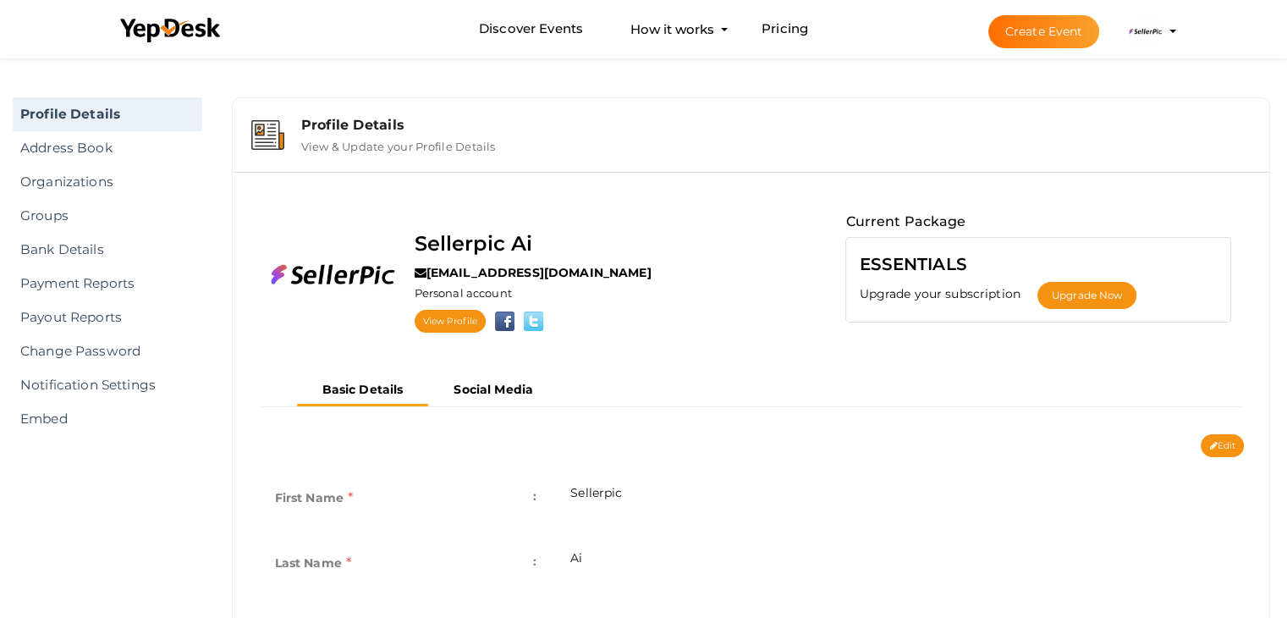
click at [328, 123] on div "Profile Details" at bounding box center [776, 125] width 951 height 16
click at [356, 123] on div "Profile Details" at bounding box center [776, 125] width 951 height 16
click at [383, 121] on div "Profile Details" at bounding box center [776, 125] width 951 height 16
click at [464, 316] on link "View Profile" at bounding box center [450, 321] width 71 height 23
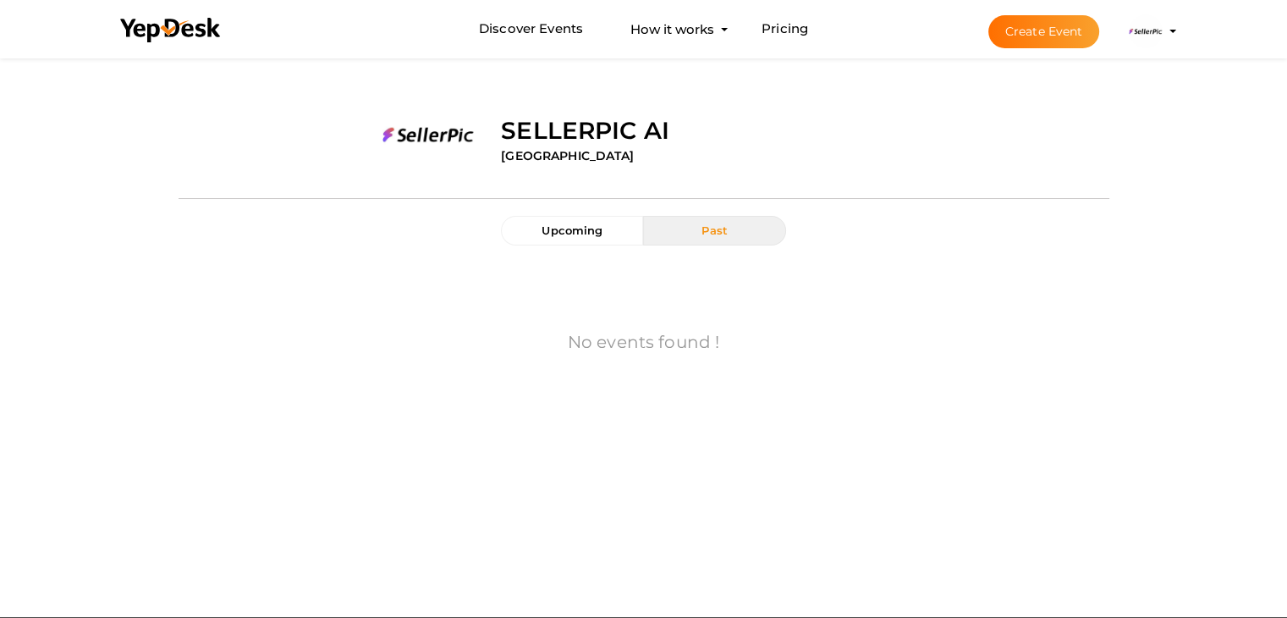
click at [1177, 28] on li "Create Event Sellerpic Ai [EMAIL_ADDRESS][DOMAIN_NAME] Personal Profile My Even…" at bounding box center [1068, 31] width 226 height 61
drag, startPoint x: 1145, startPoint y: 21, endPoint x: 1147, endPoint y: 35, distance: 13.6
click at [1147, 22] on img at bounding box center [1146, 31] width 34 height 34
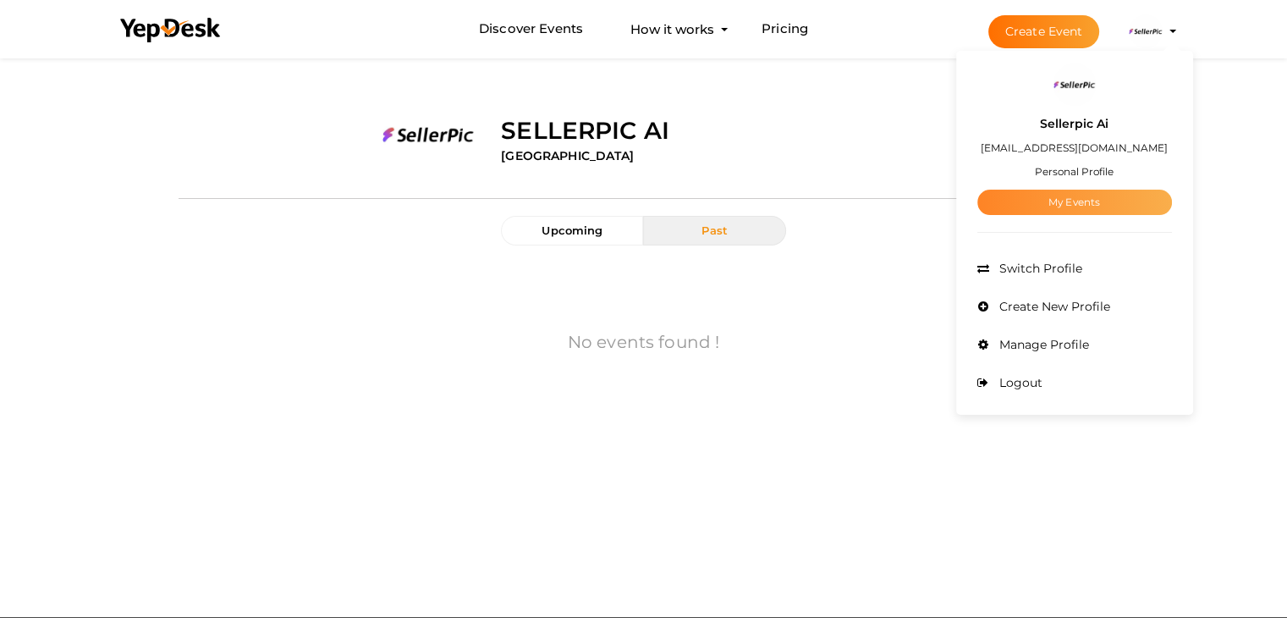
click at [1078, 196] on link "My Events" at bounding box center [1075, 202] width 195 height 25
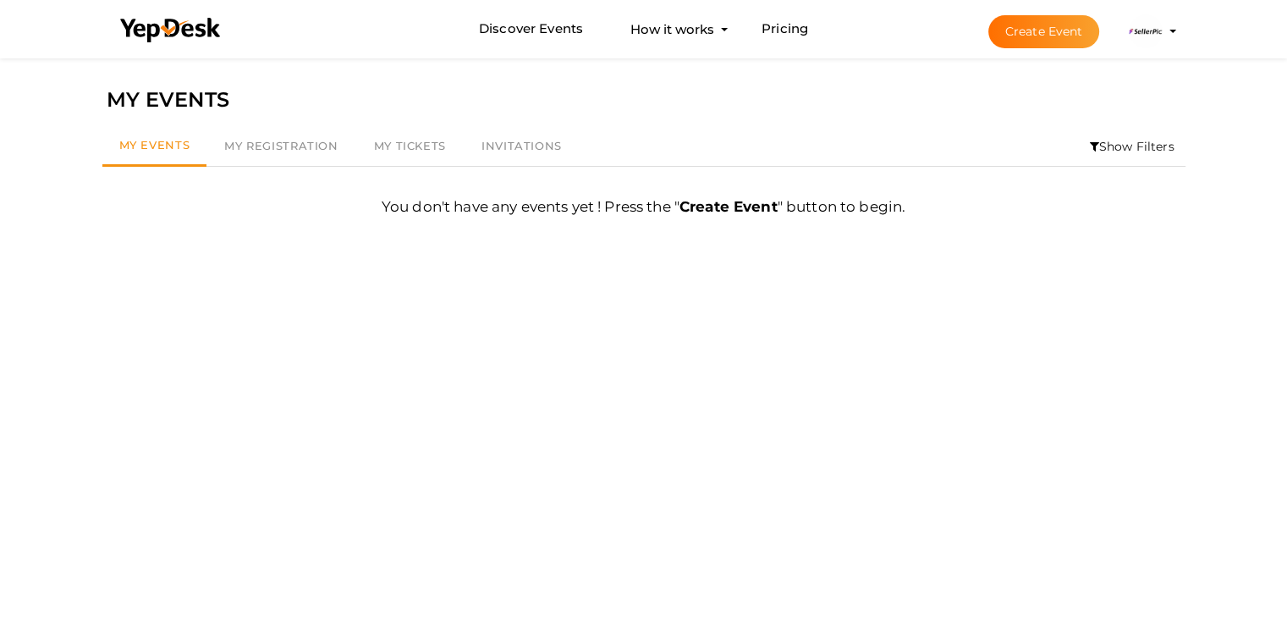
click at [750, 203] on b "Create Event" at bounding box center [729, 206] width 98 height 17
click at [276, 154] on link "My Registration" at bounding box center [281, 146] width 149 height 39
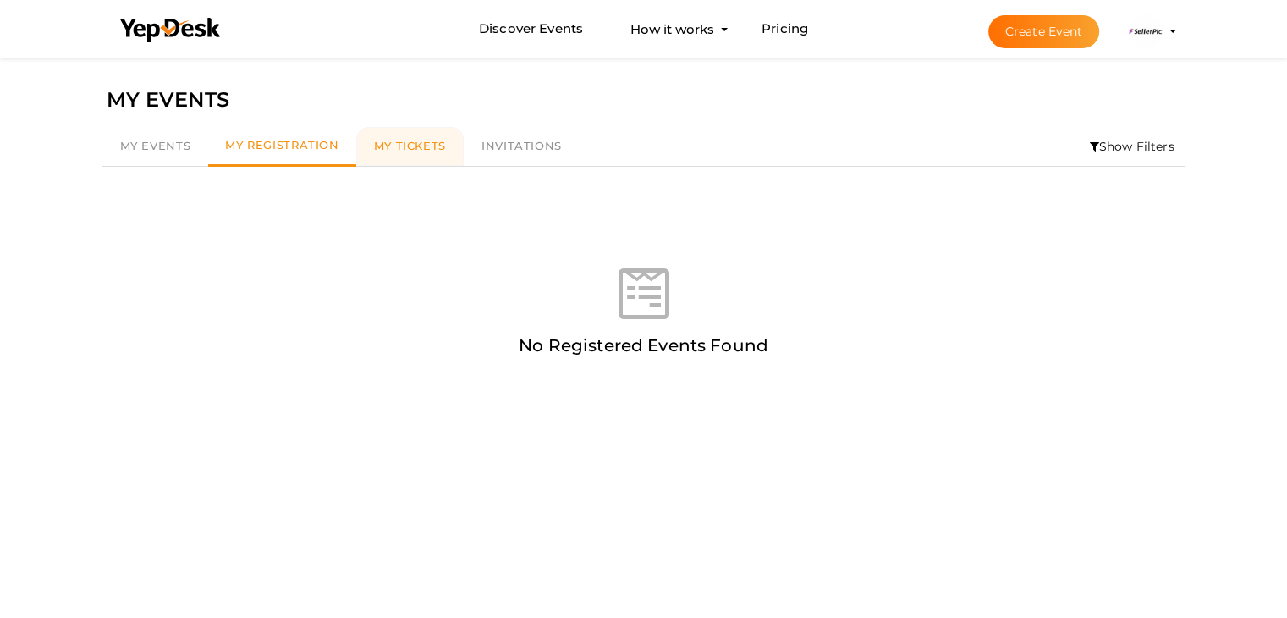
click at [423, 157] on link "My Tickets" at bounding box center [409, 146] width 107 height 39
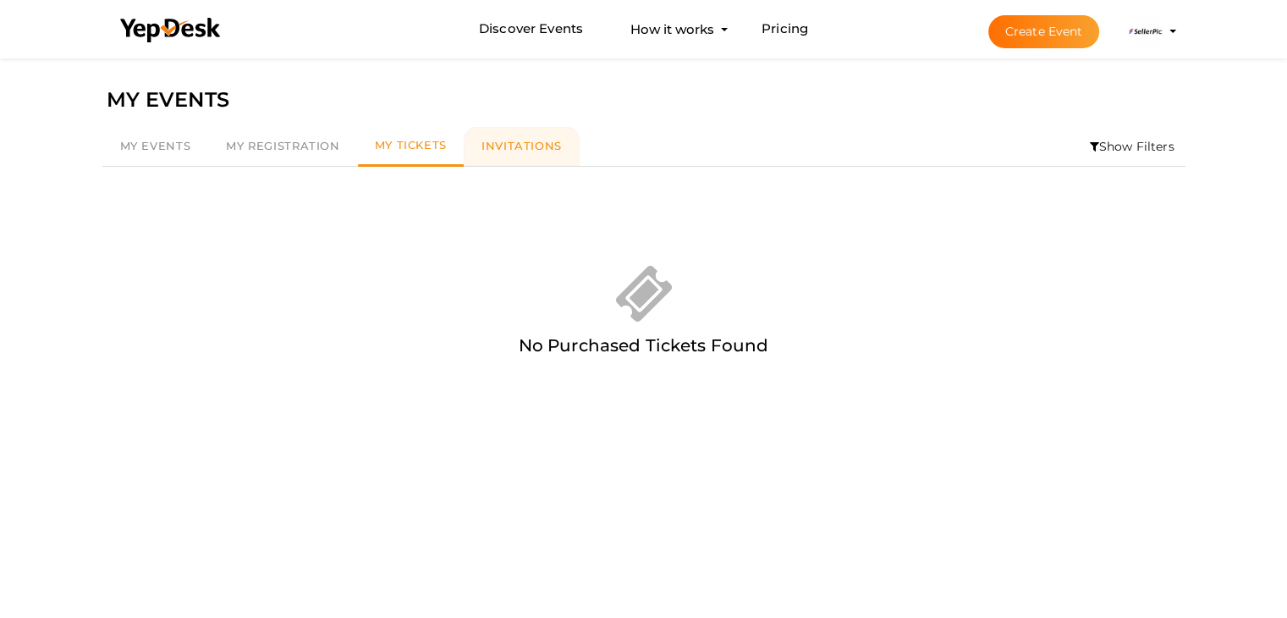
click at [535, 146] on span "Invitations" at bounding box center [522, 146] width 80 height 14
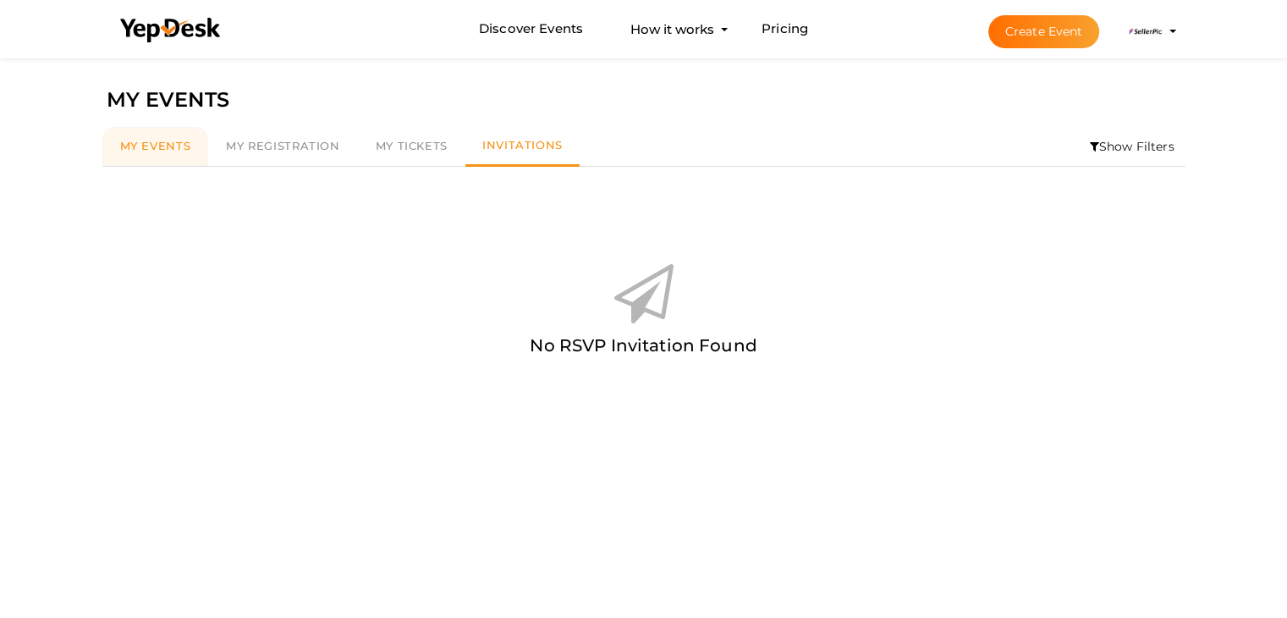
click at [193, 151] on link "My Events" at bounding box center [155, 146] width 107 height 39
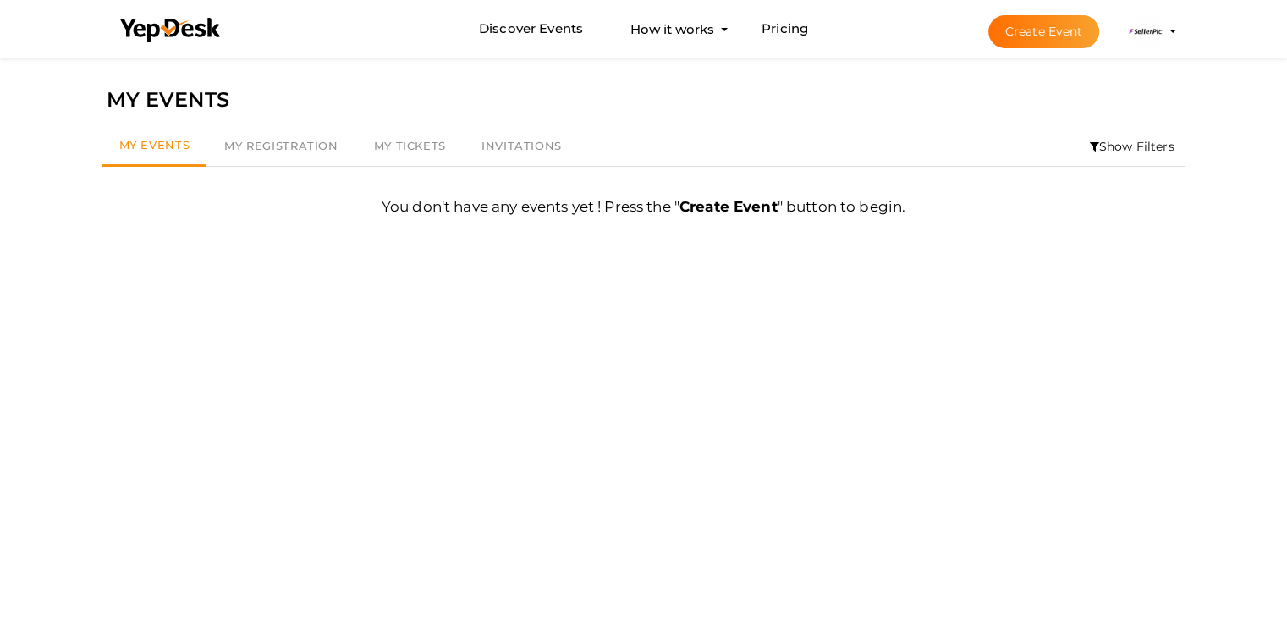
click at [1165, 33] on button "Sellerpic Ai sellerpic520@gmail.com Personal Profile My Events Admin Switch Pro…" at bounding box center [1146, 32] width 44 height 36
click at [1070, 31] on button "Create Event" at bounding box center [1045, 31] width 112 height 33
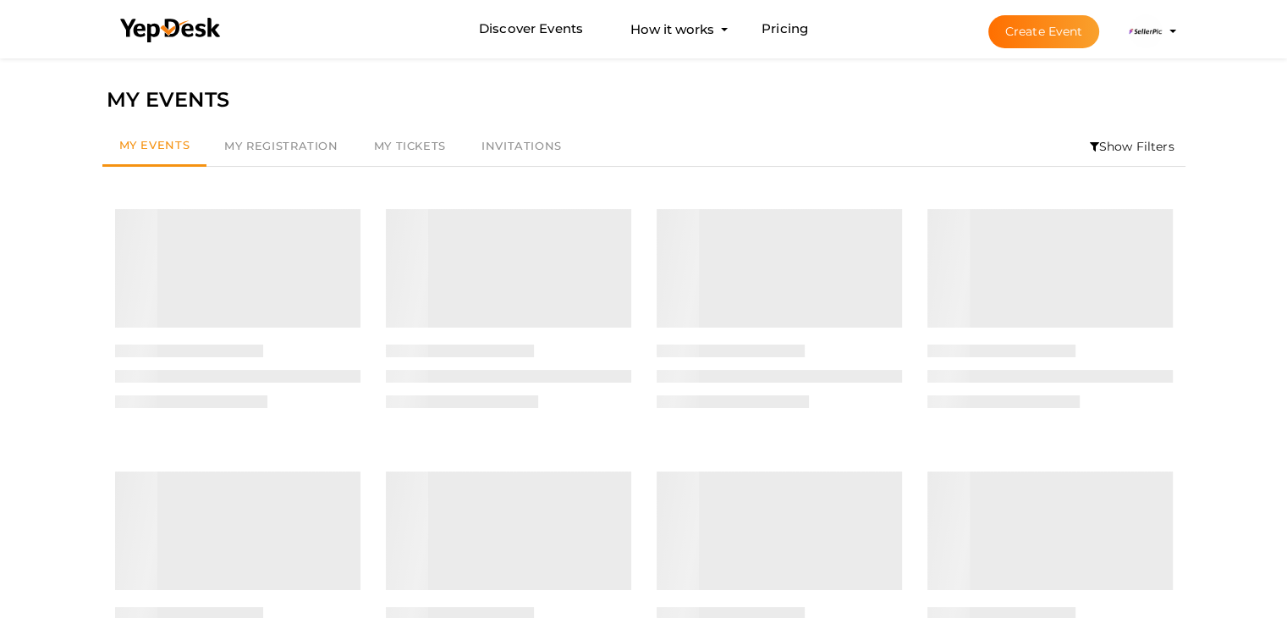
click at [1154, 25] on img at bounding box center [1146, 31] width 34 height 34
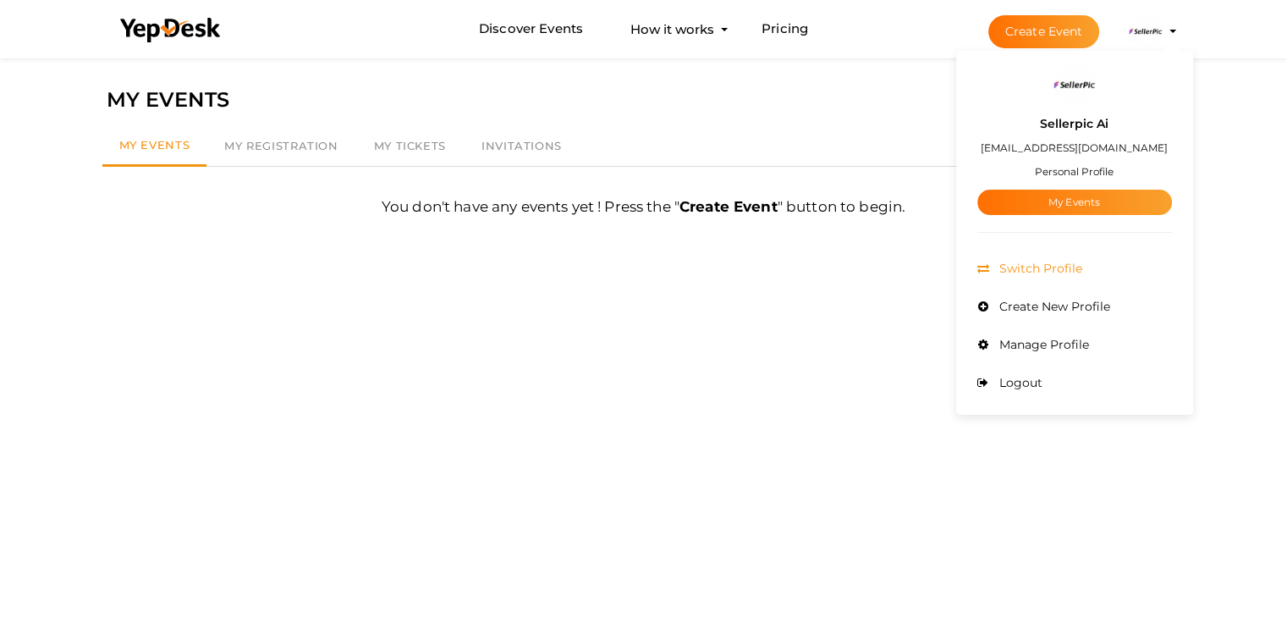
click at [1026, 268] on span "Switch Profile" at bounding box center [1038, 268] width 87 height 15
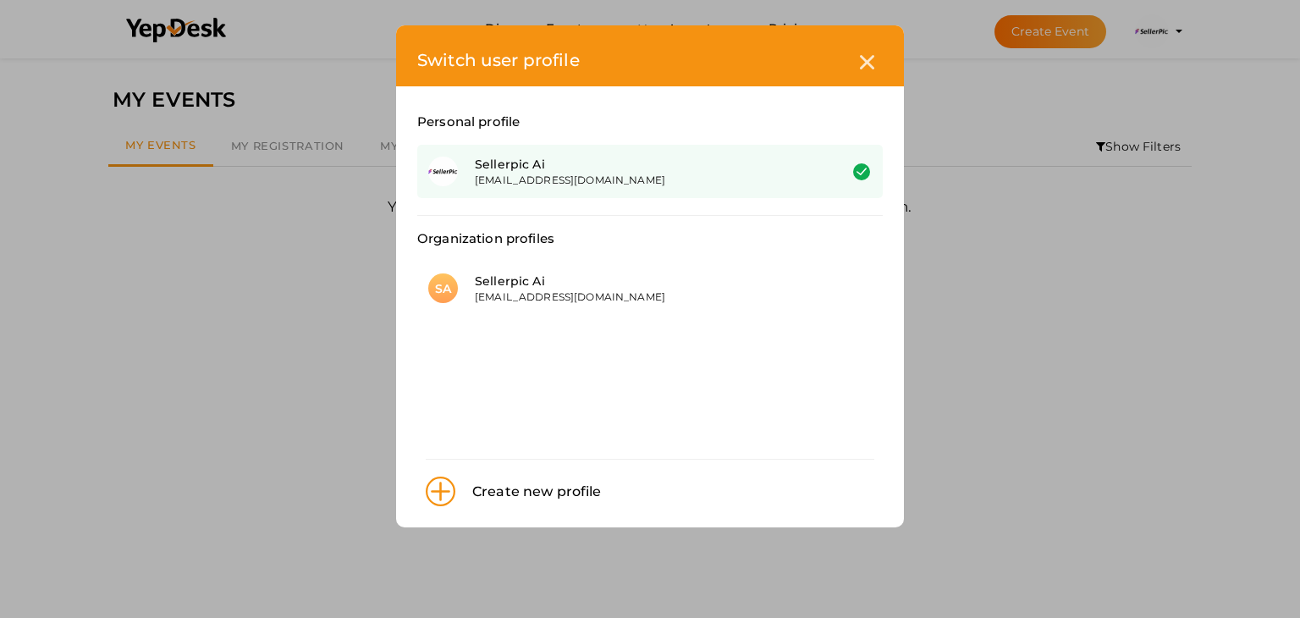
click at [535, 164] on div "Sellerpic Ai" at bounding box center [644, 164] width 338 height 17
click at [437, 163] on img at bounding box center [443, 172] width 30 height 30
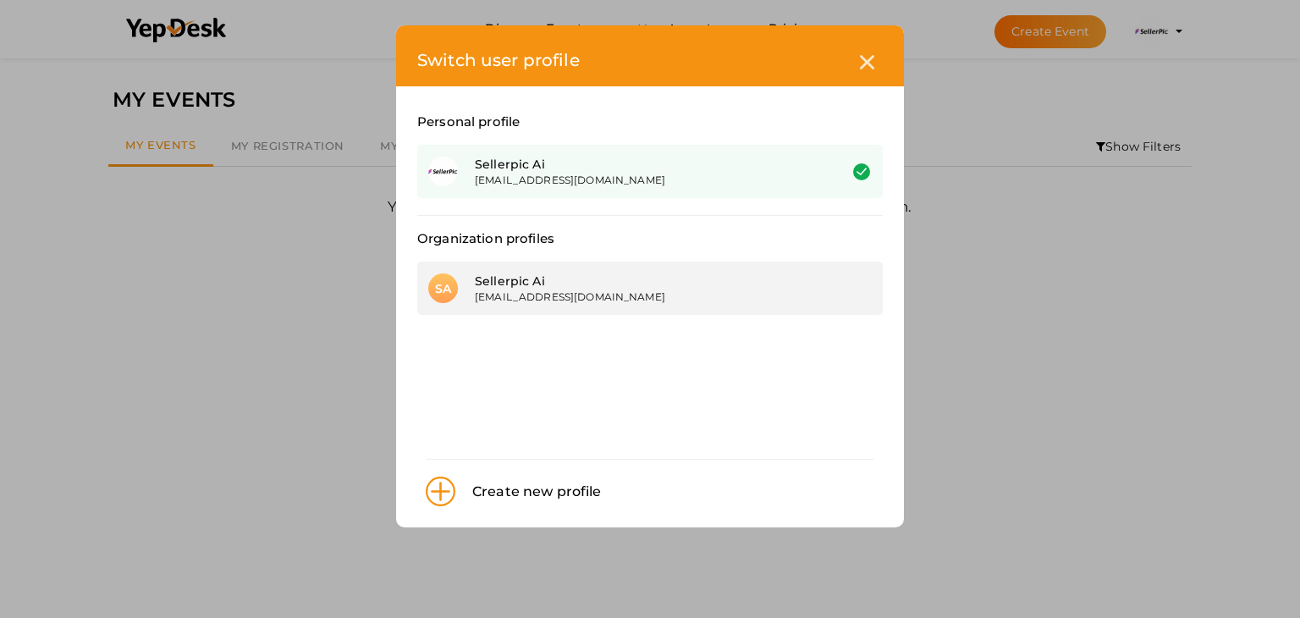
click at [484, 300] on div "[EMAIL_ADDRESS][DOMAIN_NAME]" at bounding box center [644, 296] width 338 height 14
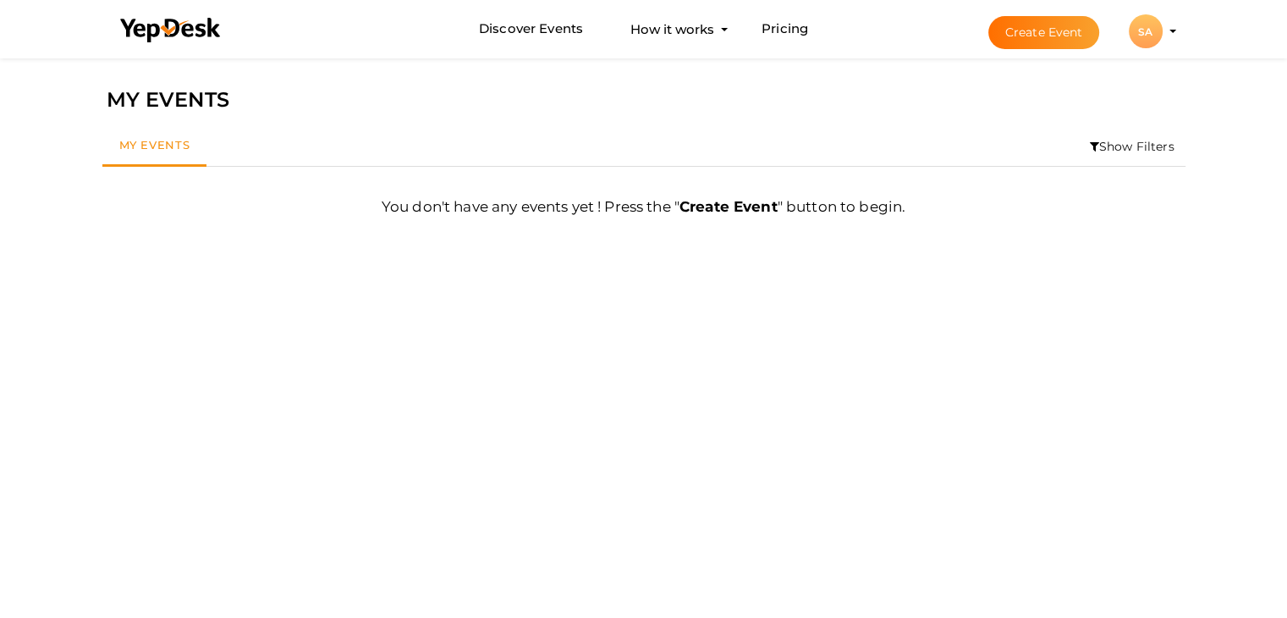
click at [1149, 25] on div "SA" at bounding box center [1146, 31] width 34 height 34
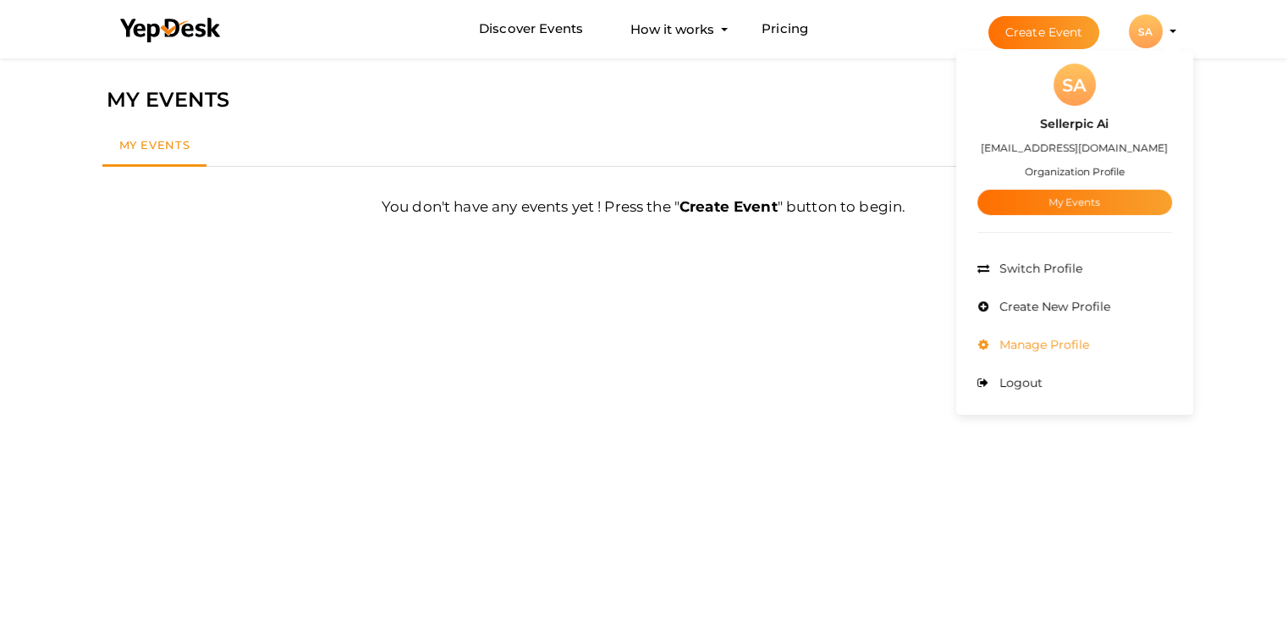
click at [1060, 350] on span "Manage Profile" at bounding box center [1042, 344] width 94 height 15
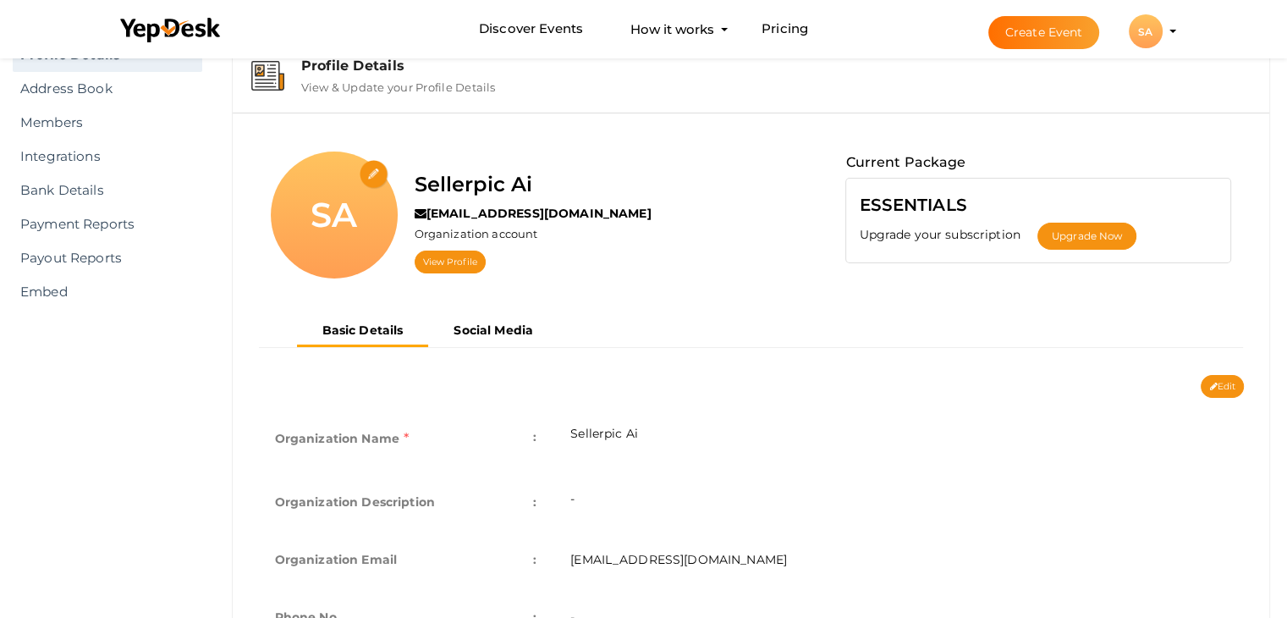
scroll to position [139, 0]
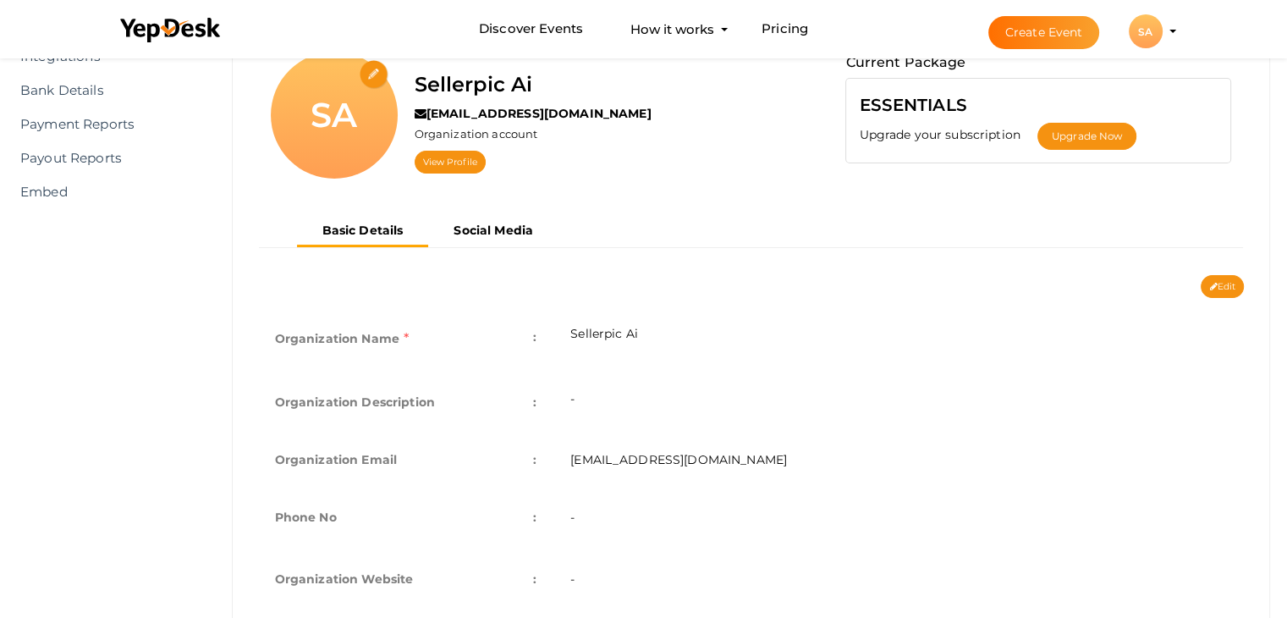
scroll to position [168, 0]
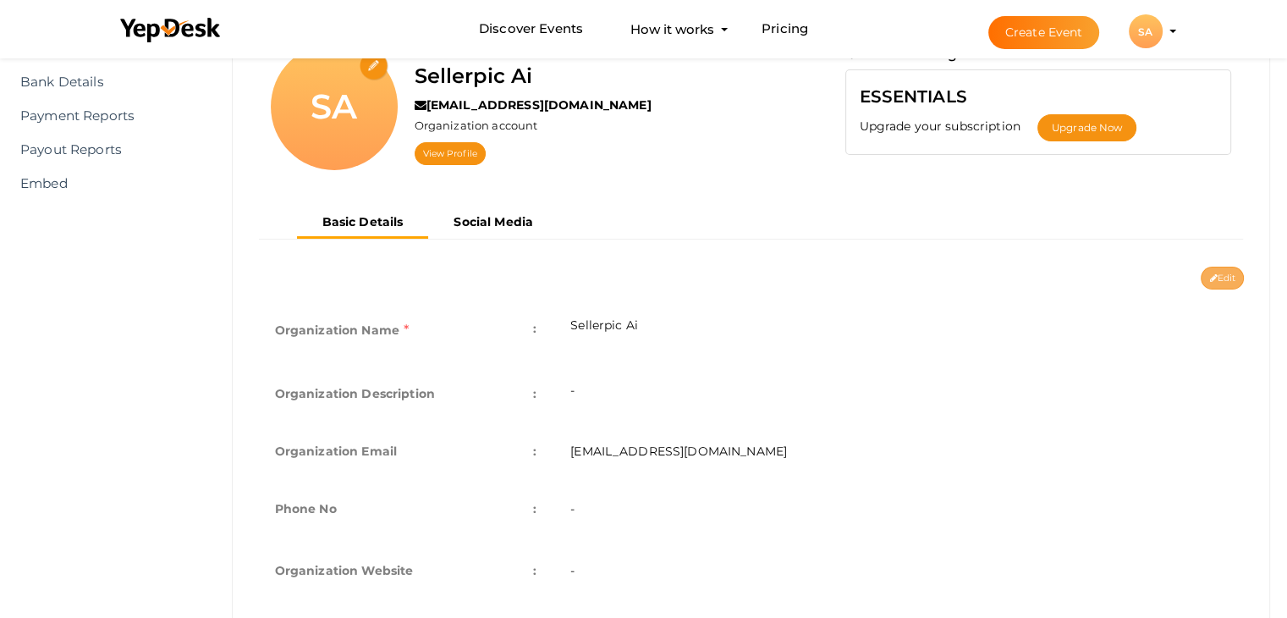
click at [1229, 279] on button "Edit" at bounding box center [1222, 278] width 43 height 23
type input "Sellerpic Ai"
type input "[EMAIL_ADDRESS][DOMAIN_NAME]"
select select "9"
type input "[GEOGRAPHIC_DATA]"
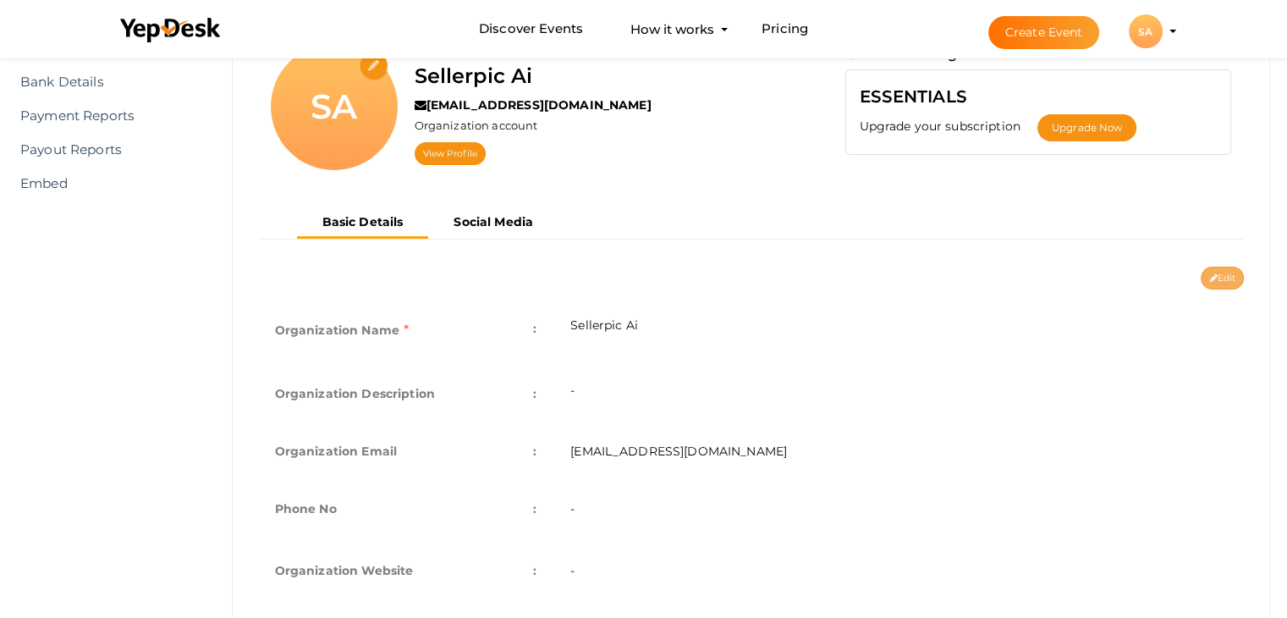
type input "Sellerpic Ai1"
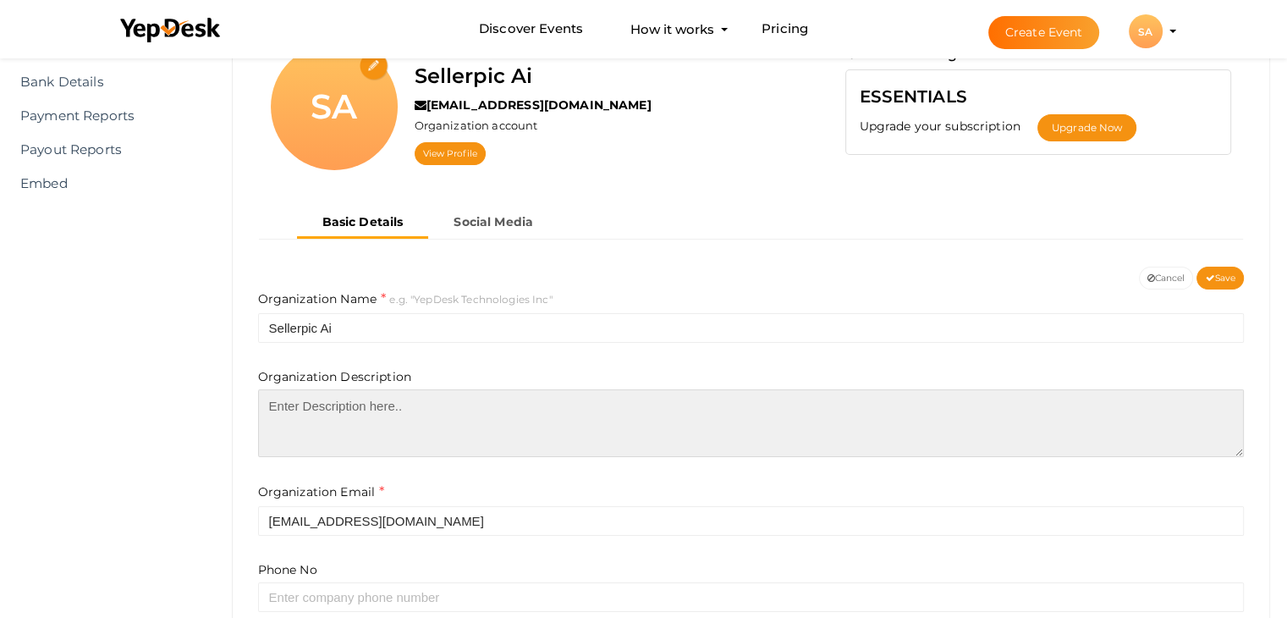
click at [632, 420] on textarea at bounding box center [751, 423] width 987 height 68
paste textarea "Looking to elevate your brand with high-quality visuals? Our product photograph…"
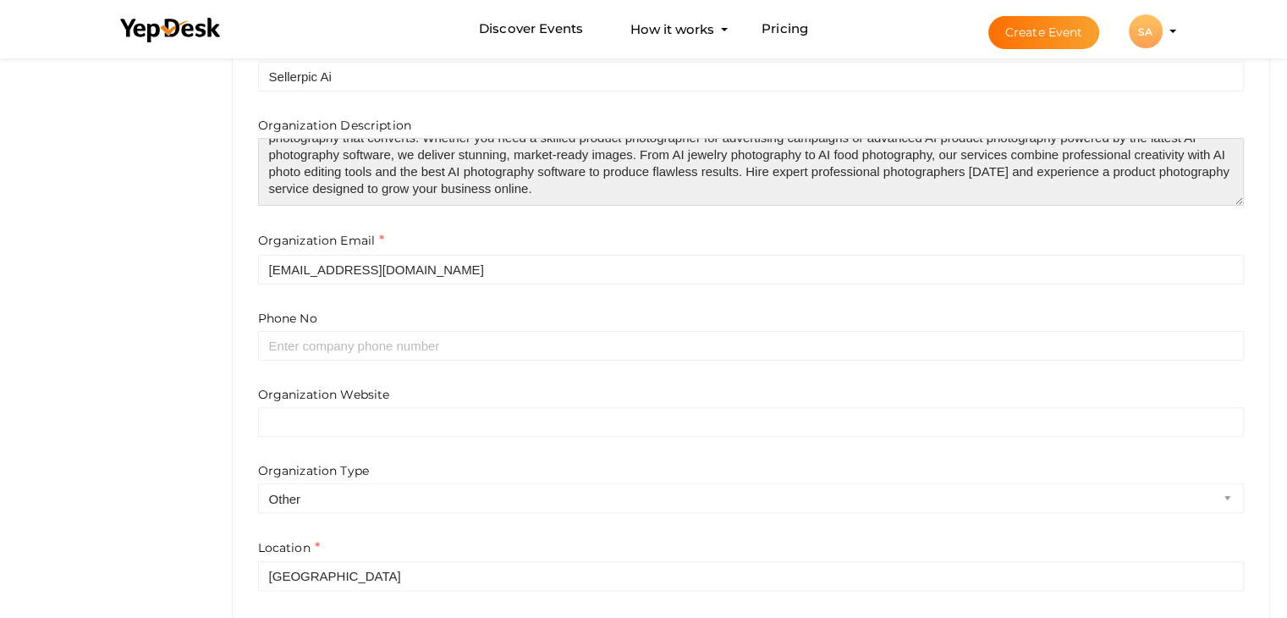
scroll to position [488, 0]
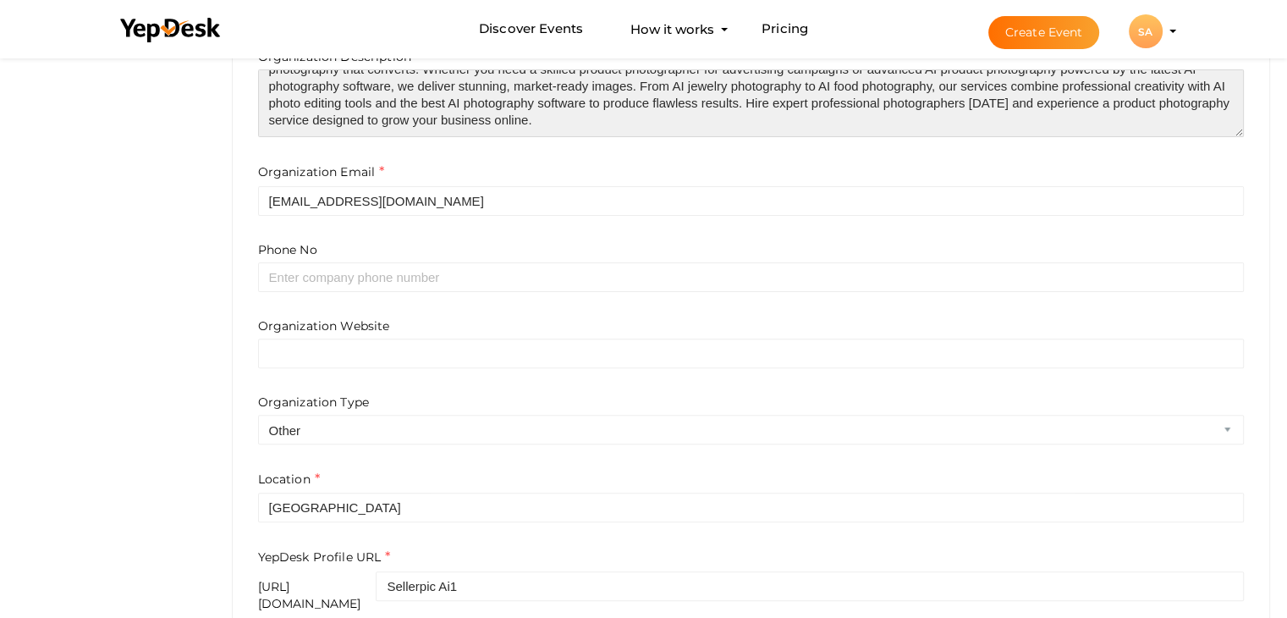
type textarea "Looking to elevate your brand with high-quality visuals? Our product photograph…"
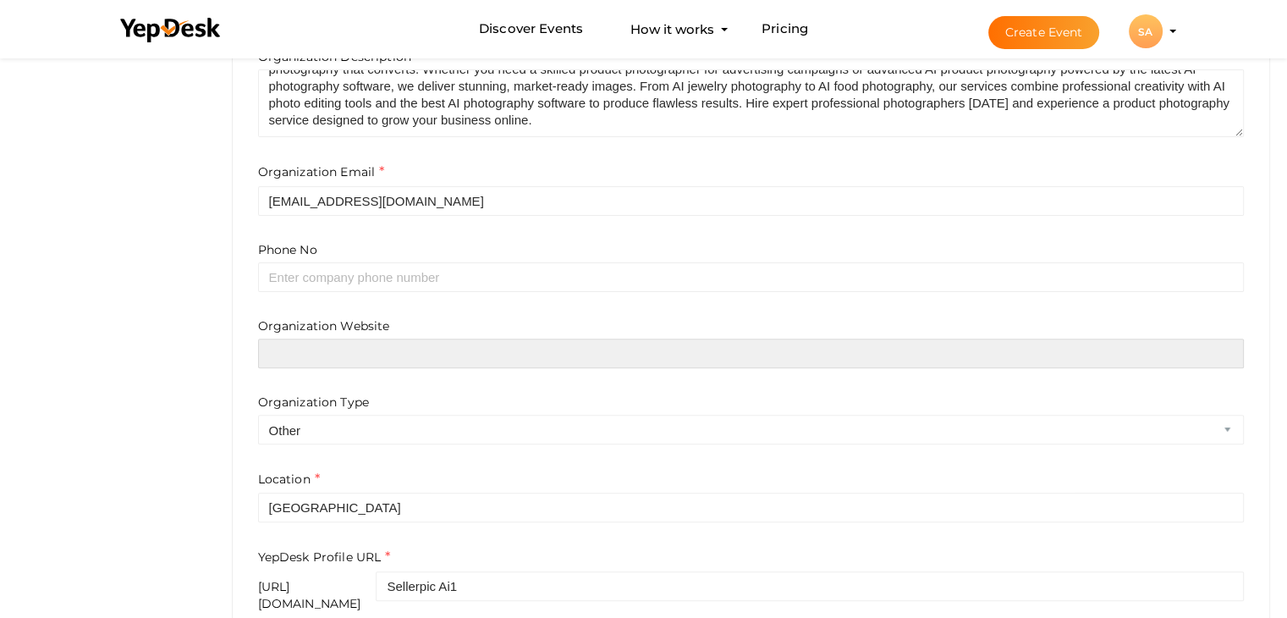
click at [465, 339] on input "text" at bounding box center [751, 354] width 987 height 30
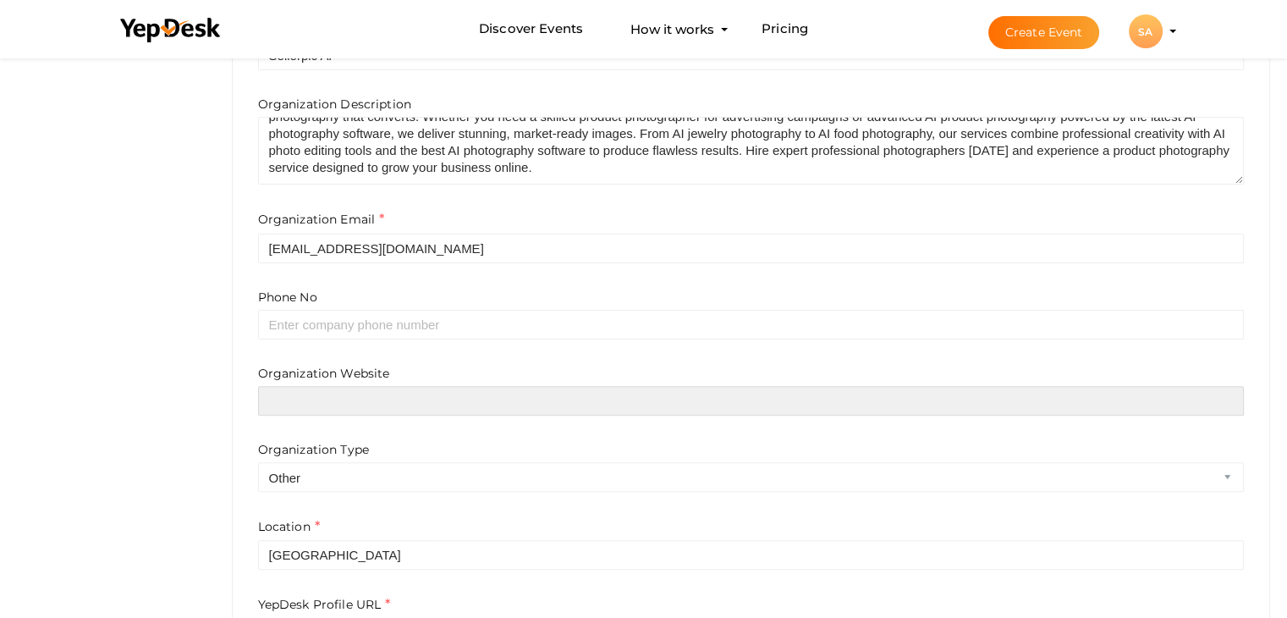
scroll to position [403, 0]
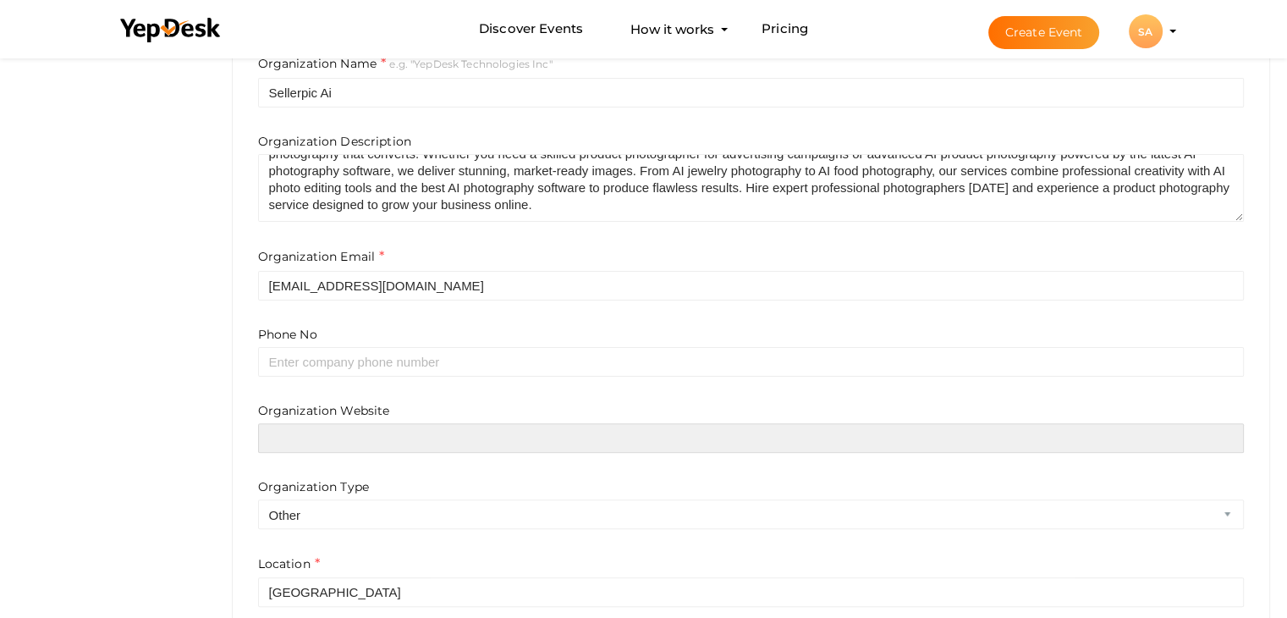
type input "V"
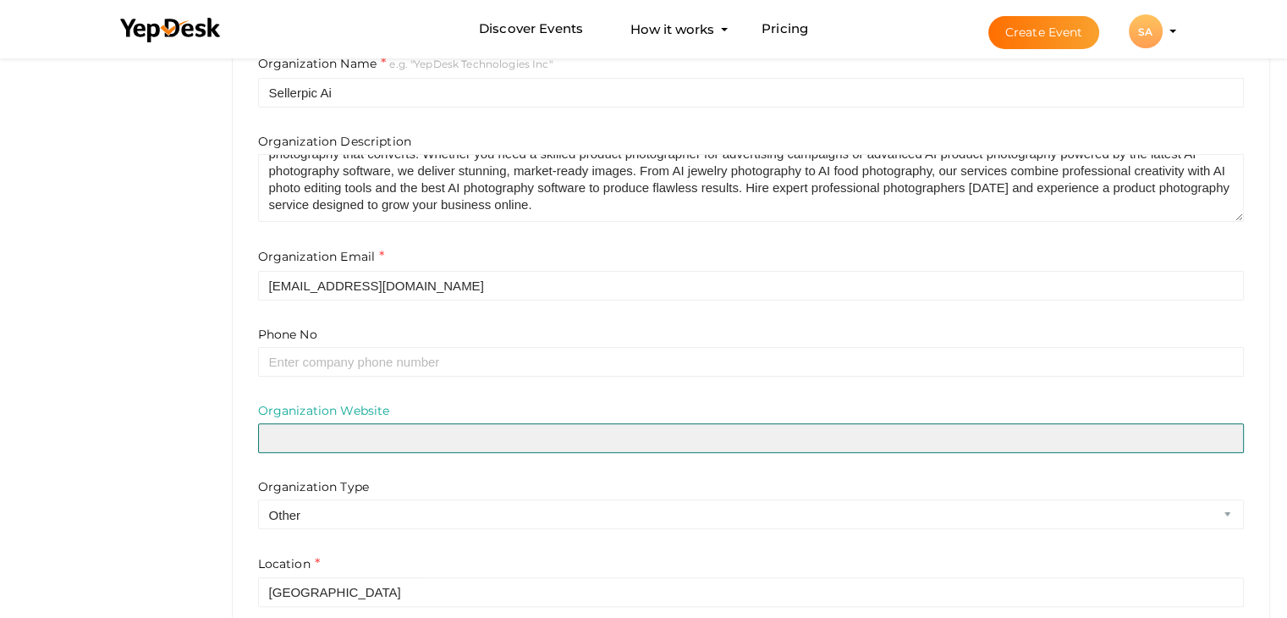
paste input "https://www.sellerpic.ai/"
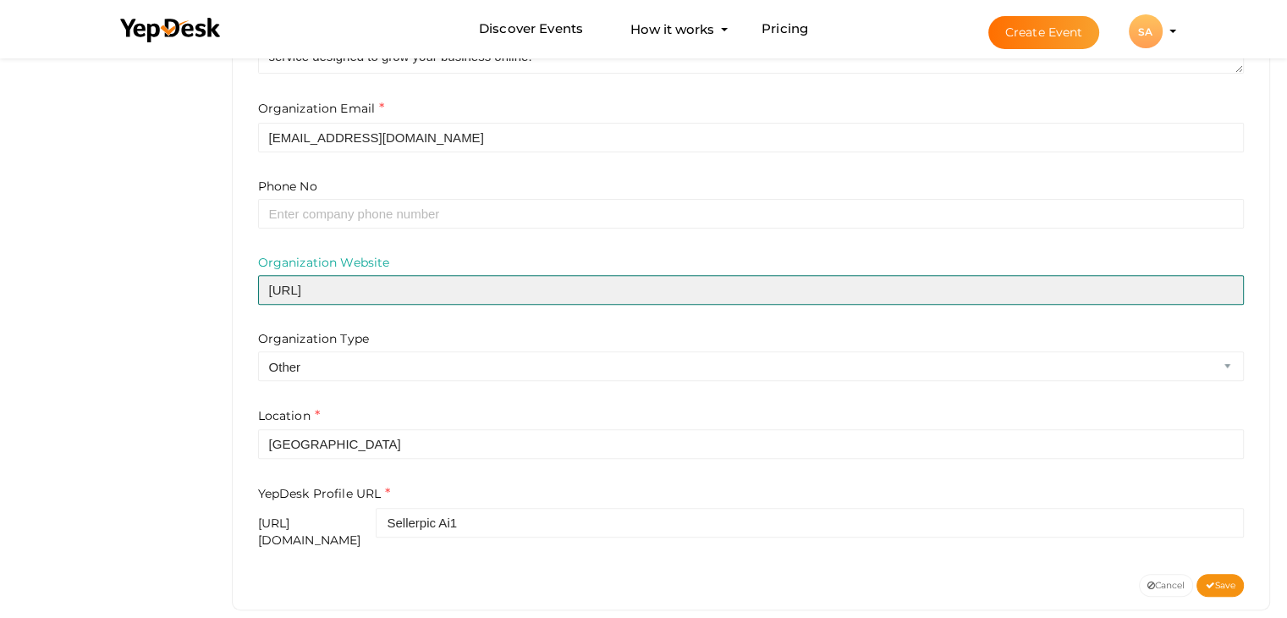
scroll to position [565, 0]
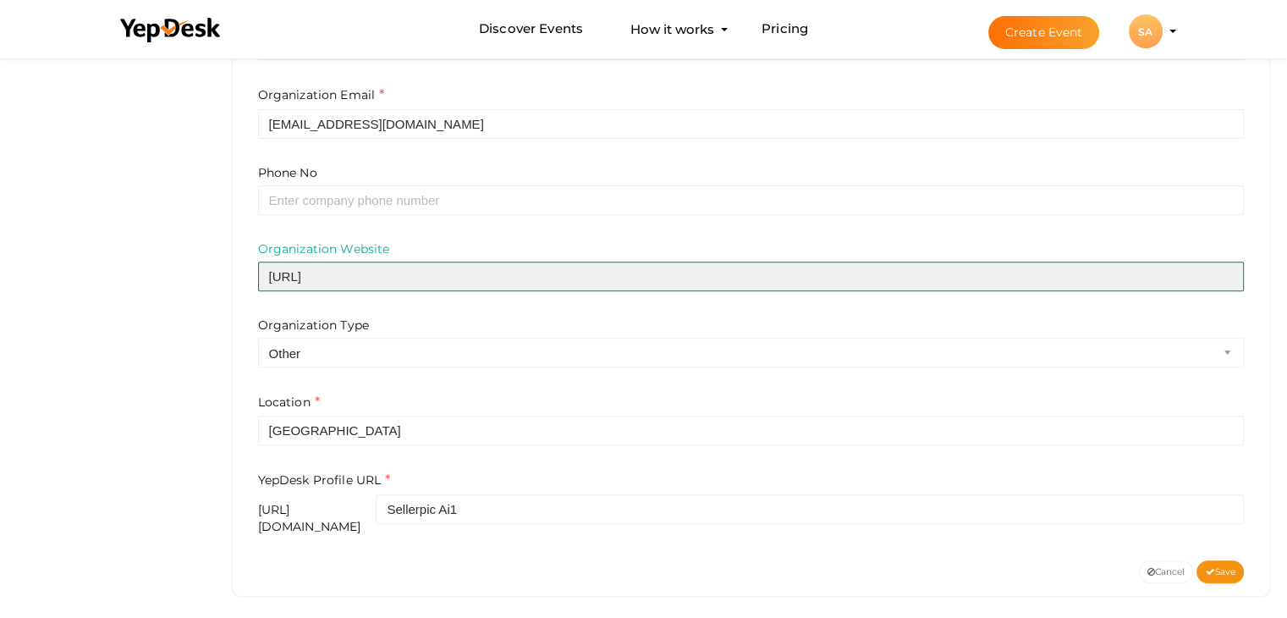
type input "https://www.sellerpic.ai/"
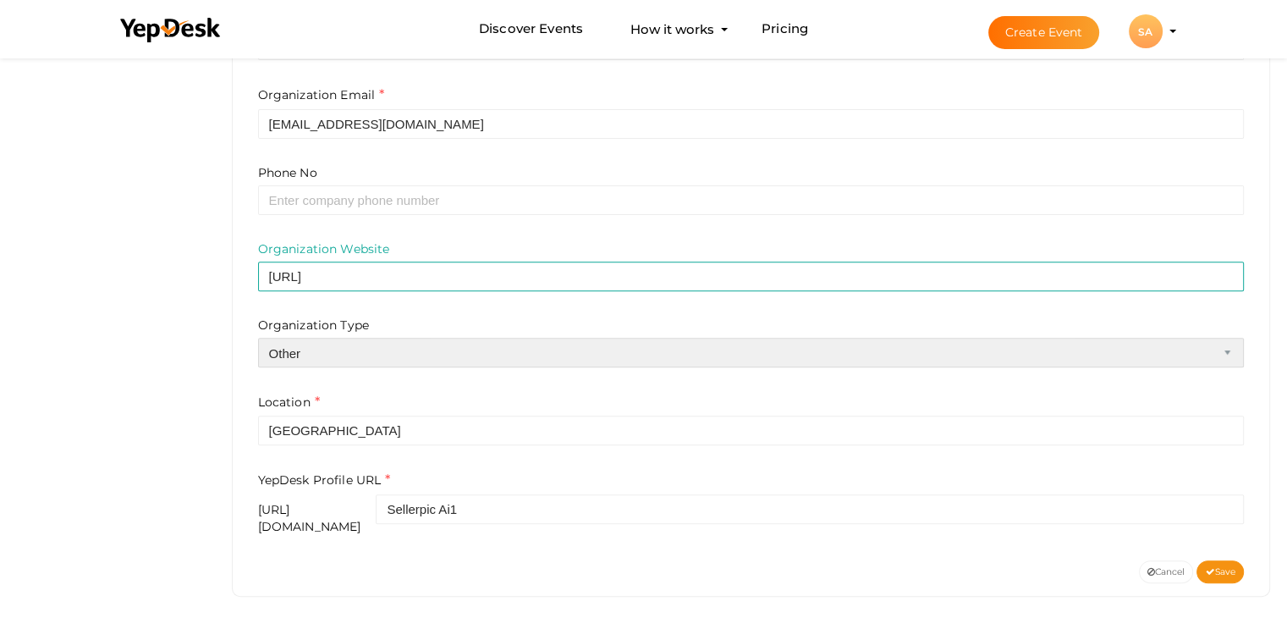
click at [298, 356] on select "Airline Corporation Educational Organization Government Organization Local Busi…" at bounding box center [751, 353] width 987 height 30
click at [258, 338] on select "Airline Corporation Educational Organization Government Organization Local Busi…" at bounding box center [751, 353] width 987 height 30
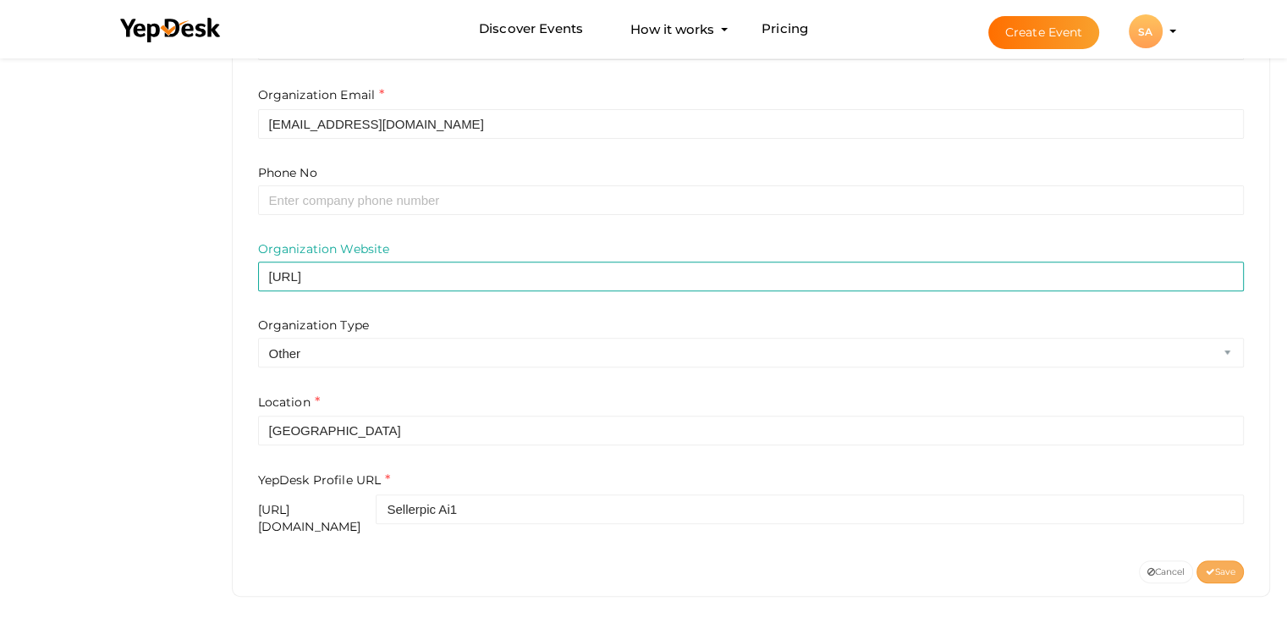
click at [1222, 566] on span "Save" at bounding box center [1220, 571] width 30 height 11
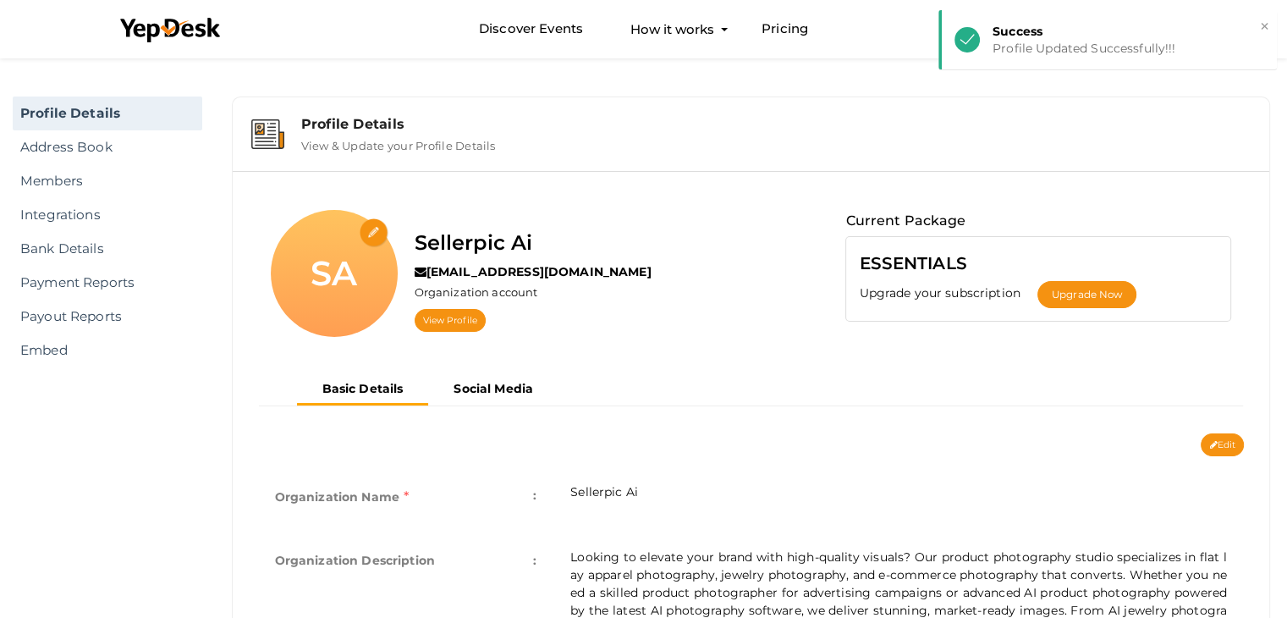
scroll to position [0, 0]
click at [474, 383] on b "Social Media" at bounding box center [494, 389] width 80 height 15
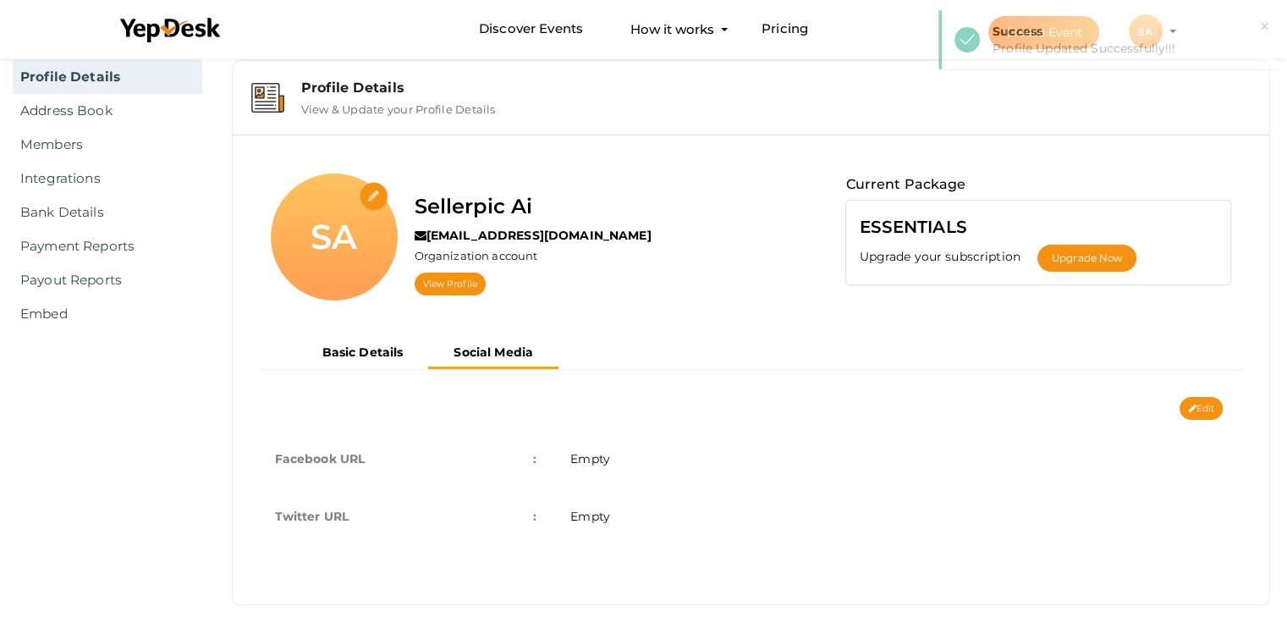
scroll to position [58, 0]
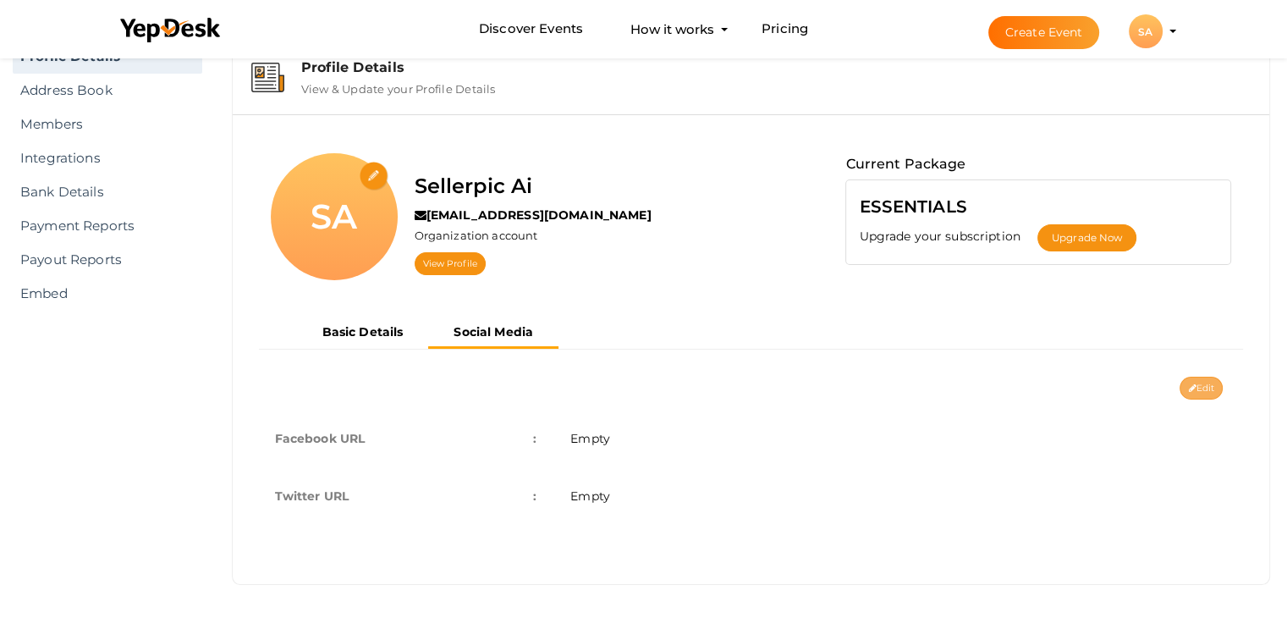
click at [1209, 388] on button "Edit" at bounding box center [1201, 388] width 43 height 23
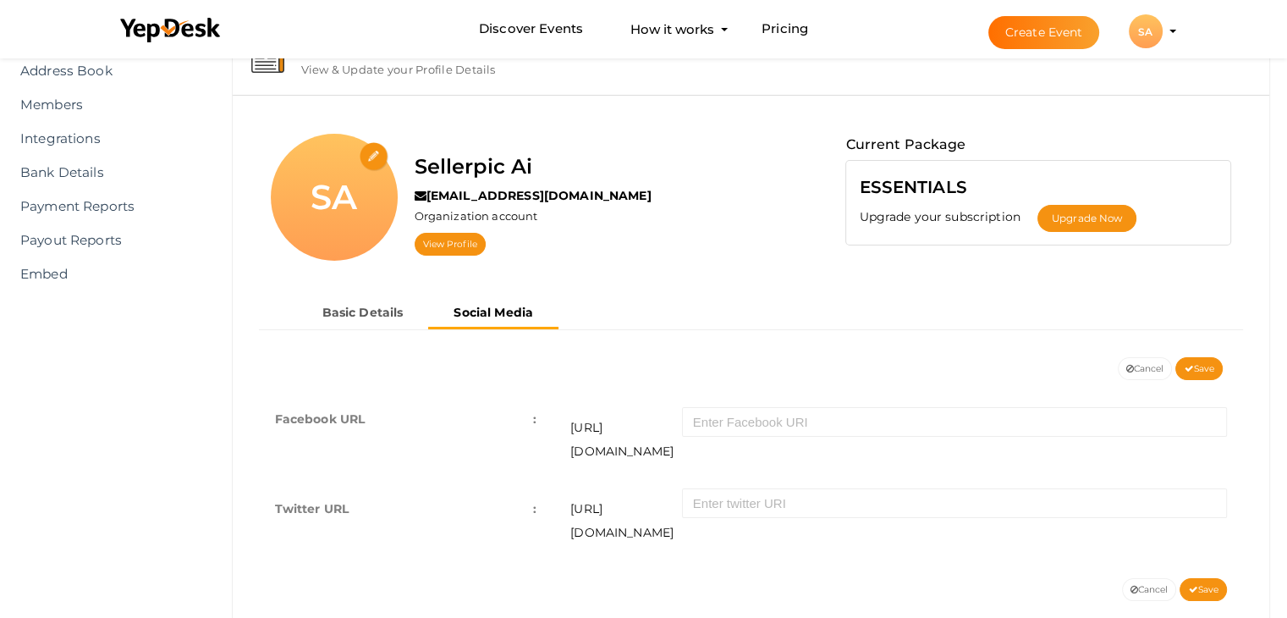
scroll to position [88, 0]
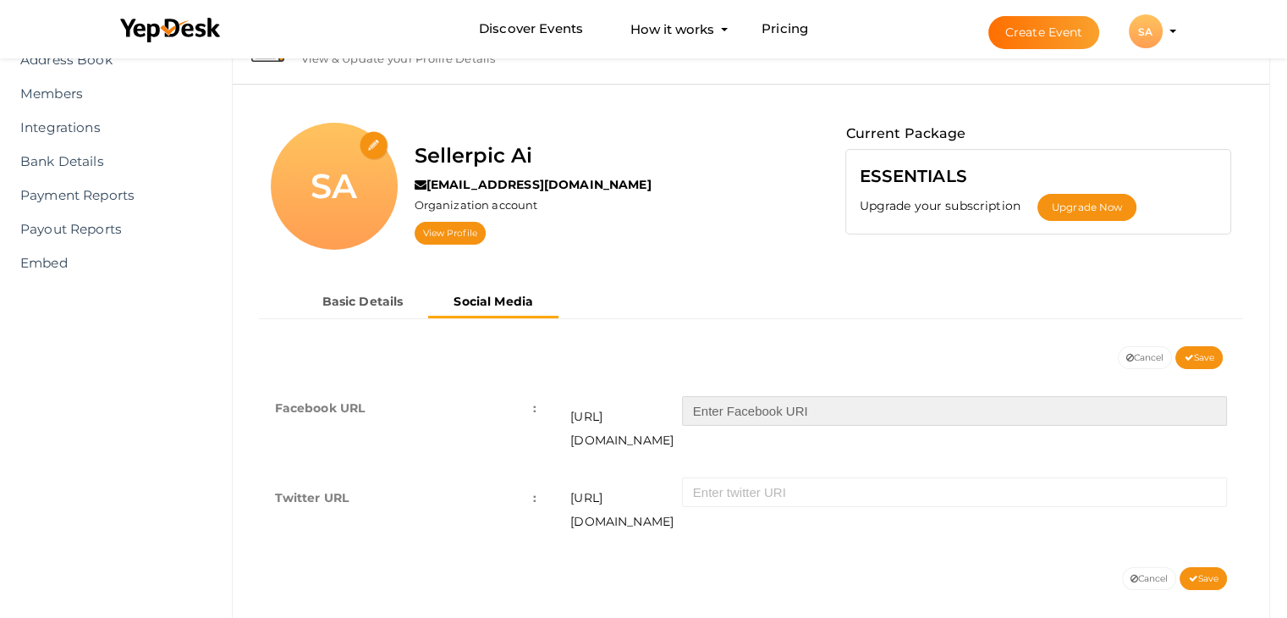
click at [748, 416] on input "text" at bounding box center [954, 411] width 545 height 30
paste input "https://www.facebook.com/people/SellerPic/61562962934606/"
type input "https://www.facebook.com/people/SellerPic/61562962934606/"
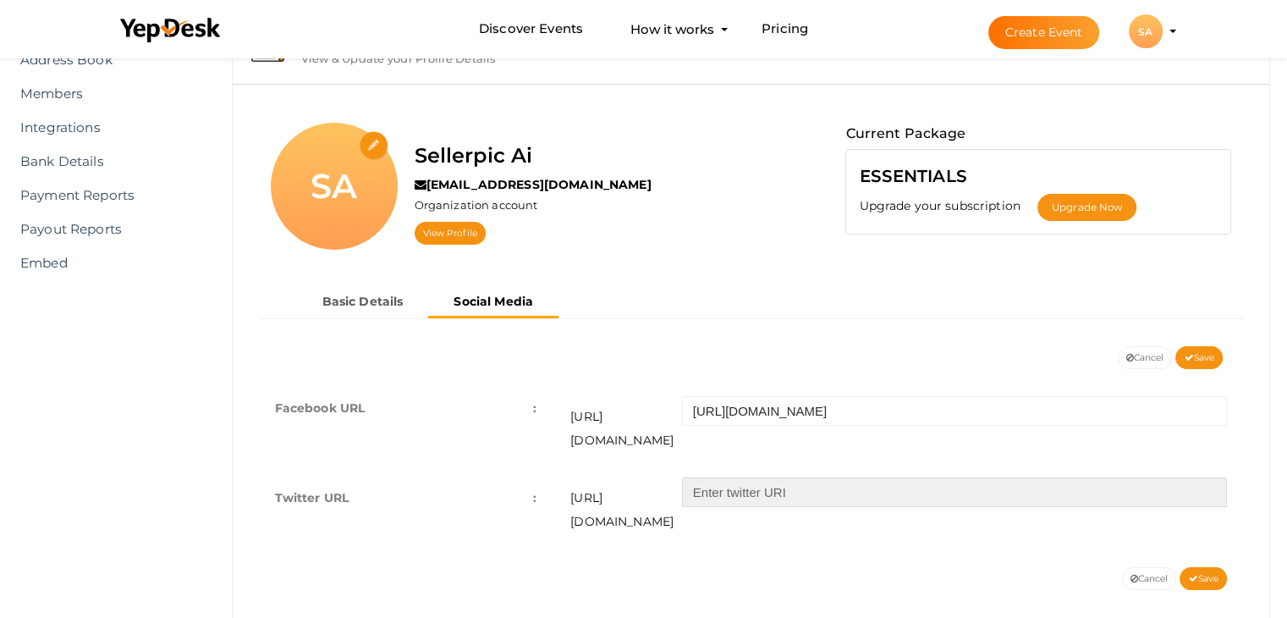
click at [959, 477] on input "text" at bounding box center [954, 492] width 545 height 30
type input "https://x.com/sellerpicai"
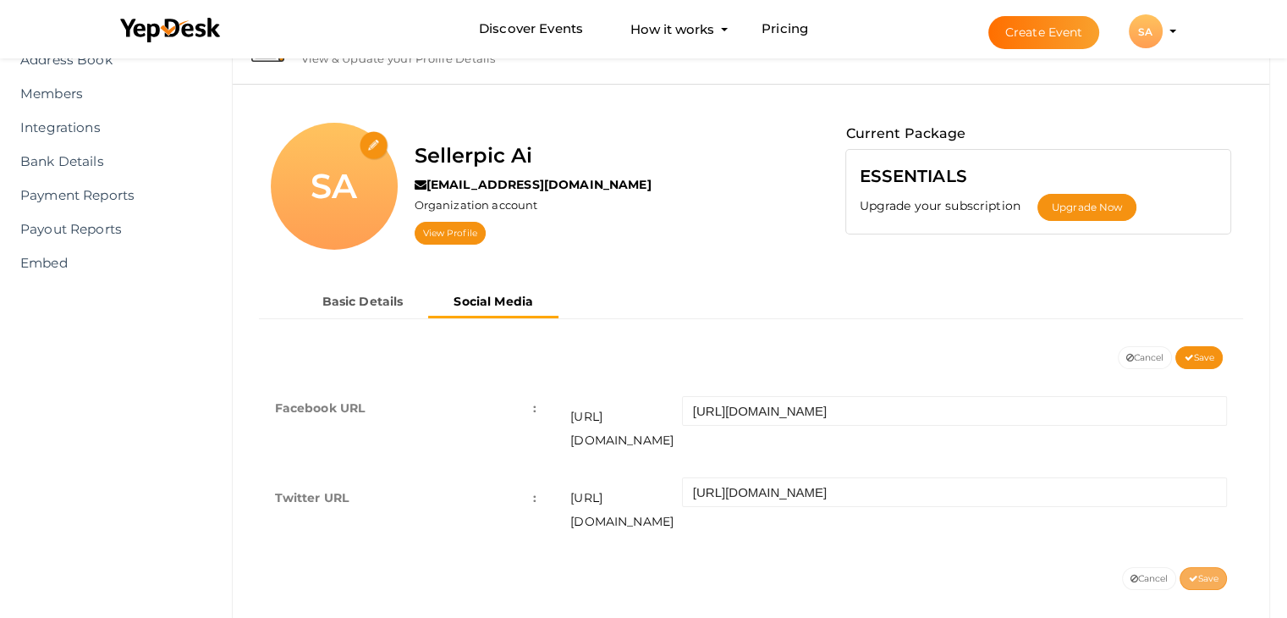
click at [1210, 567] on button "Save" at bounding box center [1203, 578] width 47 height 23
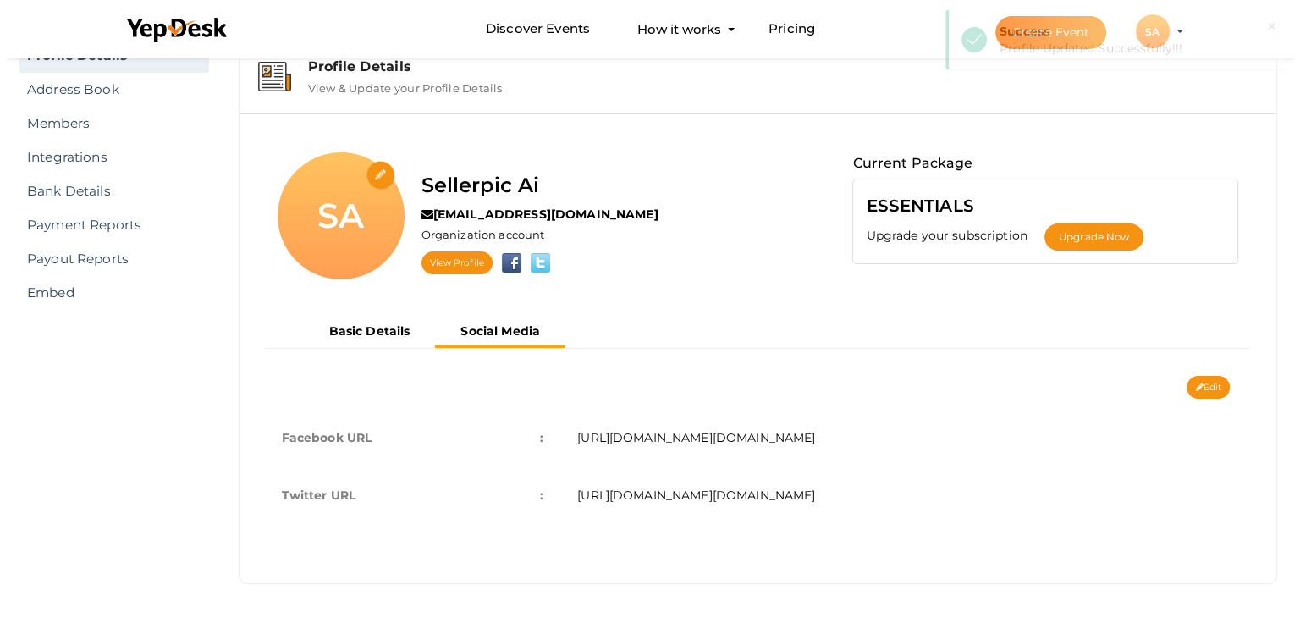
scroll to position [58, 0]
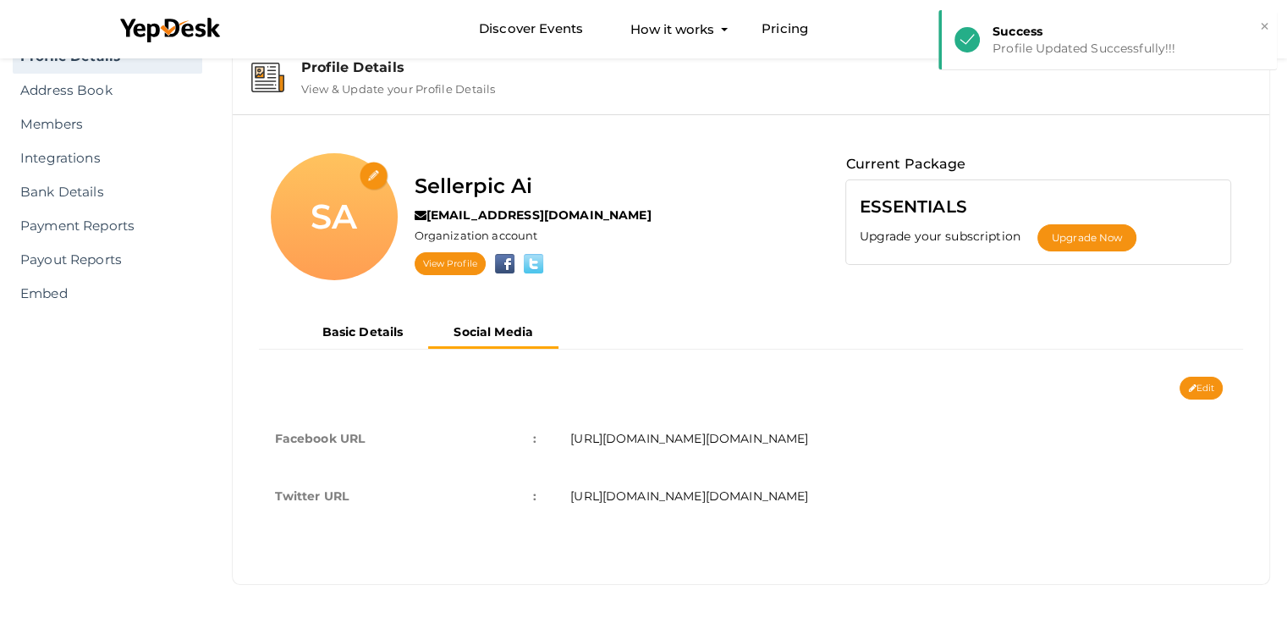
click at [376, 174] on input "file" at bounding box center [375, 177] width 30 height 30
type input "C:\fakepath\WhatsApp Image 2025-09-03 at 01.13.58_1ab4c95f.jpg"
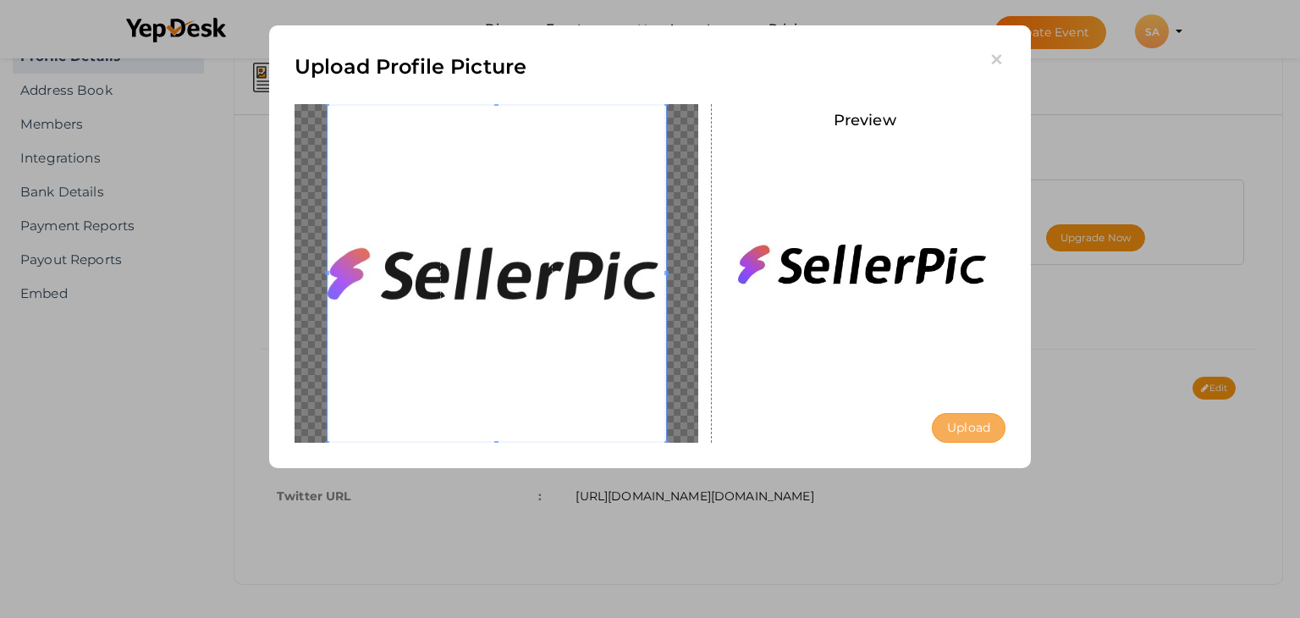
click at [962, 421] on button "Upload" at bounding box center [969, 428] width 74 height 30
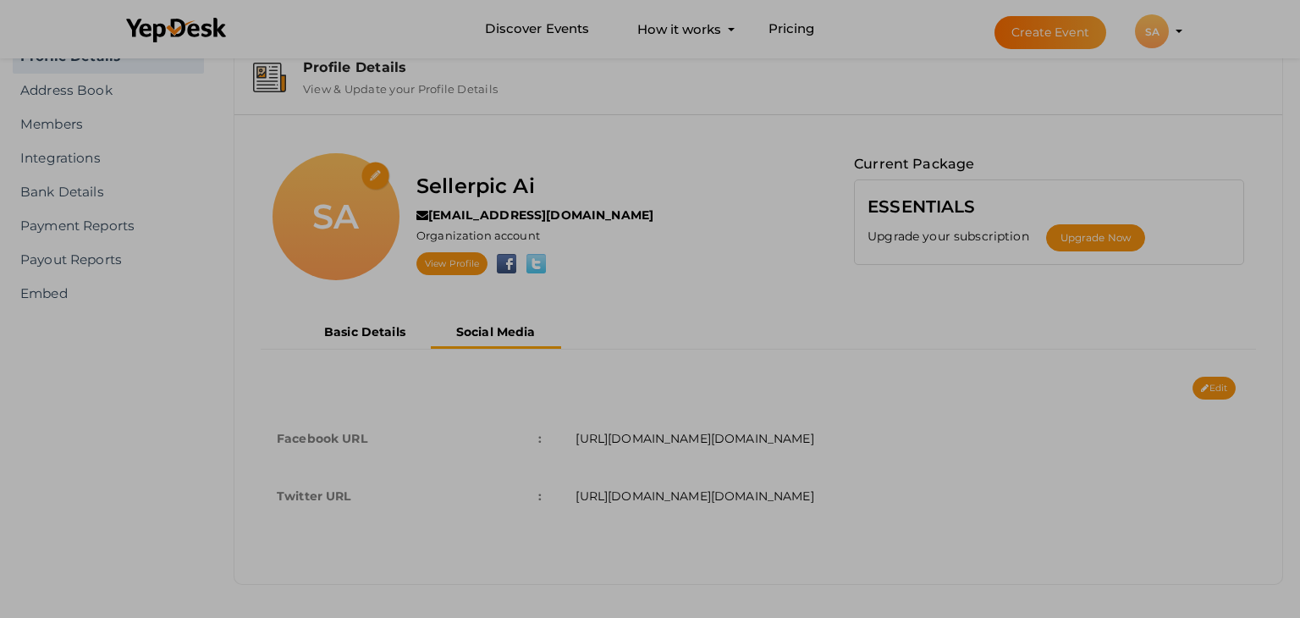
scroll to position [0, 0]
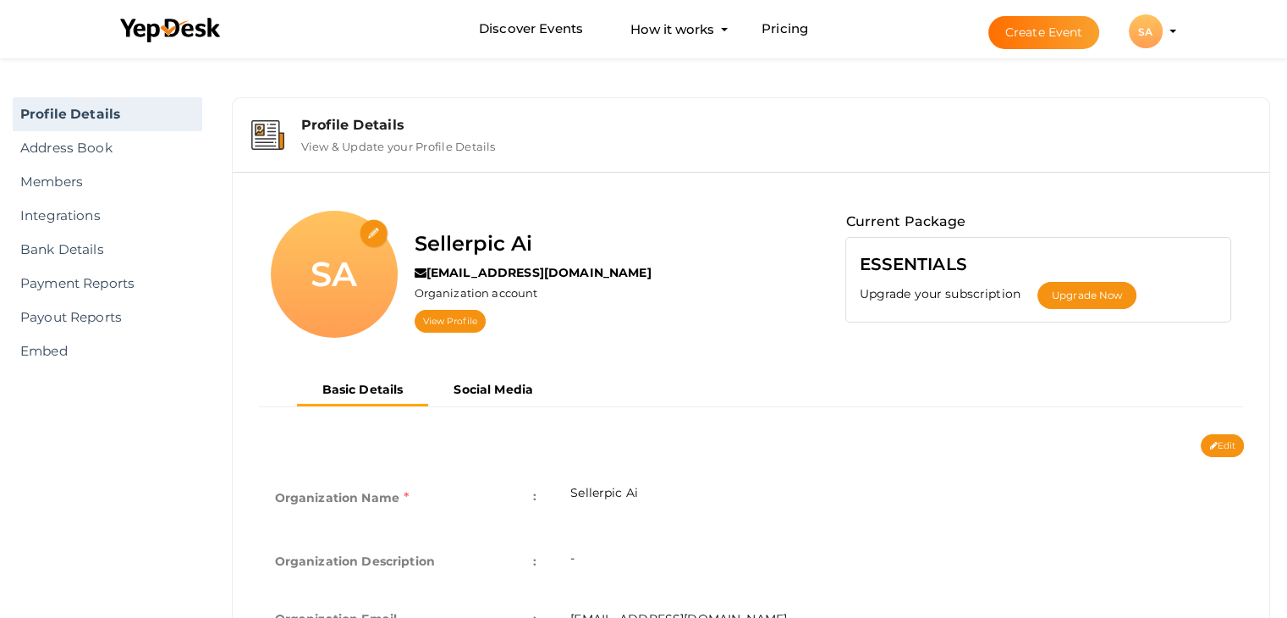
click at [378, 233] on input "file" at bounding box center [375, 234] width 30 height 30
type input "C:\fakepath\WhatsApp Image 2025-09-03 at 01.13.58_1ab4c95f.jpg"
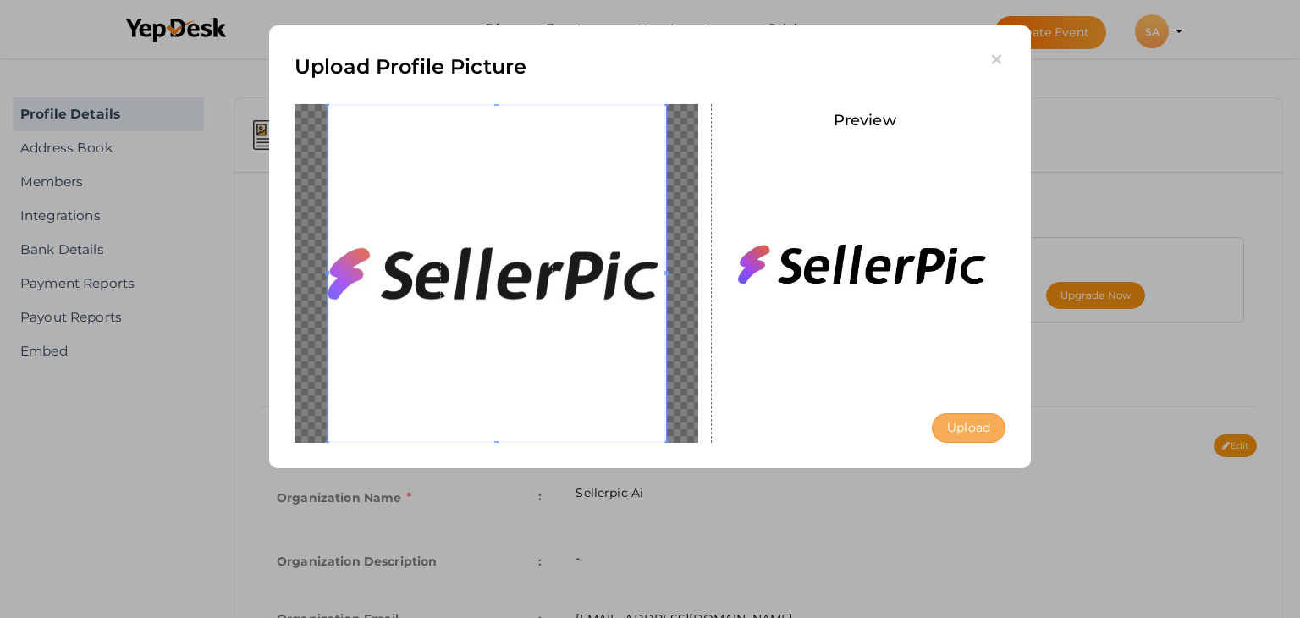
click at [981, 430] on button "Upload" at bounding box center [969, 428] width 74 height 30
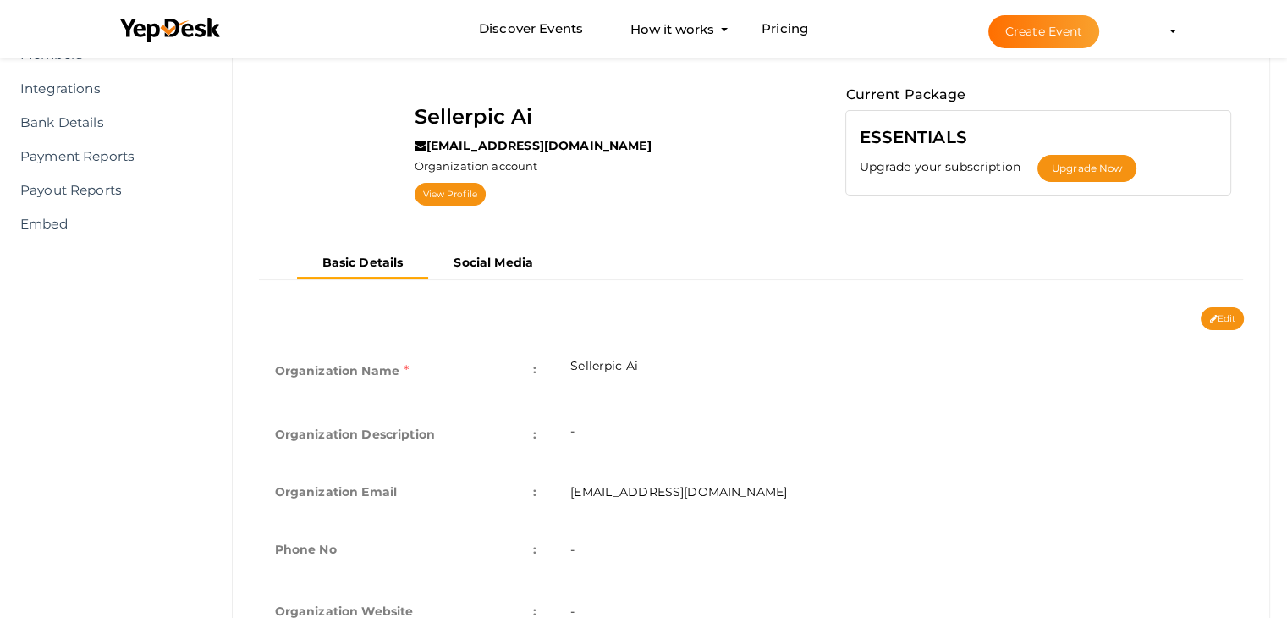
scroll to position [169, 0]
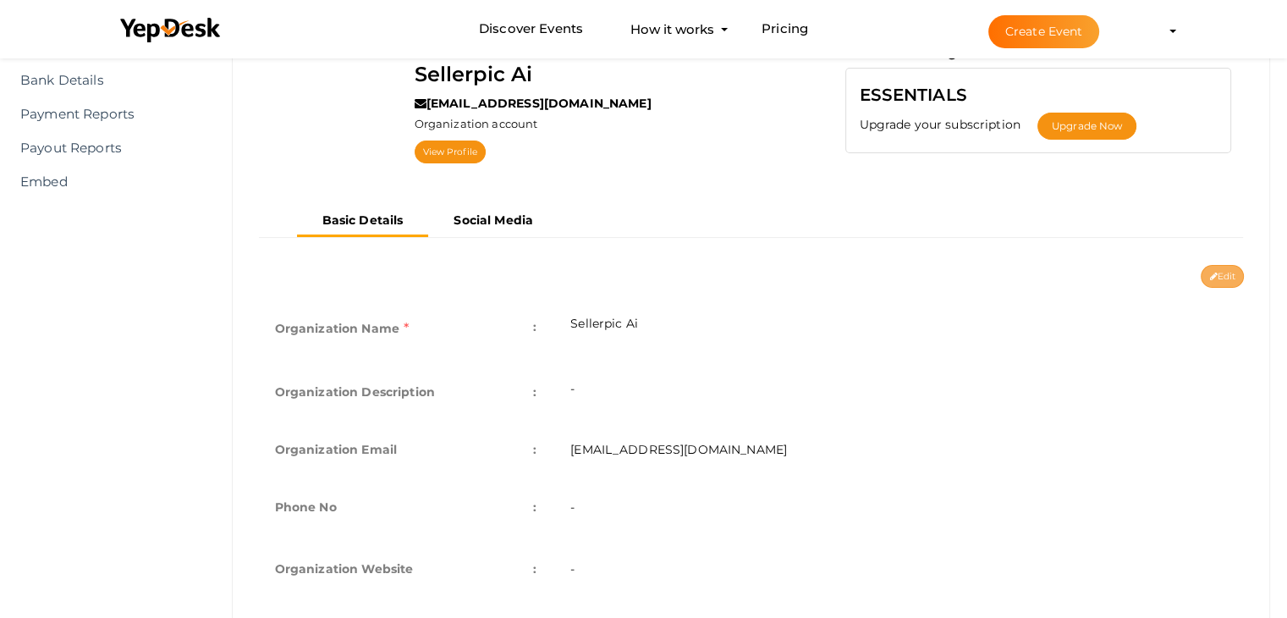
click at [1219, 276] on button "Edit" at bounding box center [1222, 276] width 43 height 23
type input "Sellerpic Ai"
type input "[EMAIL_ADDRESS][DOMAIN_NAME]"
select select "9"
type input "[GEOGRAPHIC_DATA]"
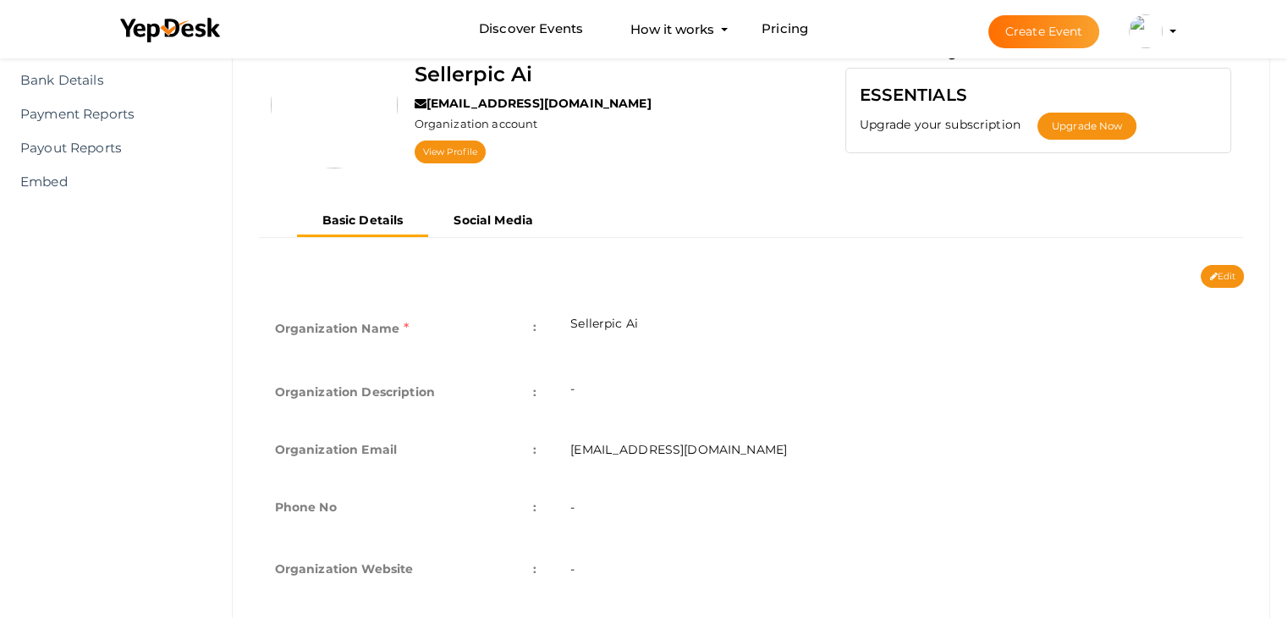
type input "Sellerpic Ai1"
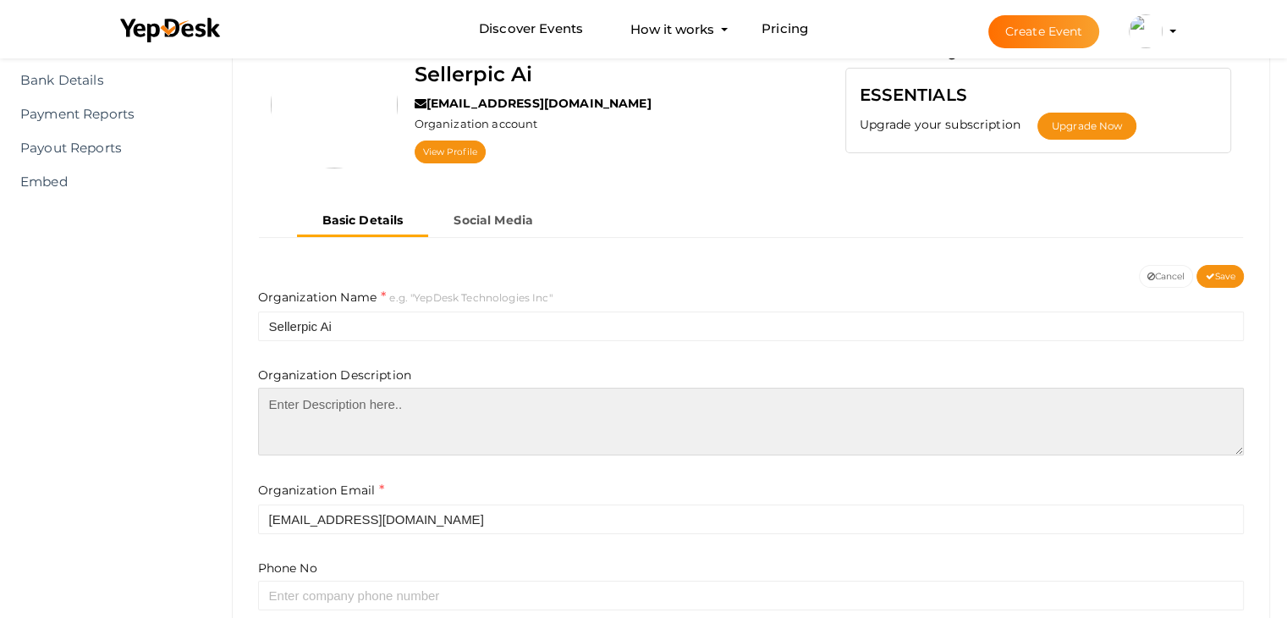
click at [347, 421] on textarea at bounding box center [751, 422] width 987 height 68
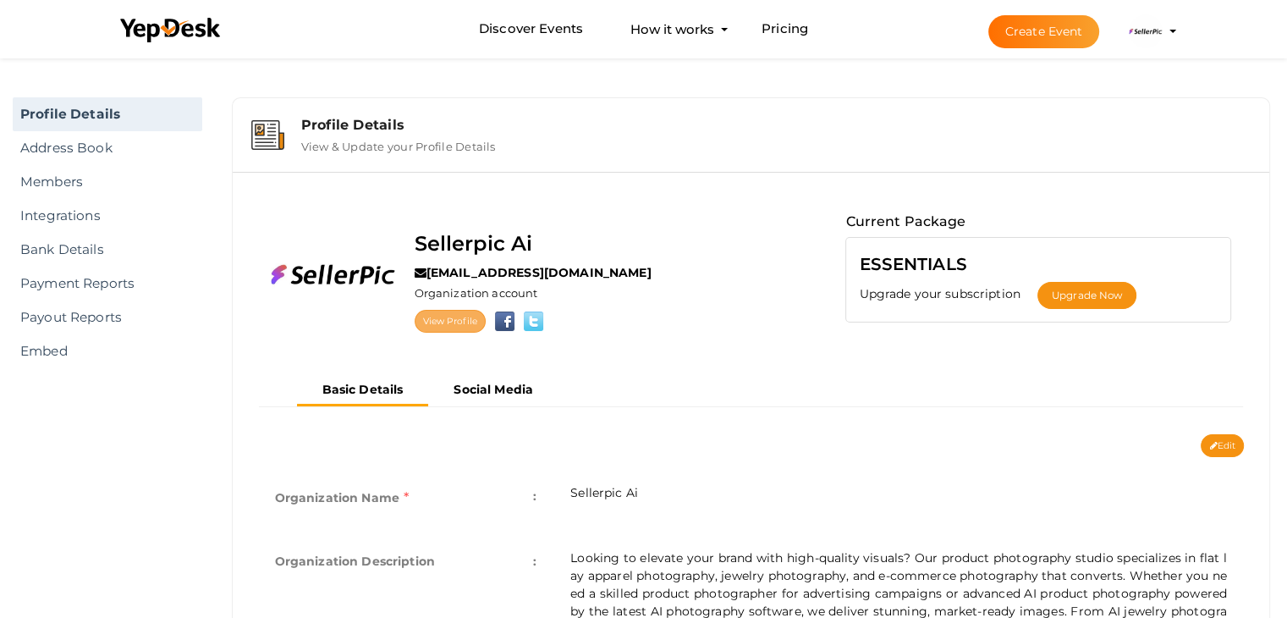
drag, startPoint x: 0, startPoint y: 0, endPoint x: 453, endPoint y: 320, distance: 554.5
click at [453, 320] on link "View Profile" at bounding box center [450, 321] width 71 height 23
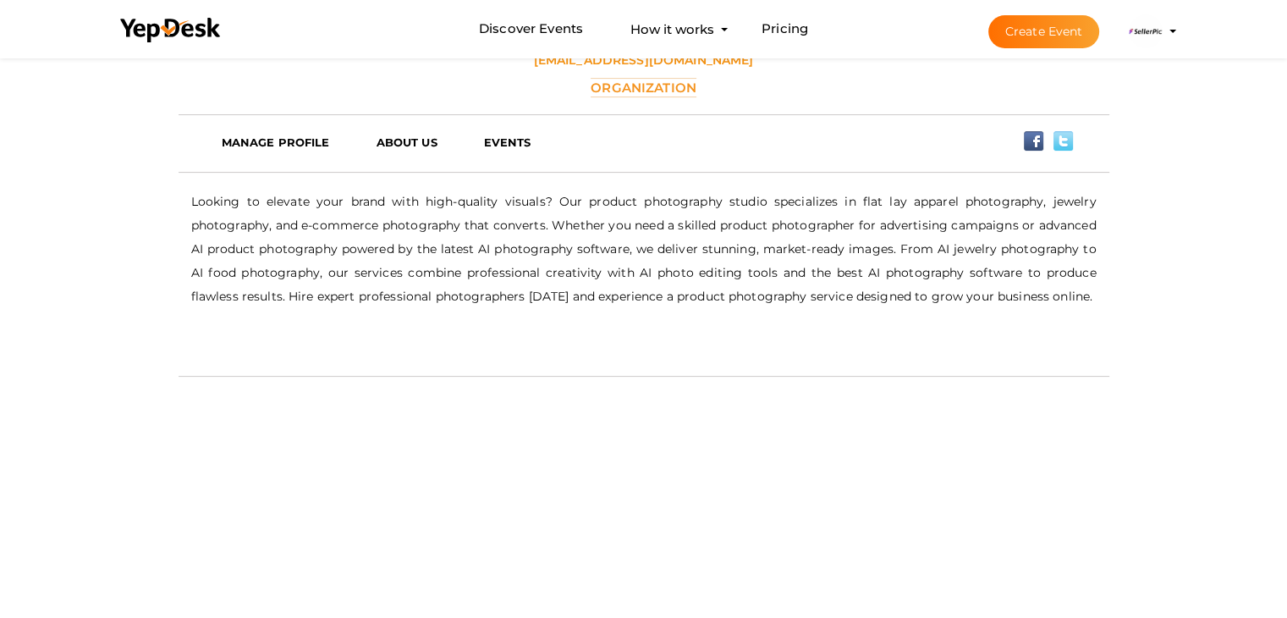
scroll to position [254, 0]
